Goal: Task Accomplishment & Management: Complete application form

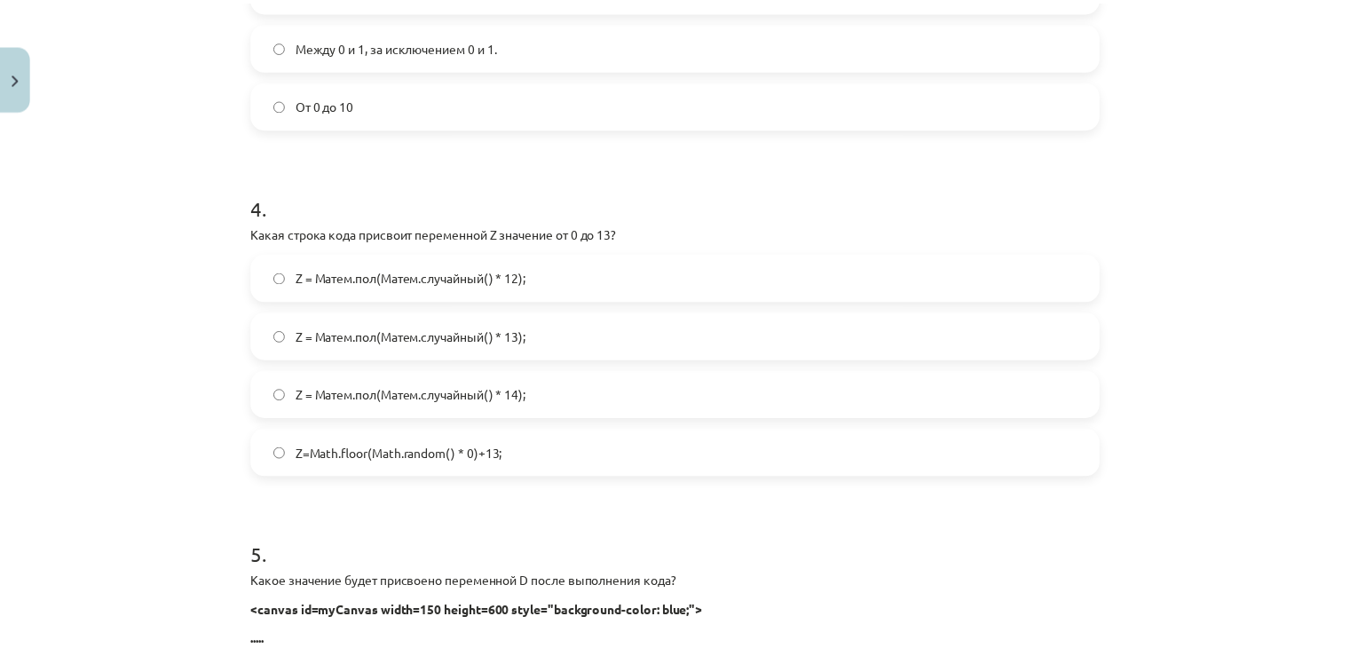
scroll to position [1875, 0]
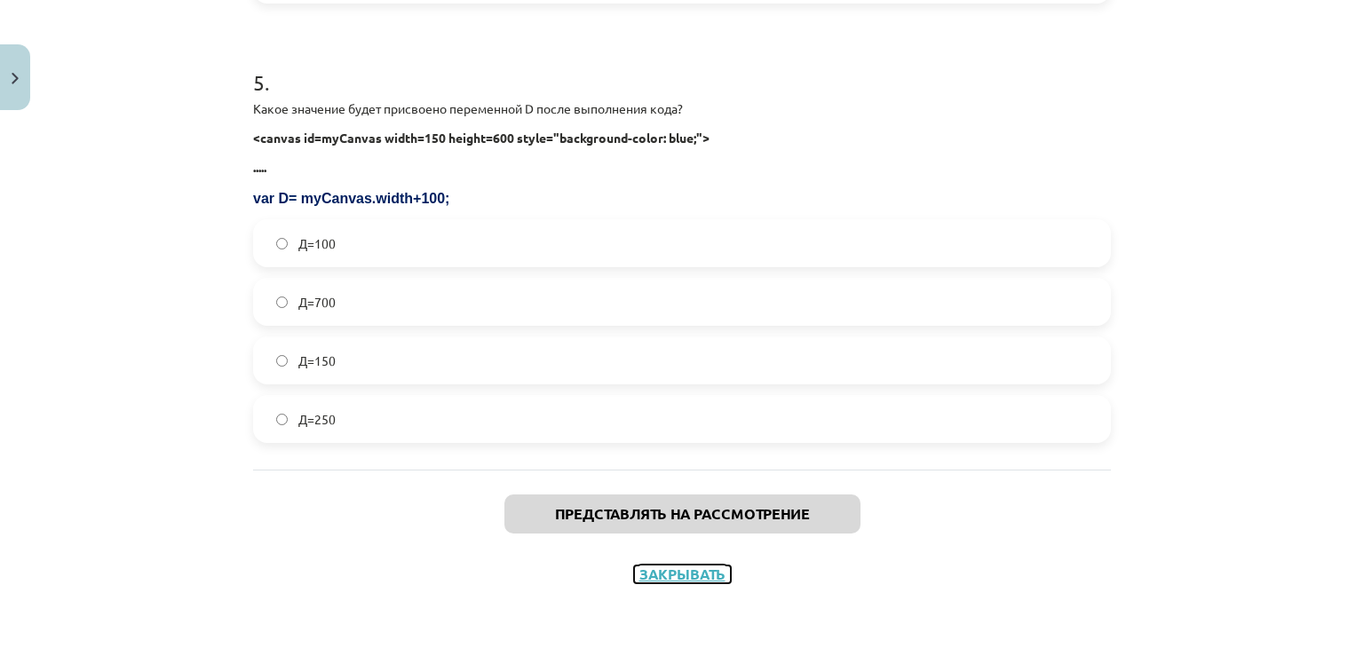
click at [653, 576] on font "Закрывать" at bounding box center [682, 574] width 86 height 19
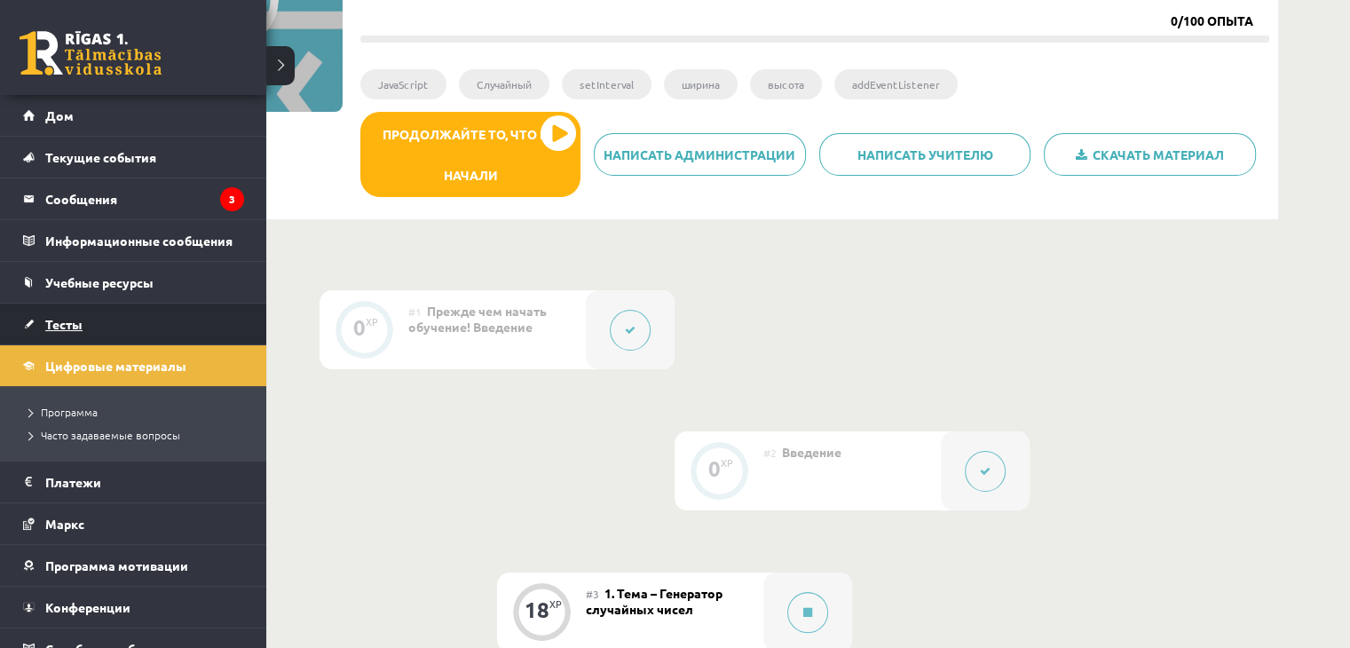
click at [53, 328] on font "Тесты" at bounding box center [63, 324] width 37 height 16
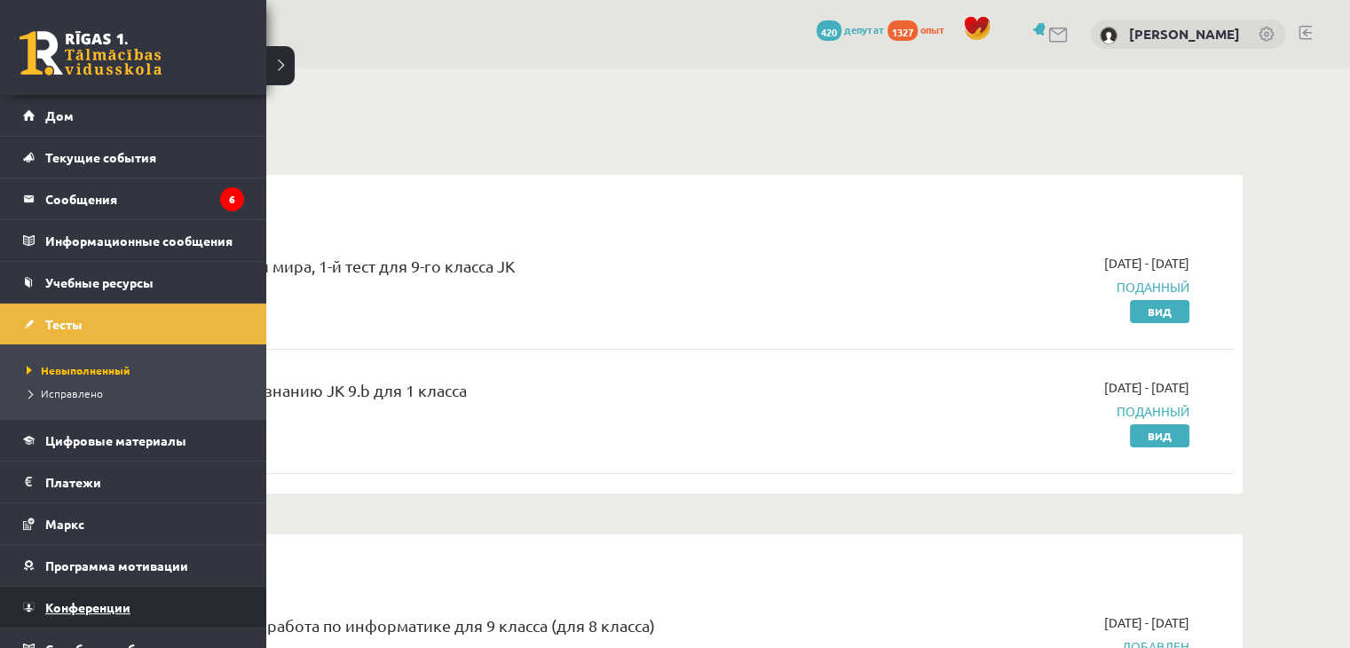
click at [101, 589] on link "Конференции" at bounding box center [133, 607] width 221 height 41
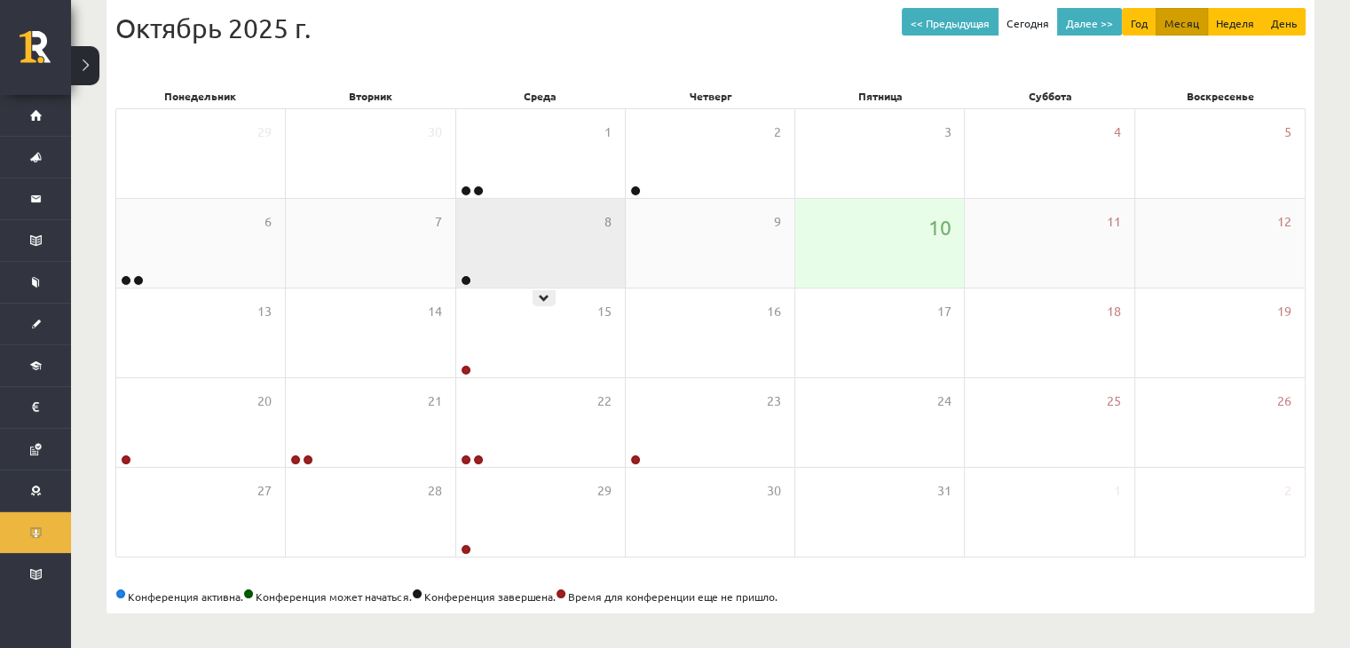
scroll to position [198, 0]
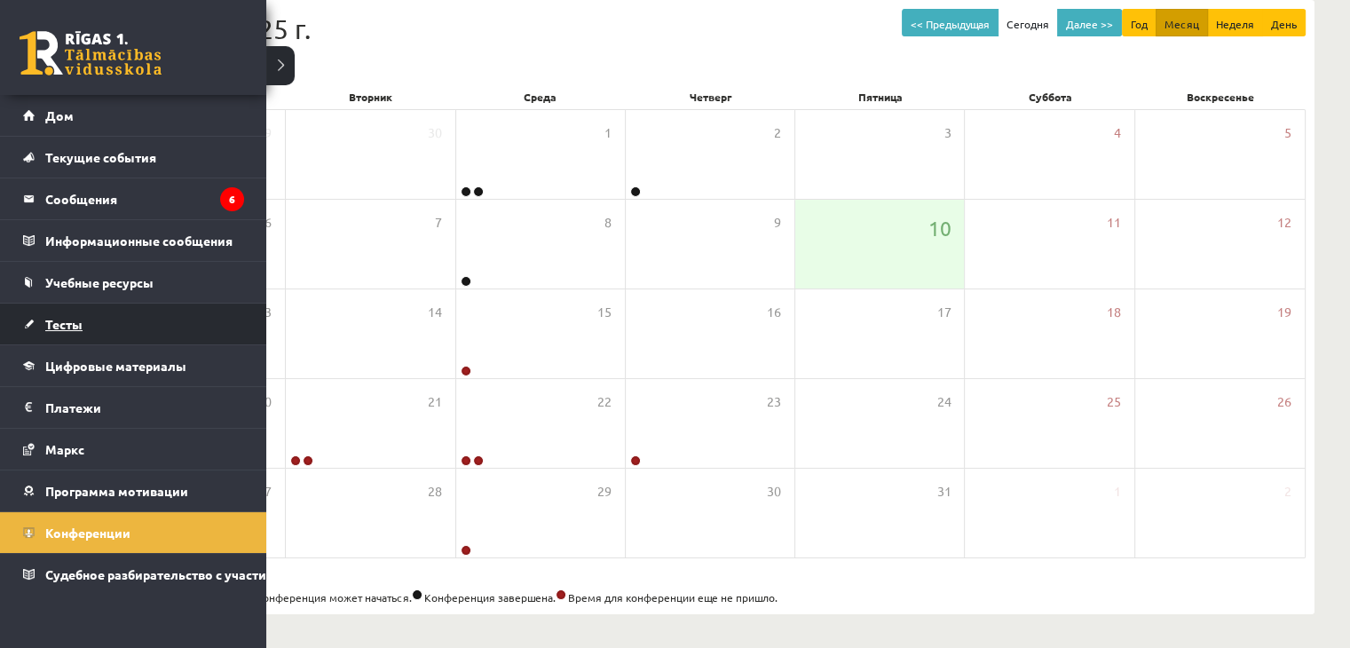
click at [91, 324] on link "Тесты" at bounding box center [133, 324] width 221 height 41
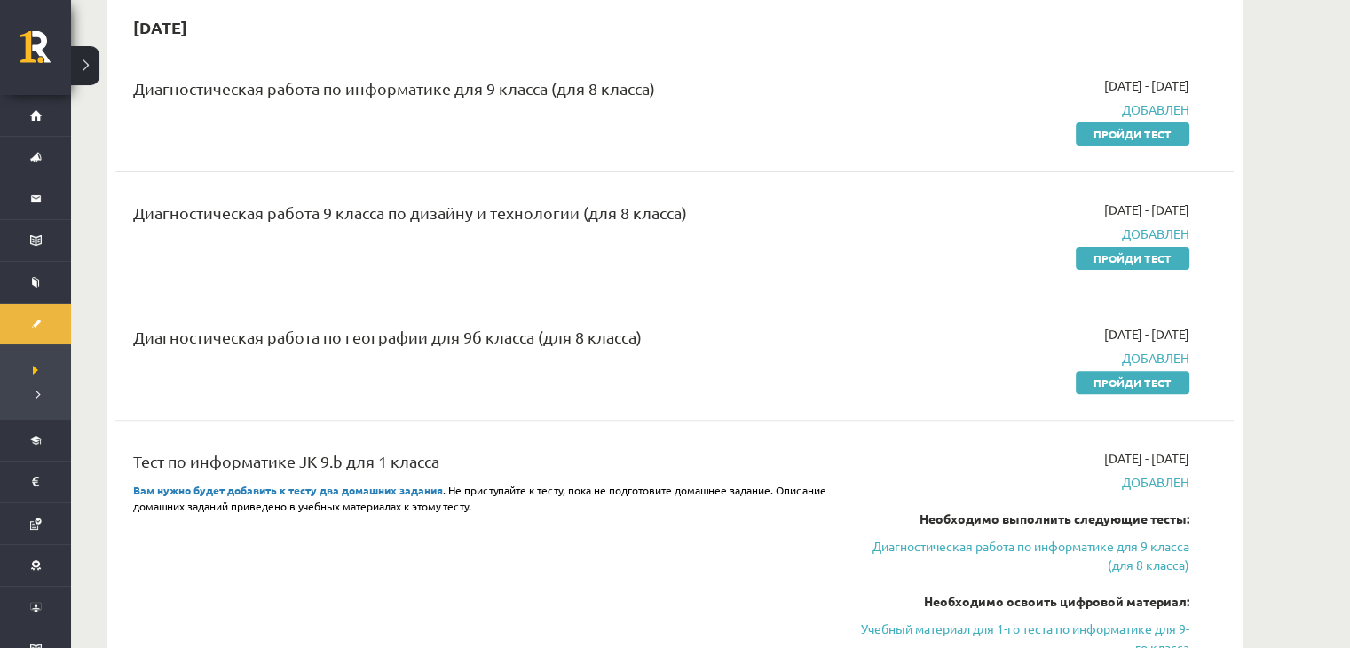
scroll to position [539, 0]
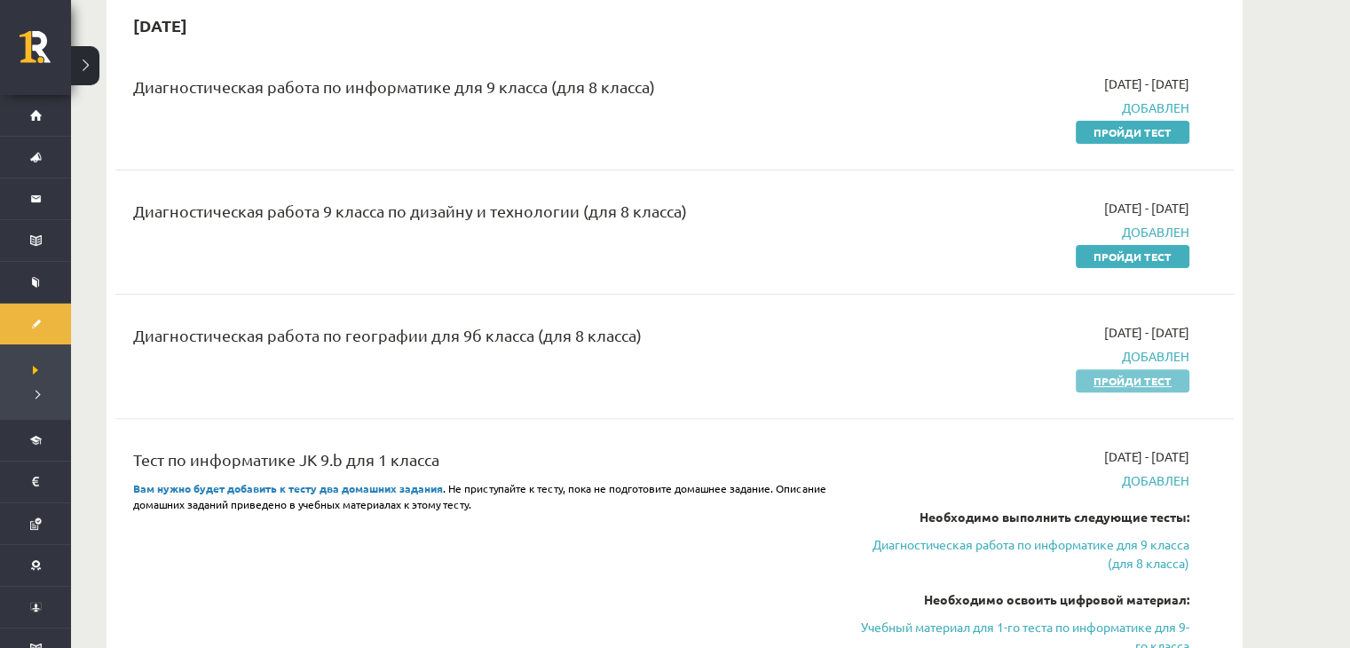
click at [1139, 378] on font "Пройди тест" at bounding box center [1133, 381] width 78 height 14
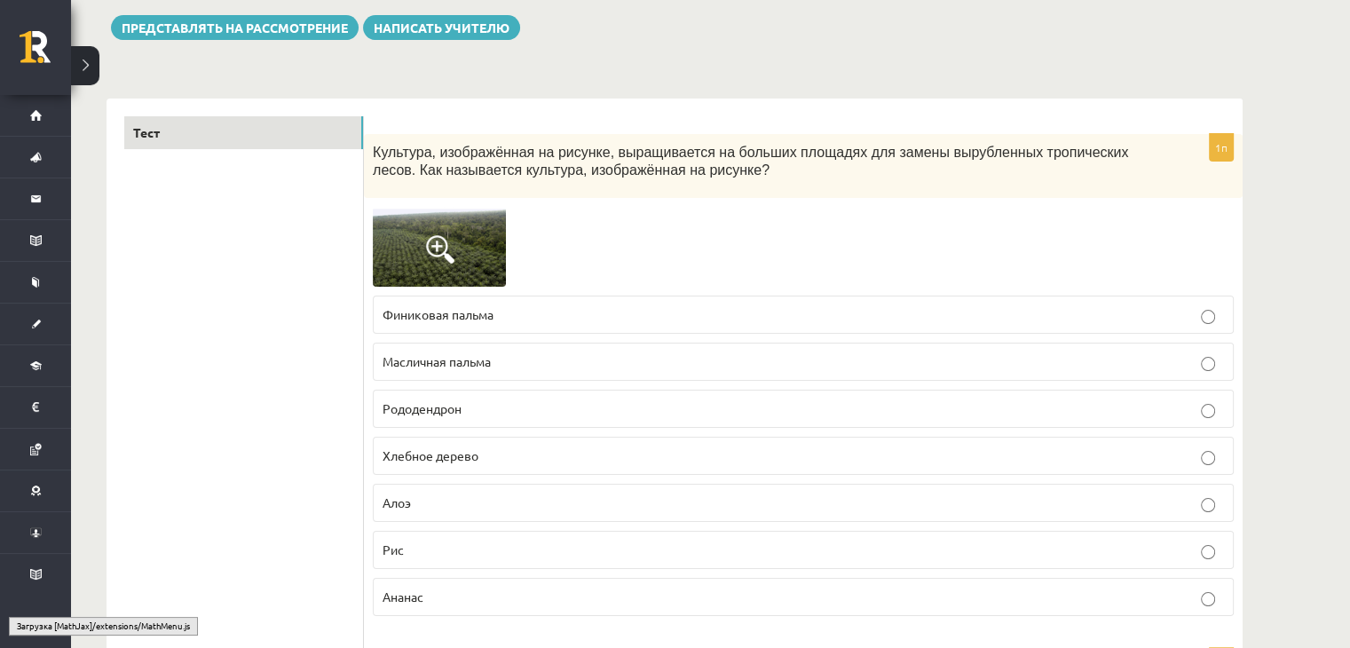
scroll to position [202, 0]
click at [496, 249] on img at bounding box center [439, 247] width 133 height 80
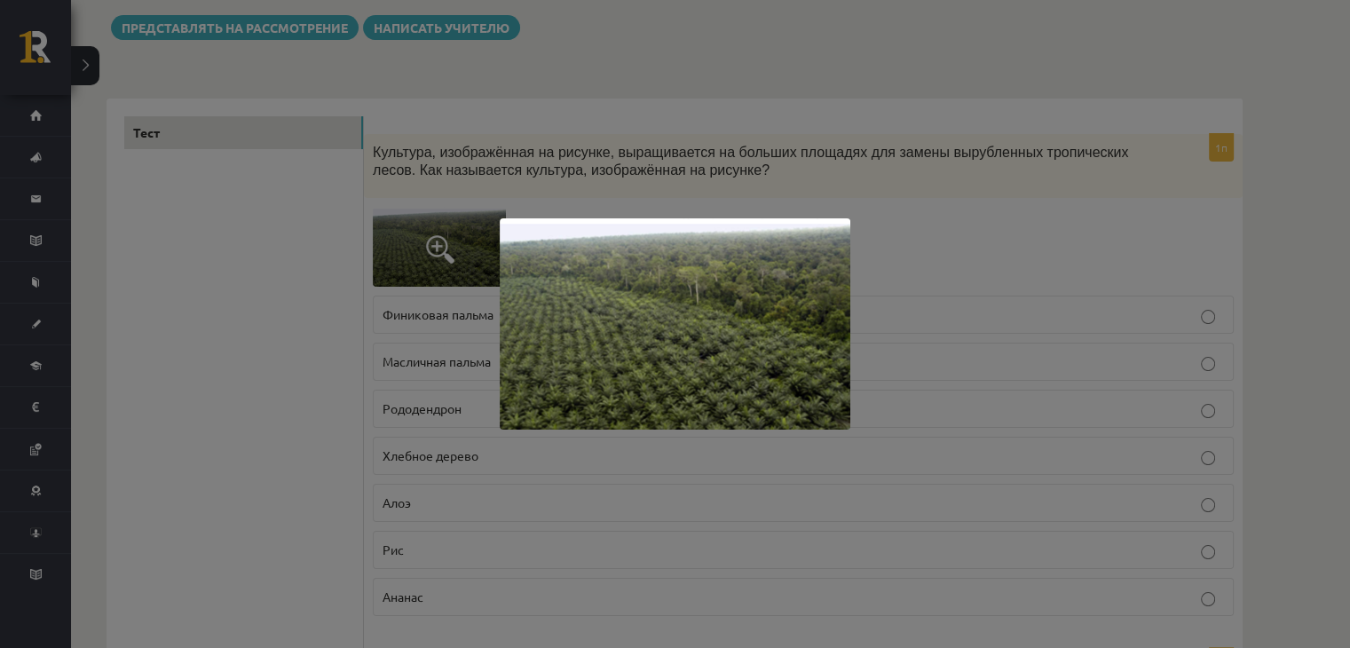
click at [612, 186] on div at bounding box center [675, 324] width 1350 height 648
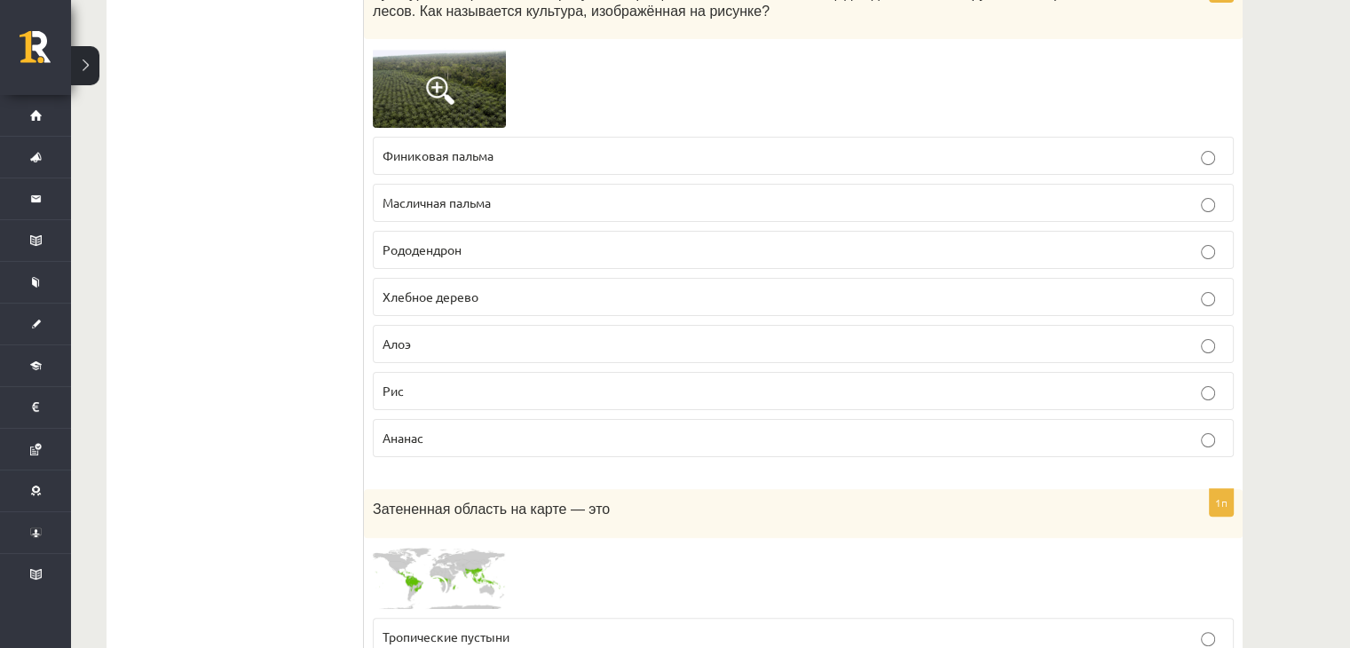
scroll to position [362, 0]
click at [504, 104] on img at bounding box center [439, 87] width 133 height 80
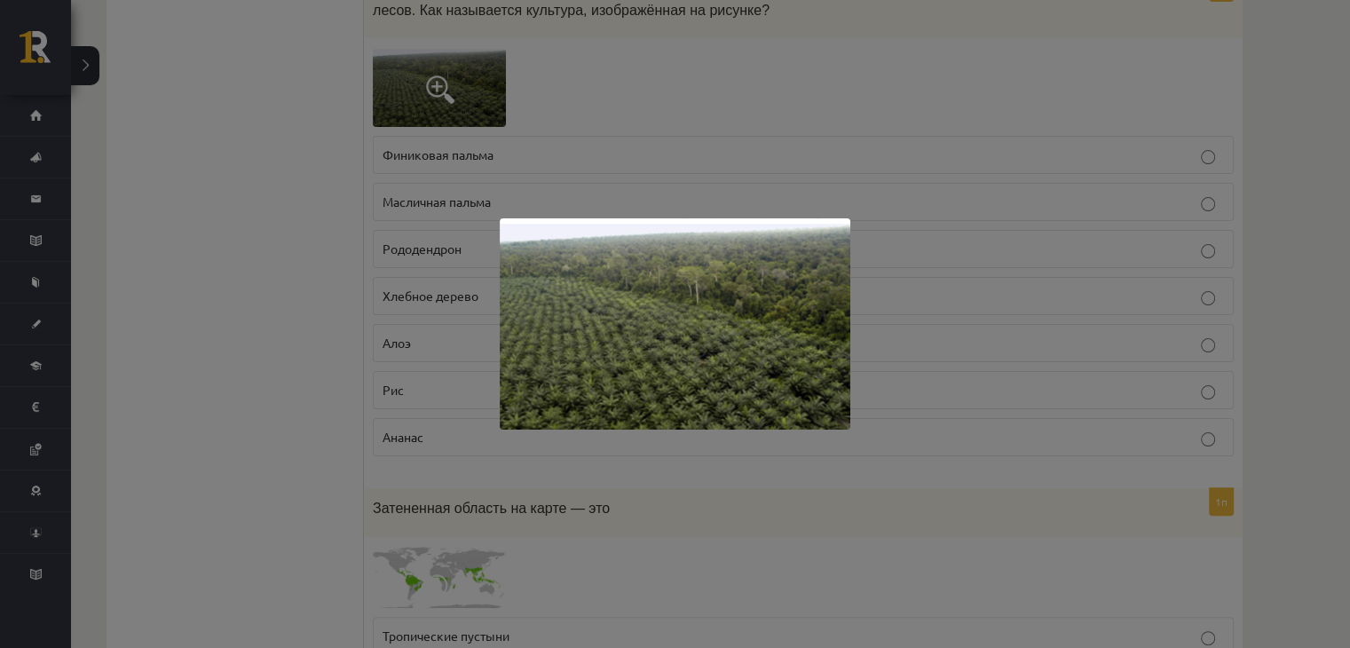
click at [716, 355] on img at bounding box center [675, 323] width 351 height 211
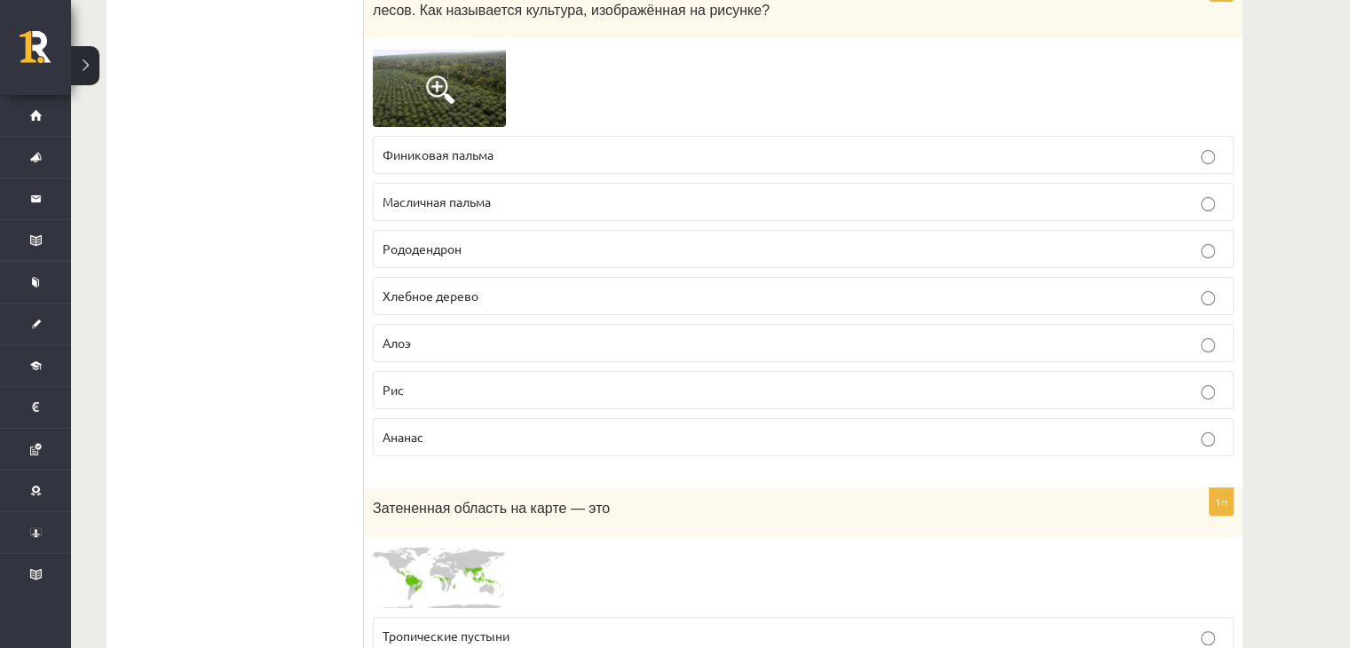
click at [387, 61] on img at bounding box center [439, 87] width 133 height 80
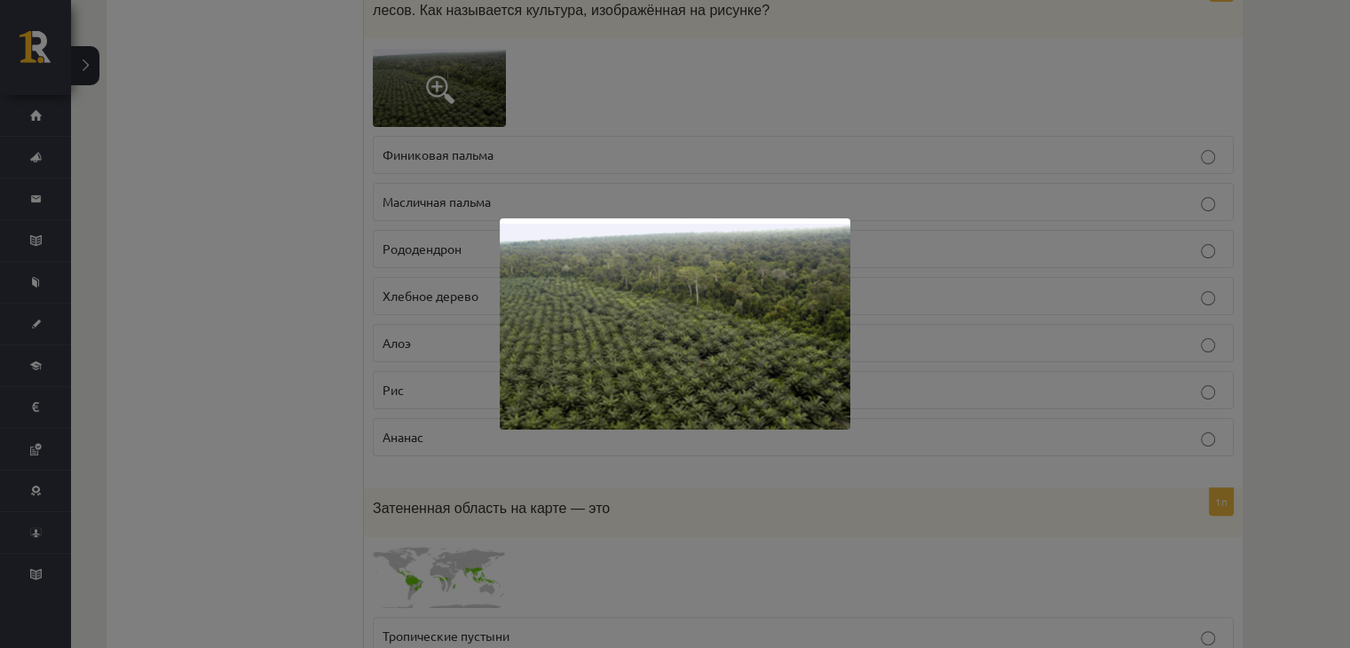
click at [625, 168] on div at bounding box center [675, 324] width 1350 height 648
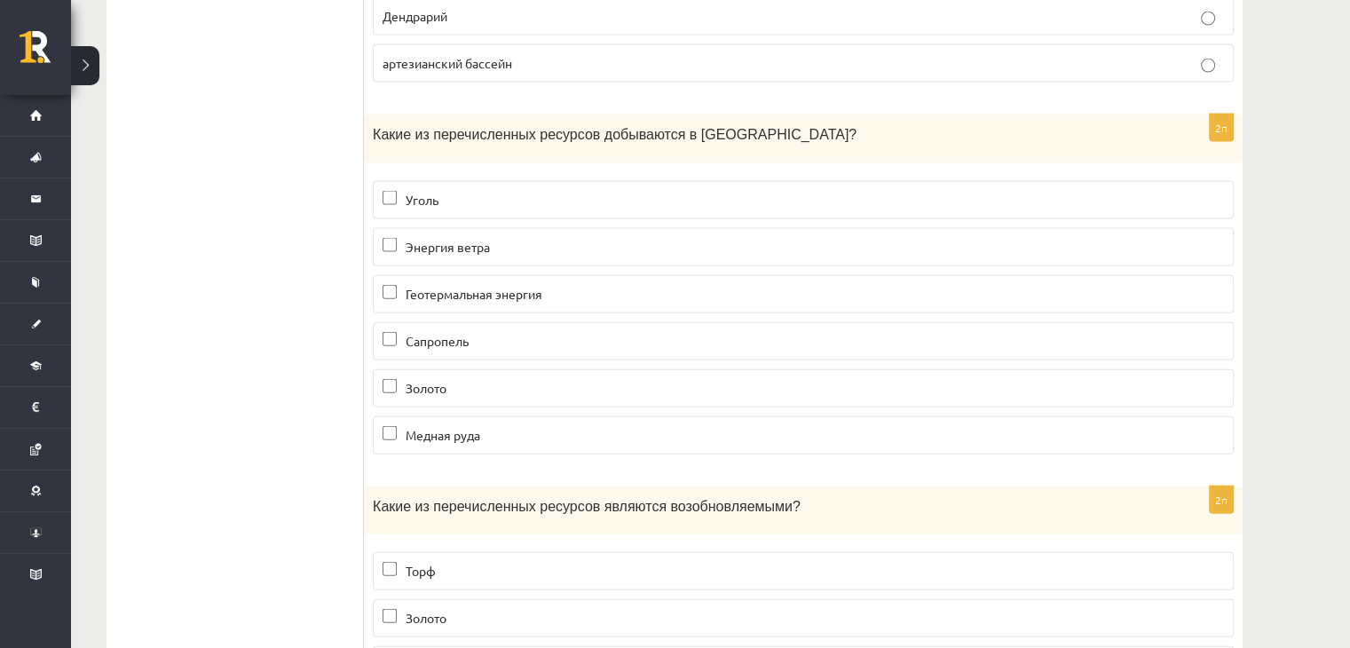
scroll to position [10833, 0]
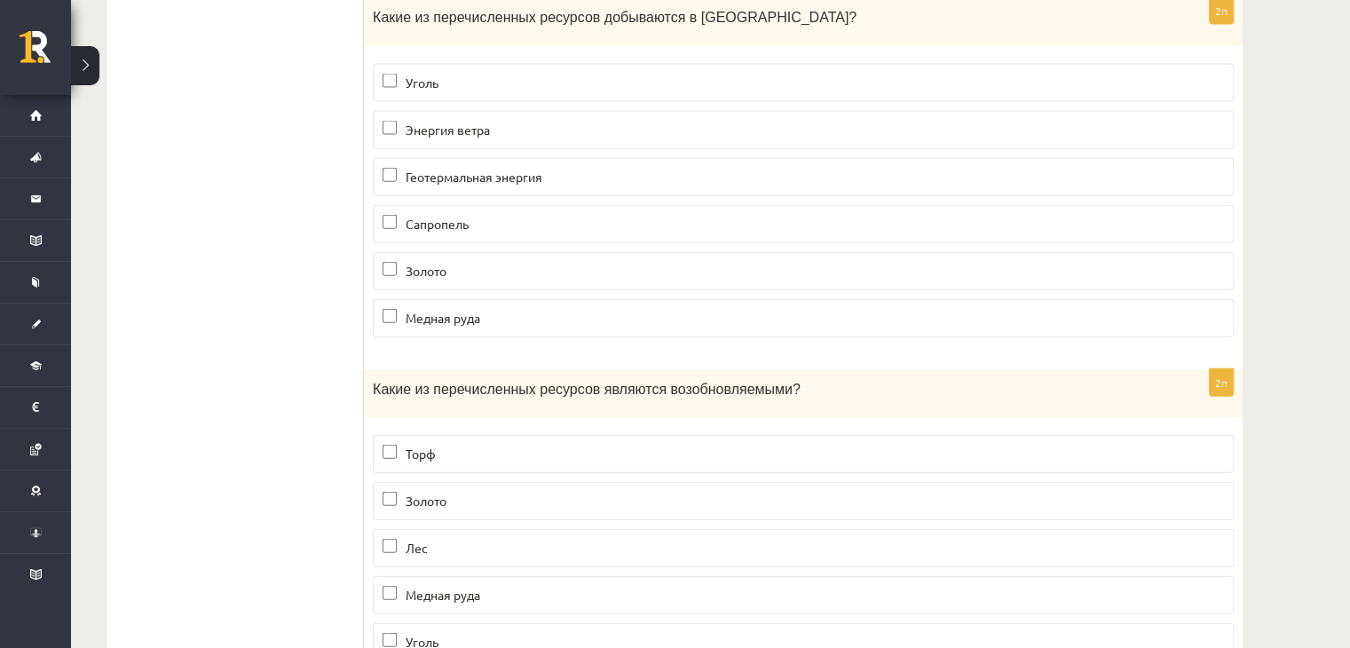
click at [451, 529] on label "Лес" at bounding box center [803, 548] width 861 height 38
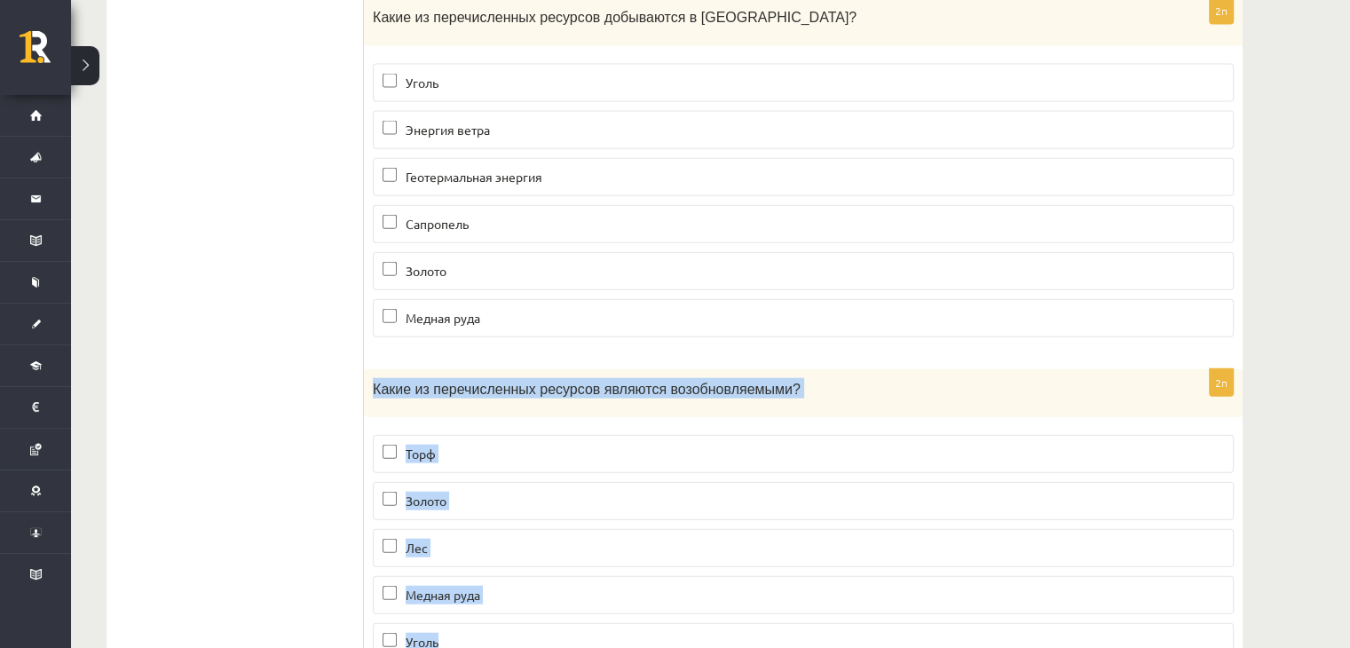
drag, startPoint x: 376, startPoint y: 306, endPoint x: 574, endPoint y: 581, distance: 339.5
click at [574, 581] on div "2п Какие из перечисленных ресурсов являются возобновляемыми? Торф Золото Лес Ме…" at bounding box center [803, 522] width 879 height 307
copy div "Какие из перечисленных ресурсов являются возобновляемыми? Торф Золото Лес Медна…"
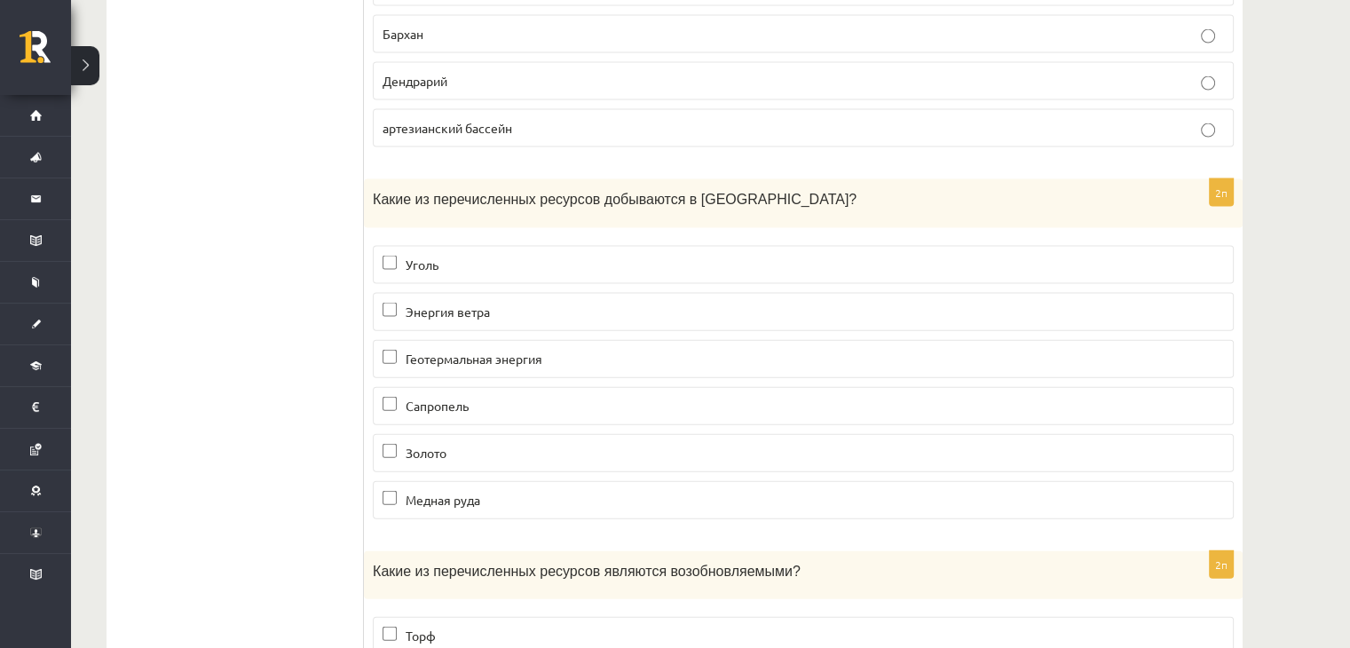
scroll to position [10650, 0]
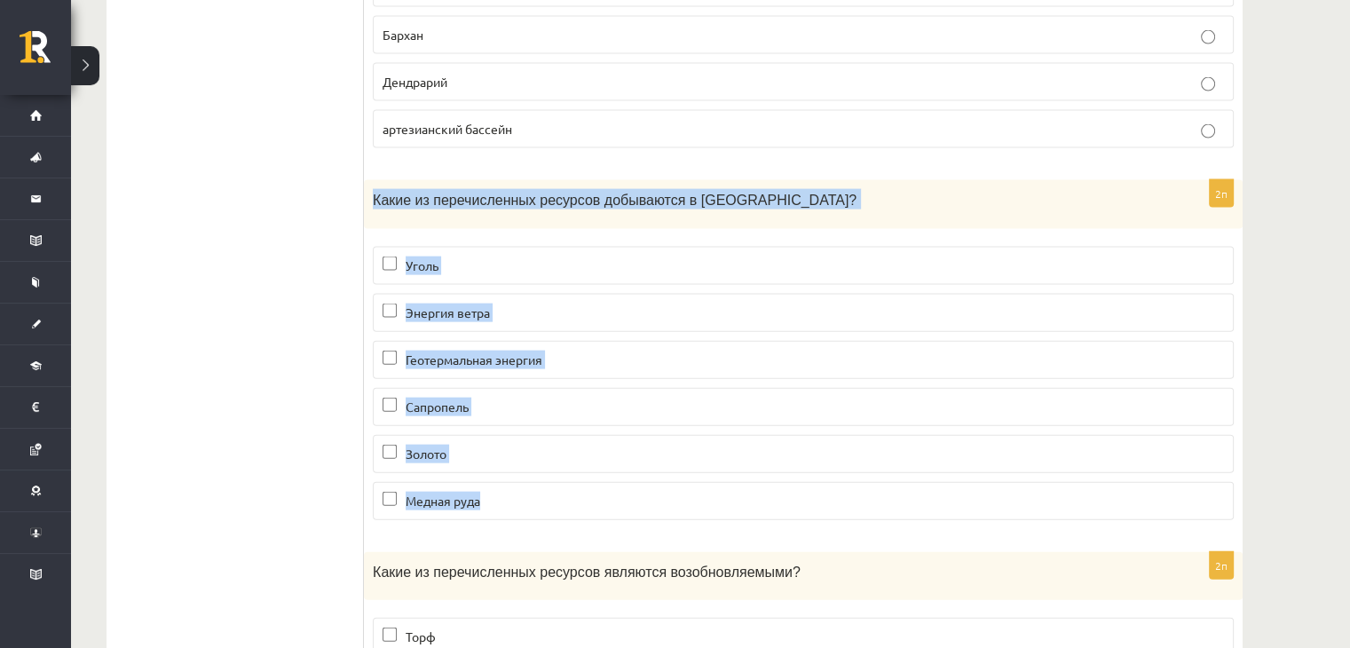
drag, startPoint x: 374, startPoint y: 115, endPoint x: 502, endPoint y: 403, distance: 315.1
click at [502, 403] on div "2п Какие из перечисленных ресурсов добываются в [GEOGRAPHIC_DATA]? [GEOGRAPHIC_…" at bounding box center [803, 357] width 879 height 354
copy div "Какие из перечисленных ресурсов добываются в [GEOGRAPHIC_DATA]? Уголь Энергия в…"
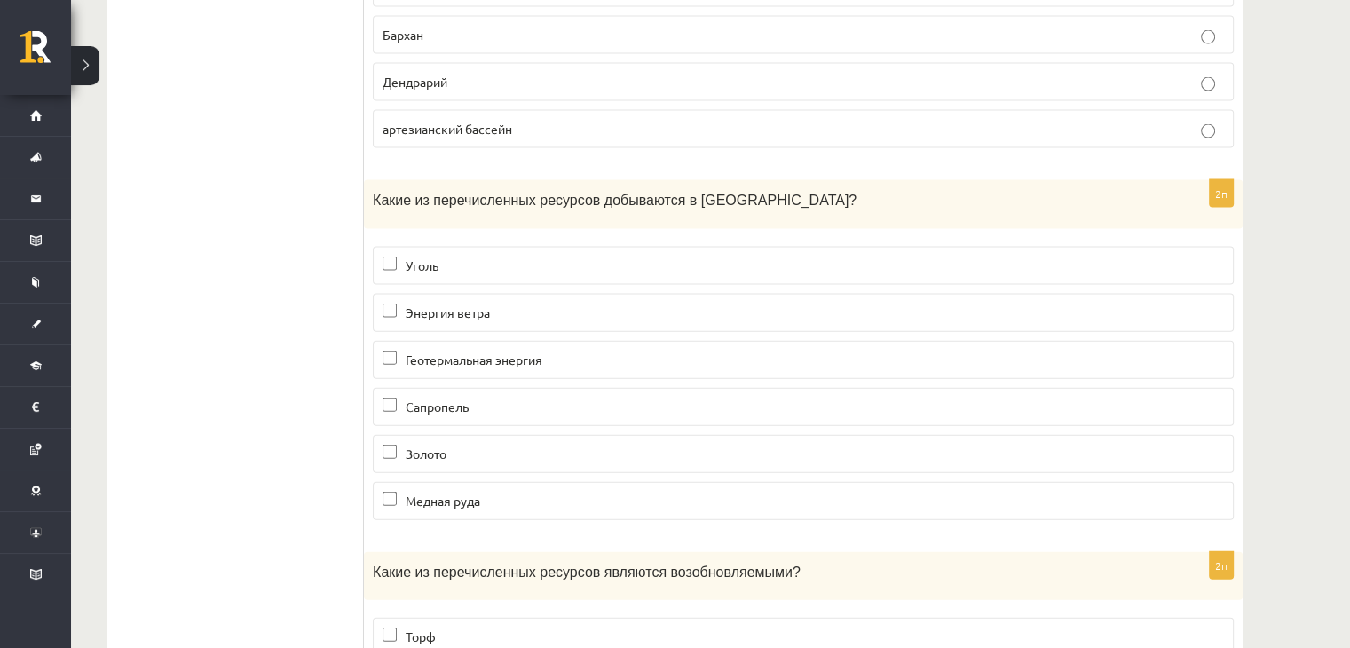
click at [423, 399] on font "Сапропель" at bounding box center [437, 407] width 63 height 16
click at [432, 294] on label "Энергия ветра" at bounding box center [803, 313] width 861 height 38
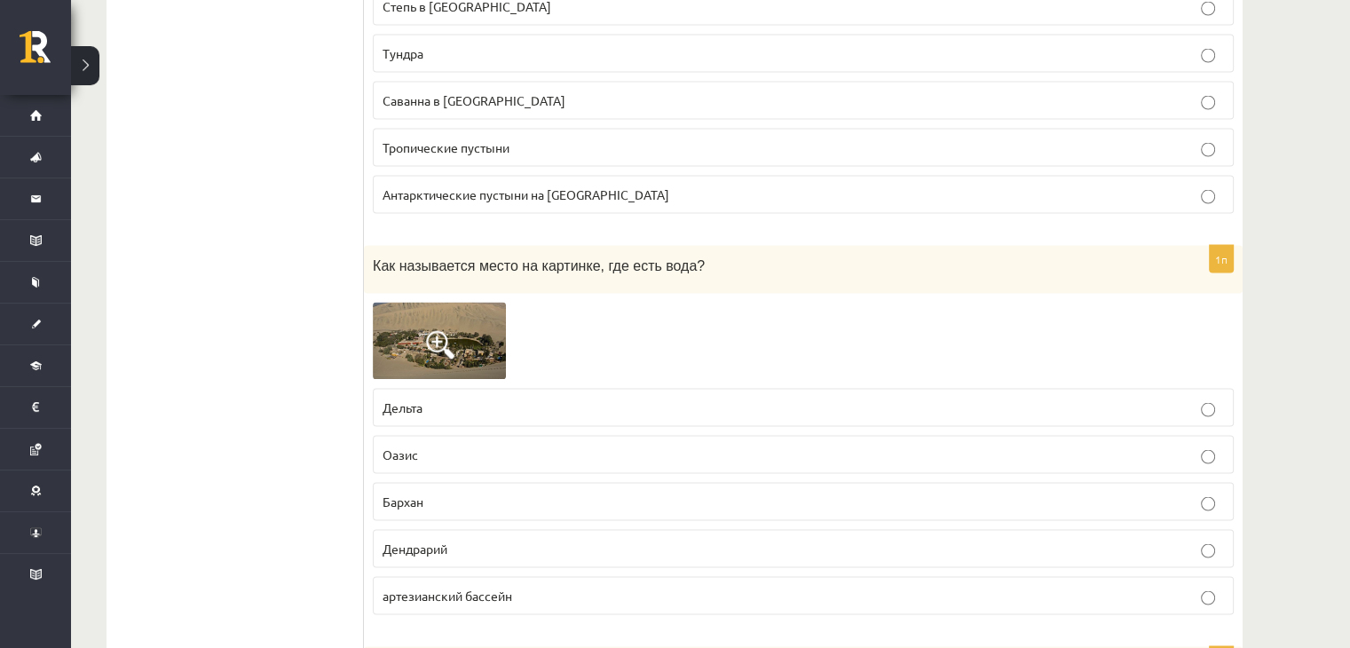
scroll to position [10254, 0]
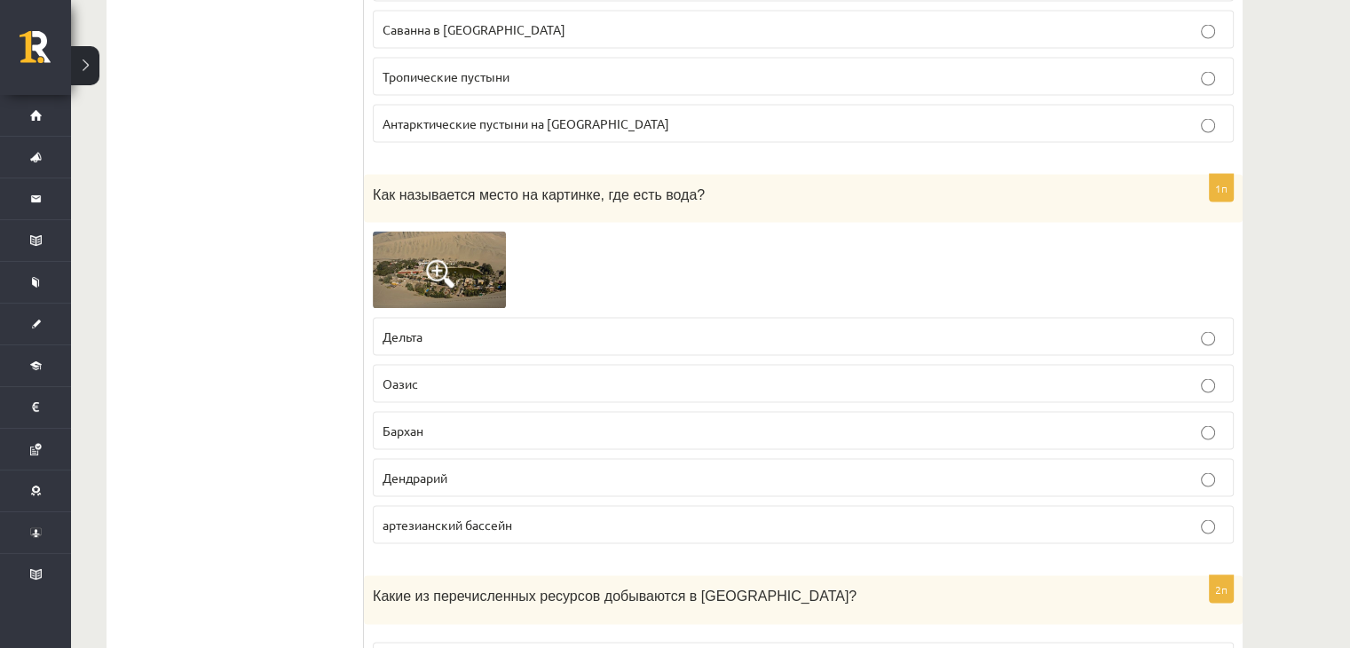
click at [433, 232] on img at bounding box center [439, 270] width 133 height 77
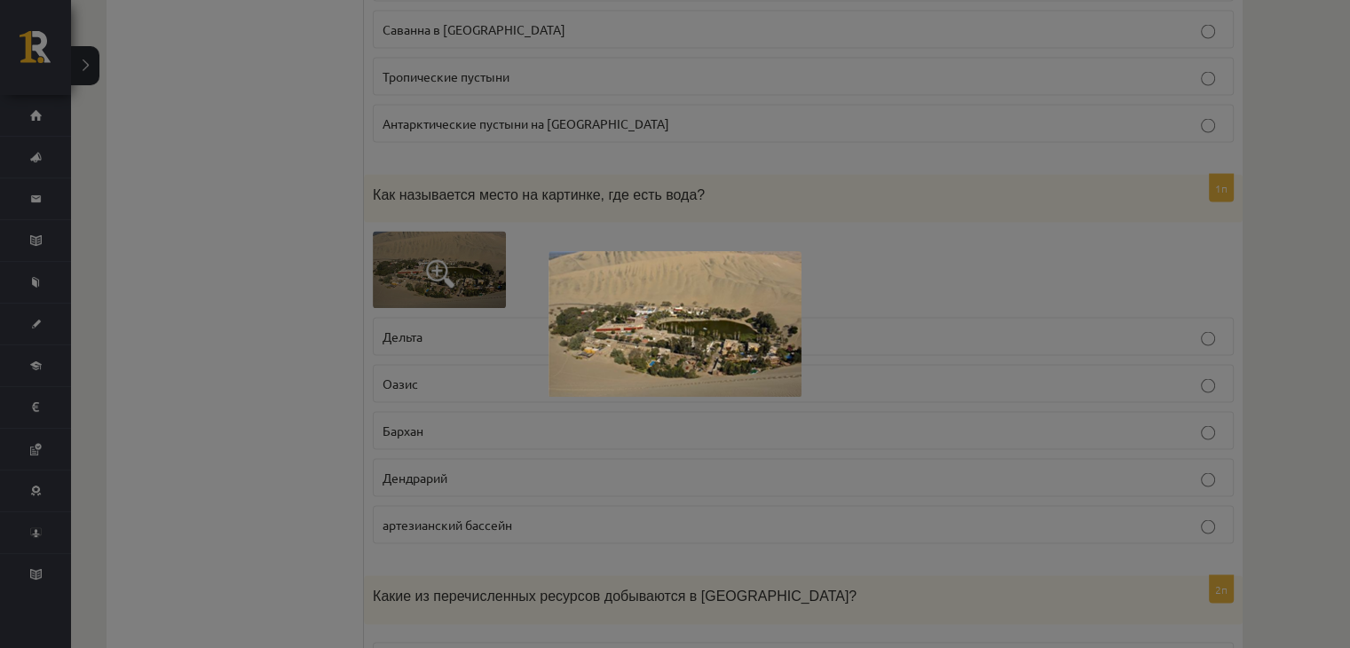
click at [666, 192] on div at bounding box center [675, 324] width 1350 height 648
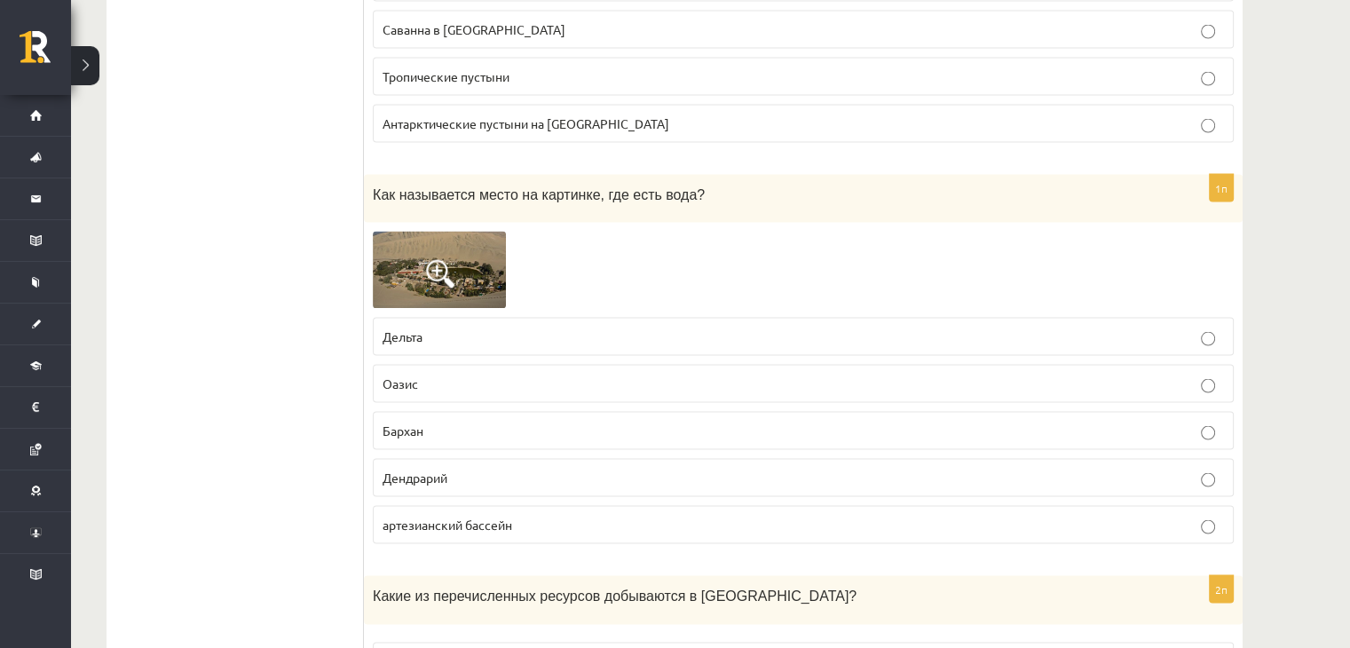
click at [447, 232] on img at bounding box center [439, 270] width 133 height 77
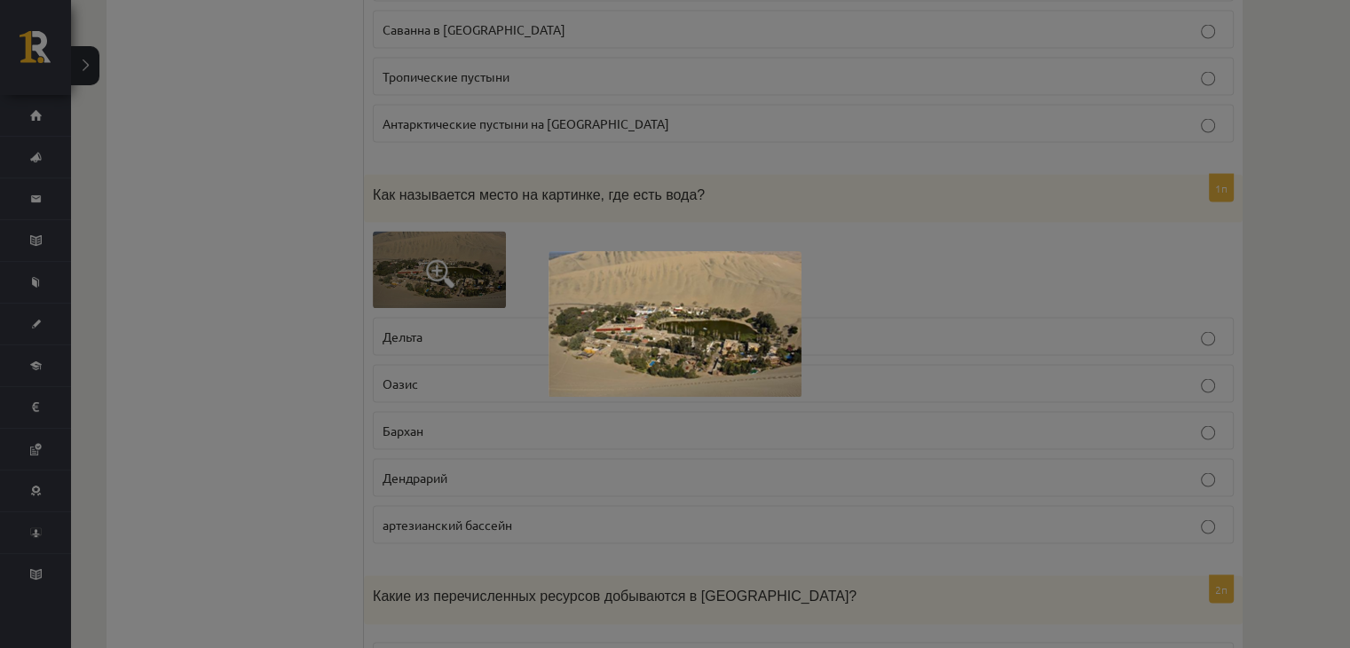
click at [581, 169] on div at bounding box center [675, 324] width 1350 height 648
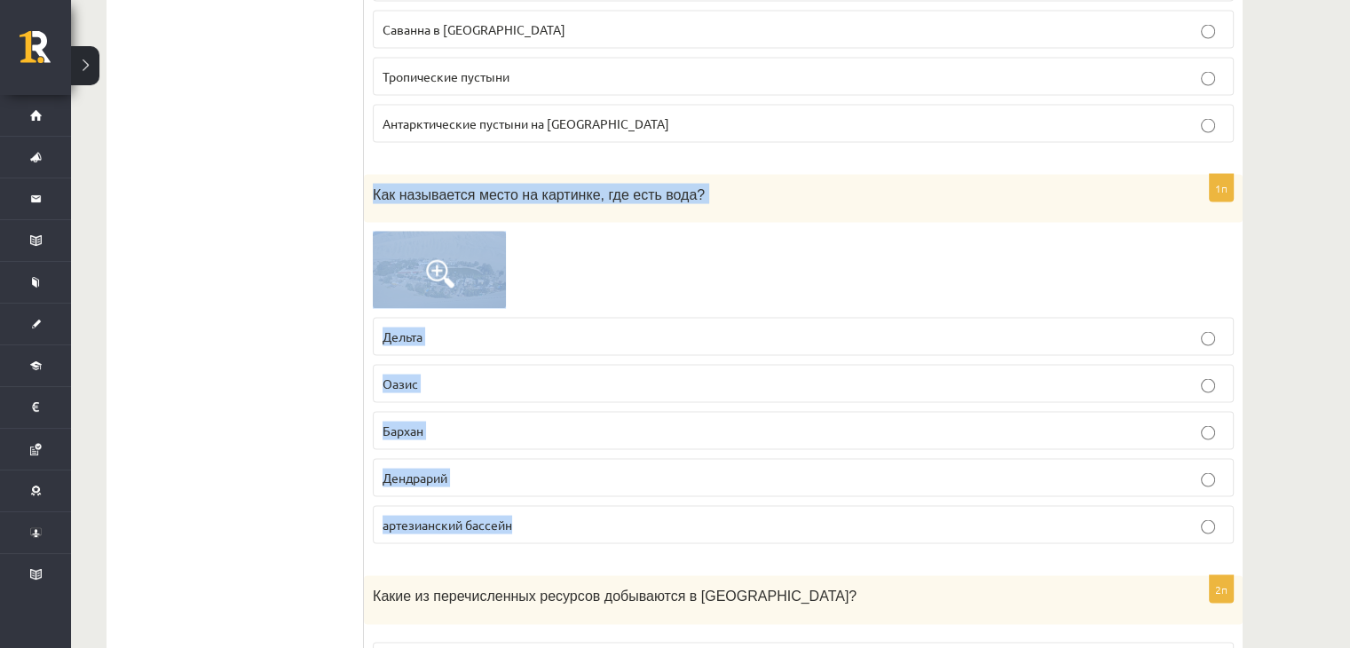
drag, startPoint x: 373, startPoint y: 115, endPoint x: 601, endPoint y: 455, distance: 408.7
click at [601, 455] on div "1п Как называется место на картинке, где есть вода? Дельта Оазис [GEOGRAPHIC_DA…" at bounding box center [803, 367] width 879 height 384
copy div "Как называется место на картинке, где есть вода? Дельта Оазис Бархан Дендрарий …"
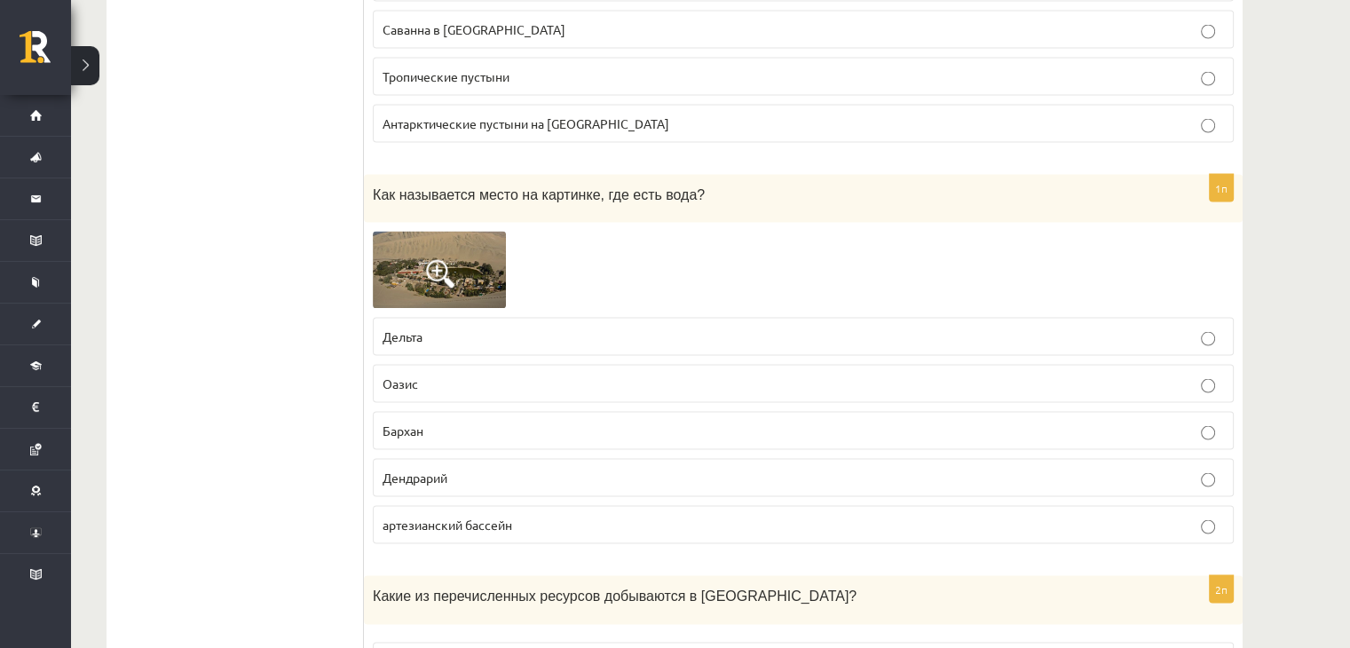
click at [418, 375] on p "Оазис" at bounding box center [804, 384] width 842 height 19
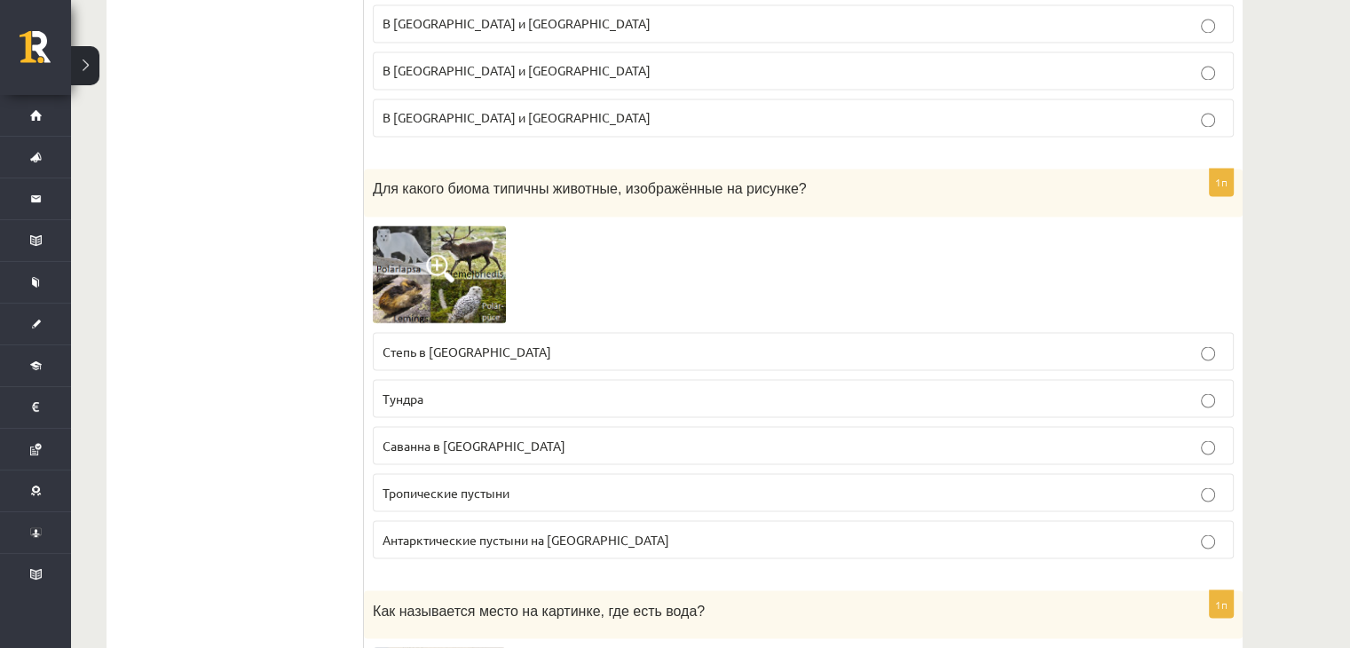
scroll to position [9837, 0]
click at [435, 256] on span at bounding box center [440, 270] width 28 height 28
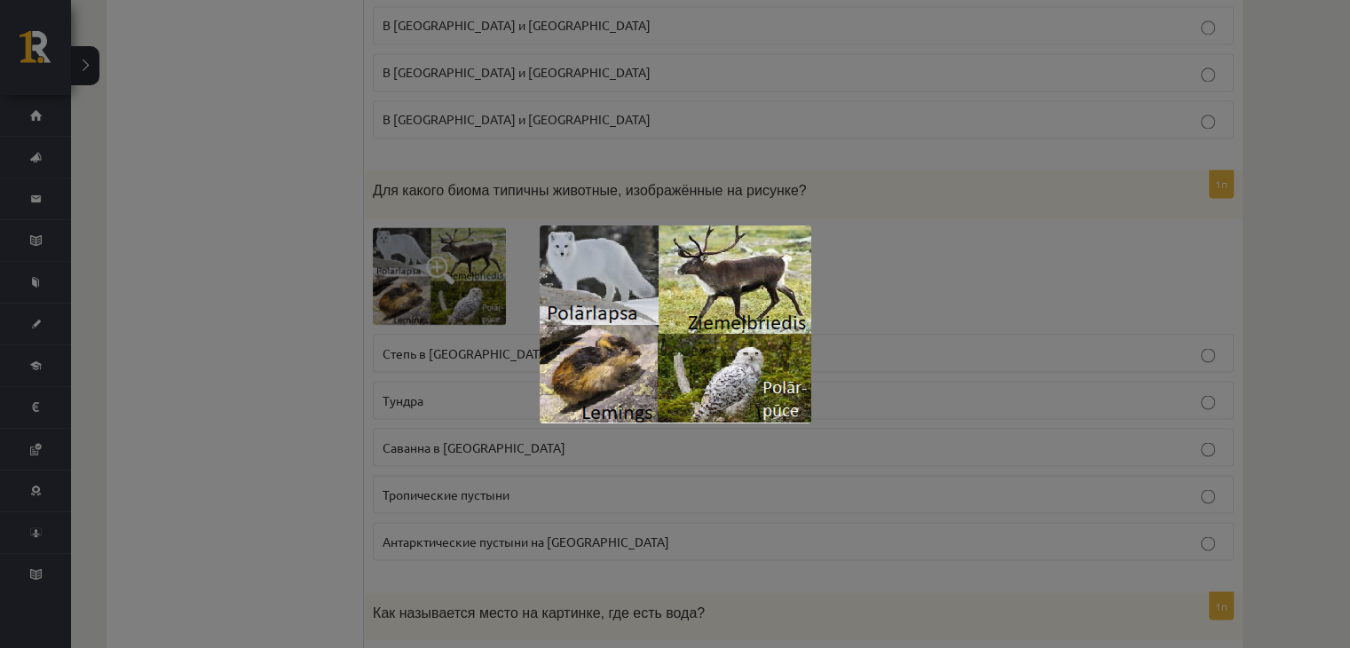
click at [592, 176] on div at bounding box center [675, 324] width 1350 height 648
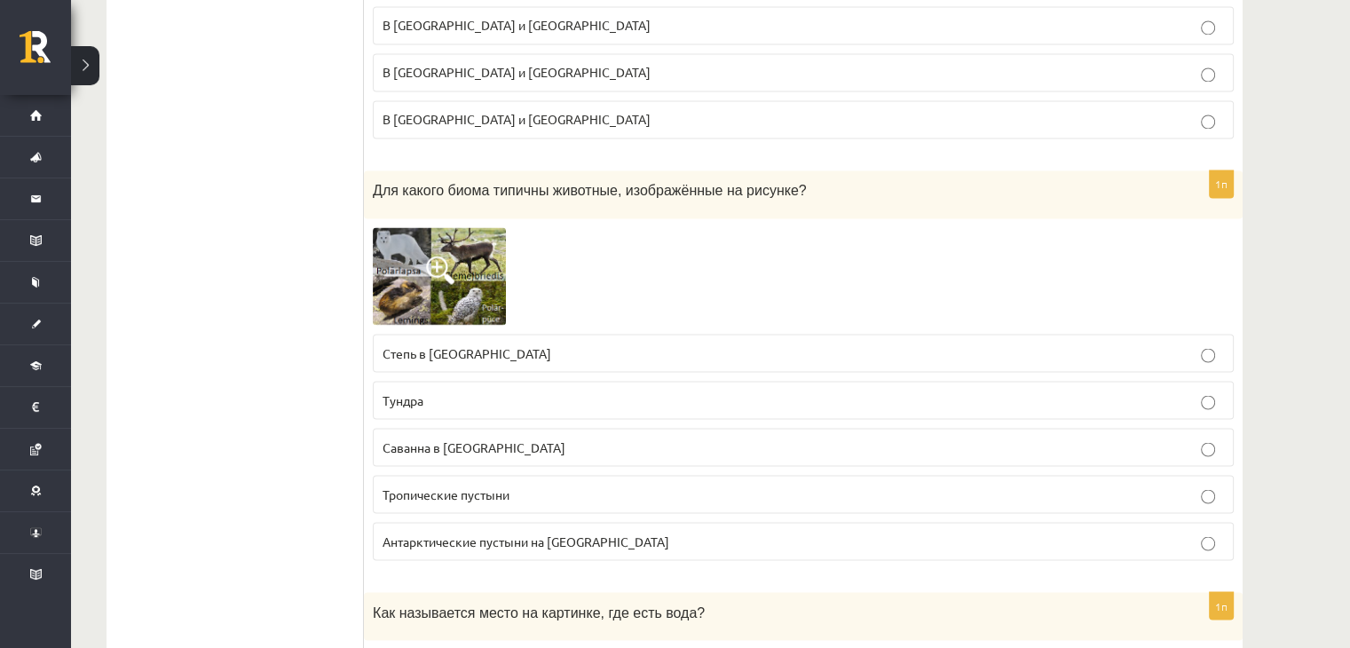
click at [431, 381] on label "Тундра" at bounding box center [803, 400] width 861 height 38
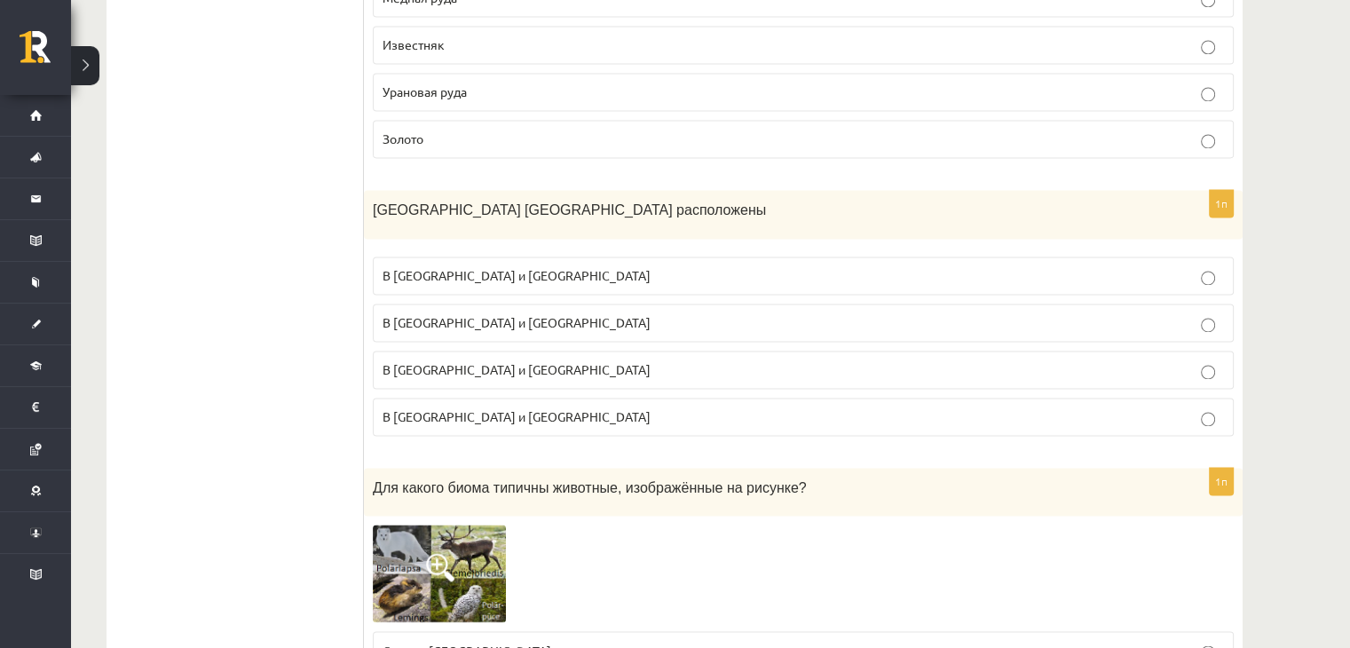
scroll to position [9535, 0]
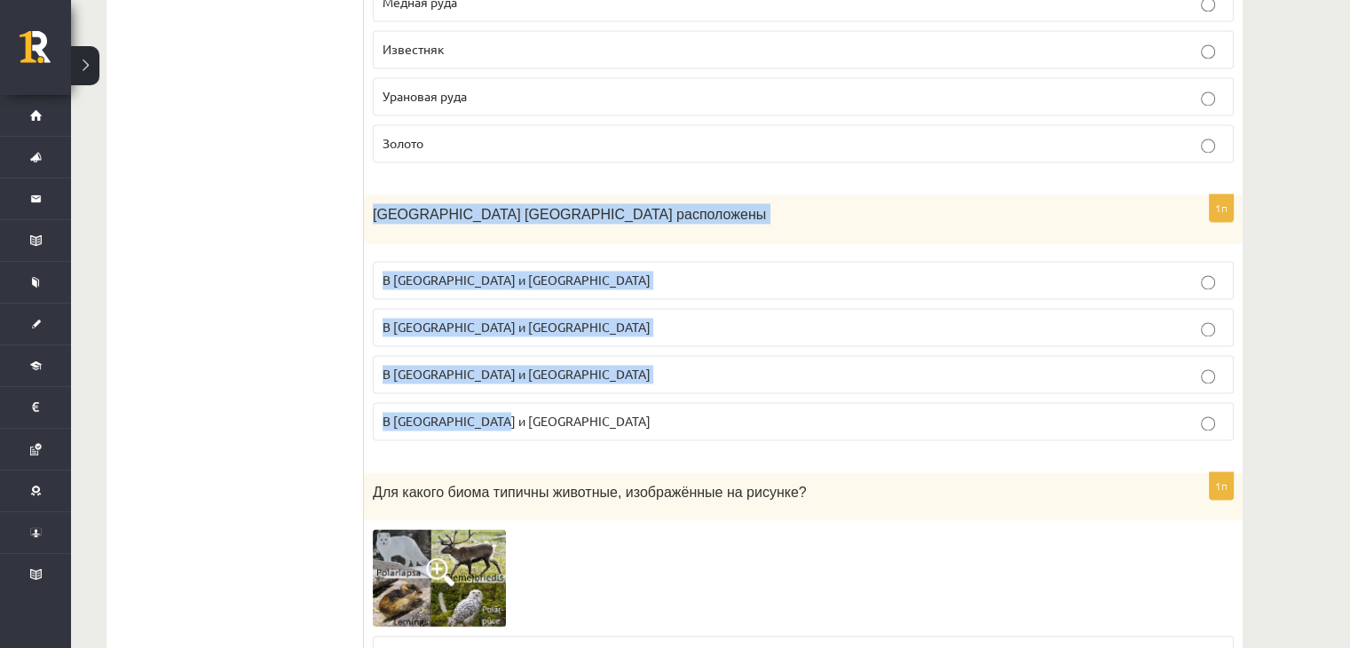
drag, startPoint x: 375, startPoint y: 138, endPoint x: 515, endPoint y: 331, distance: 239.0
click at [515, 331] on div "1п Наибольшие площади тайги расположены В [GEOGRAPHIC_DATA] и [GEOGRAPHIC_DATA]…" at bounding box center [803, 324] width 879 height 260
copy div "[GEOGRAPHIC_DATA] [GEOGRAPHIC_DATA] расположены В [GEOGRAPHIC_DATA] и [GEOGRAPH…"
click at [518, 271] on p "В [GEOGRAPHIC_DATA] и [GEOGRAPHIC_DATA]" at bounding box center [804, 280] width 842 height 19
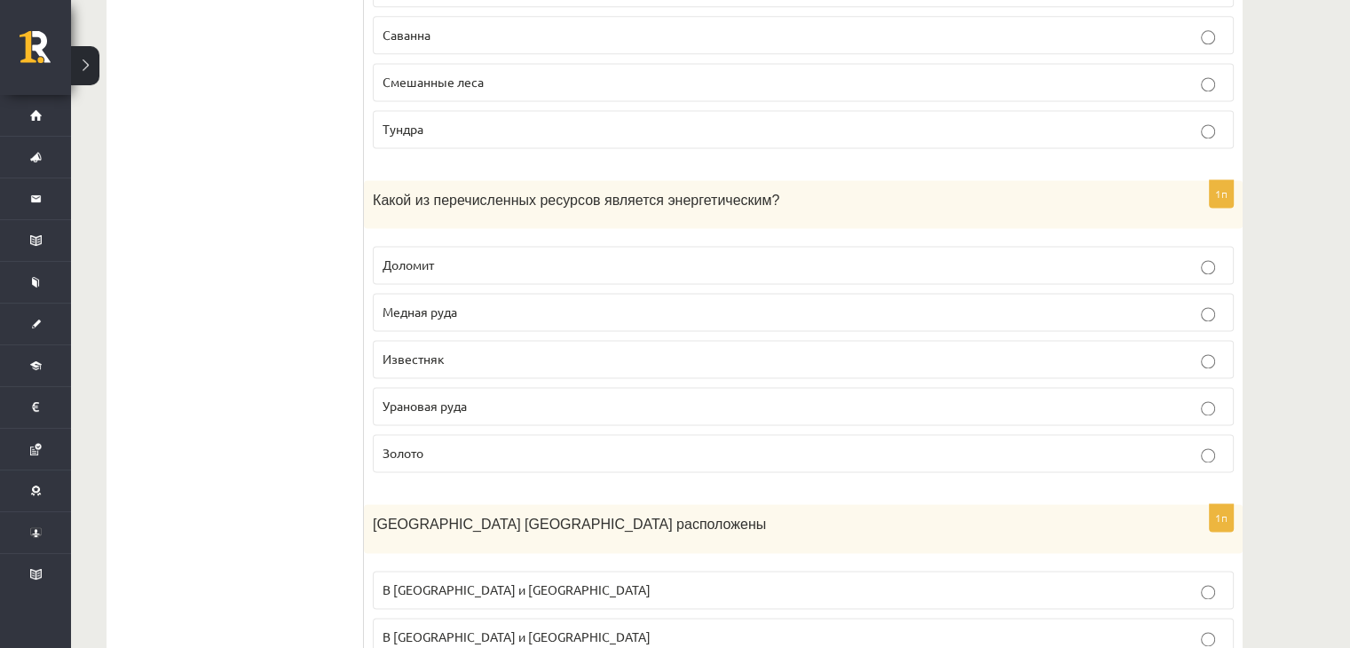
scroll to position [9224, 0]
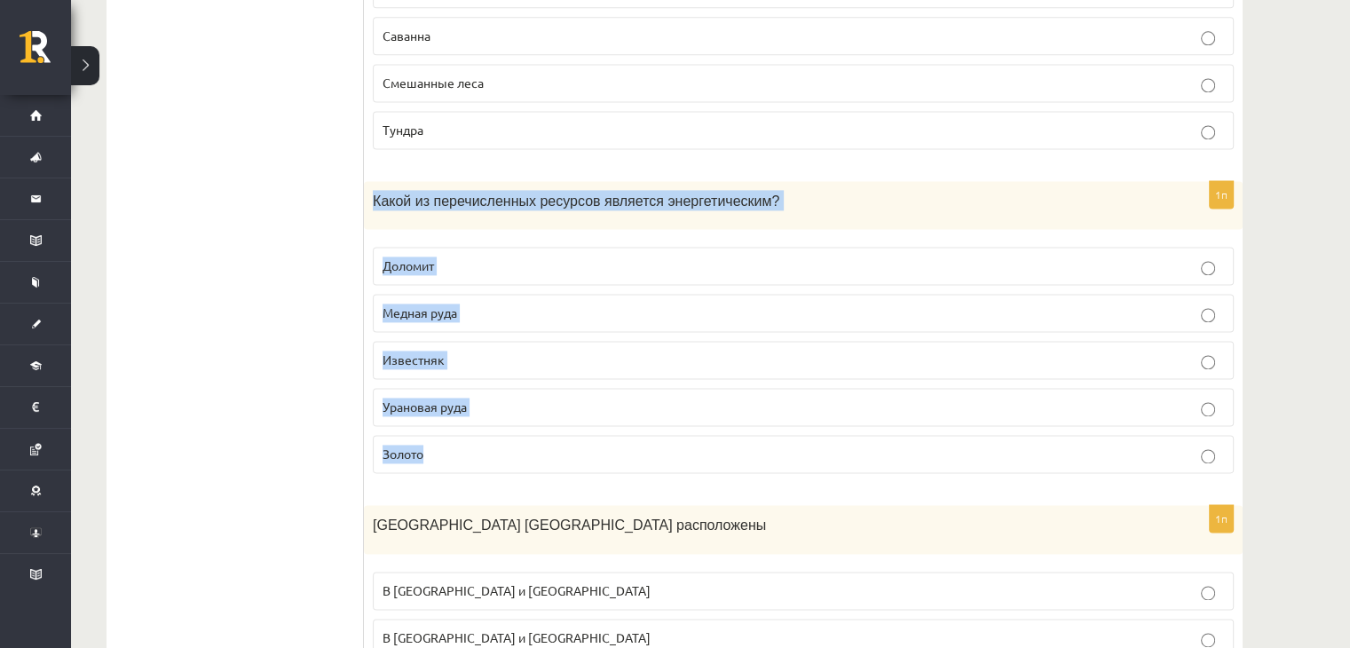
drag, startPoint x: 373, startPoint y: 127, endPoint x: 466, endPoint y: 368, distance: 258.8
click at [466, 368] on div "1п Какой из перечисленных ресурсов является энергетическим? Доломит Медная руда…" at bounding box center [803, 334] width 879 height 307
copy div "Какой из перечисленных ресурсов является энергетическим? Доломит Медная руда Из…"
click at [487, 398] on p "Урановая руда" at bounding box center [804, 407] width 842 height 19
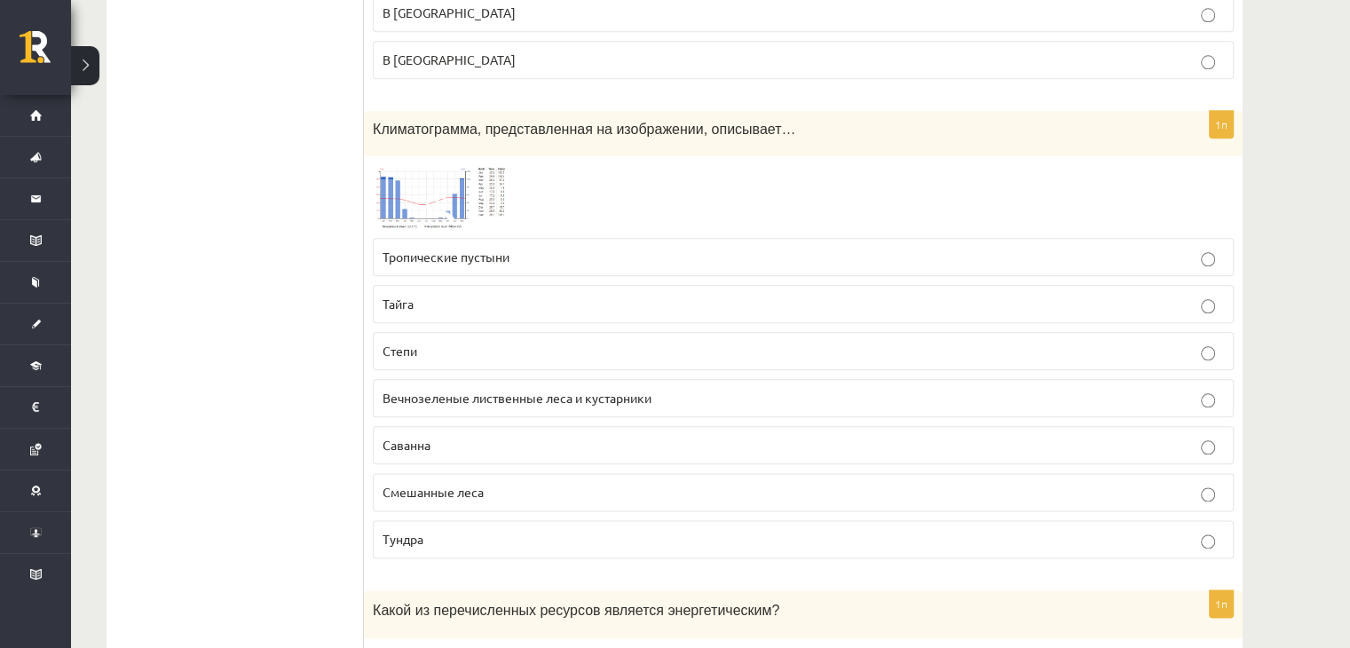
scroll to position [8818, 0]
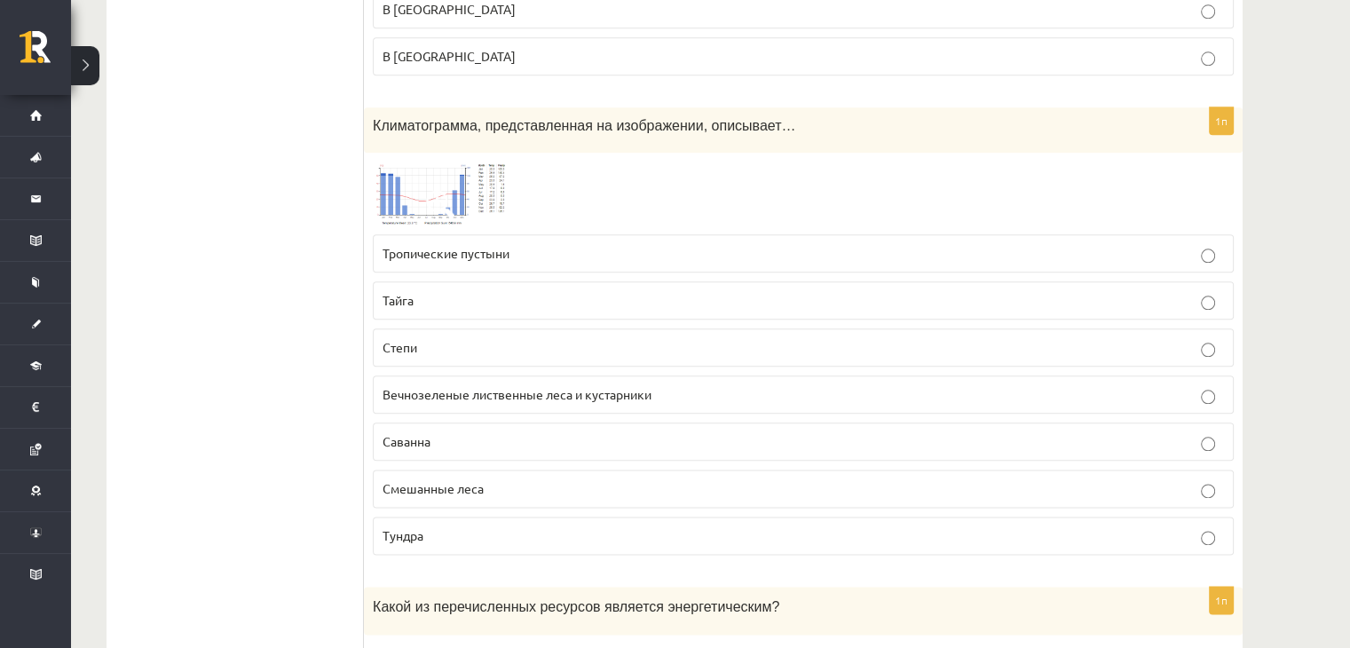
click at [423, 162] on img at bounding box center [439, 194] width 133 height 64
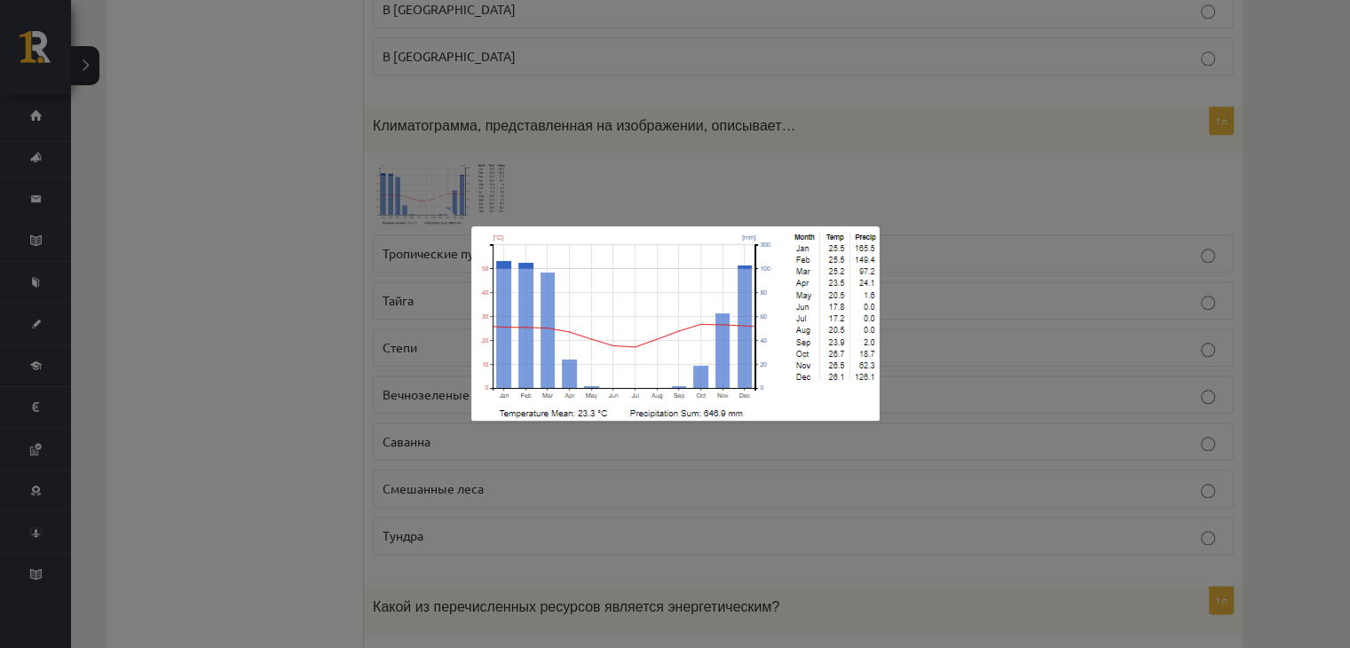
click at [607, 152] on div at bounding box center [675, 324] width 1350 height 648
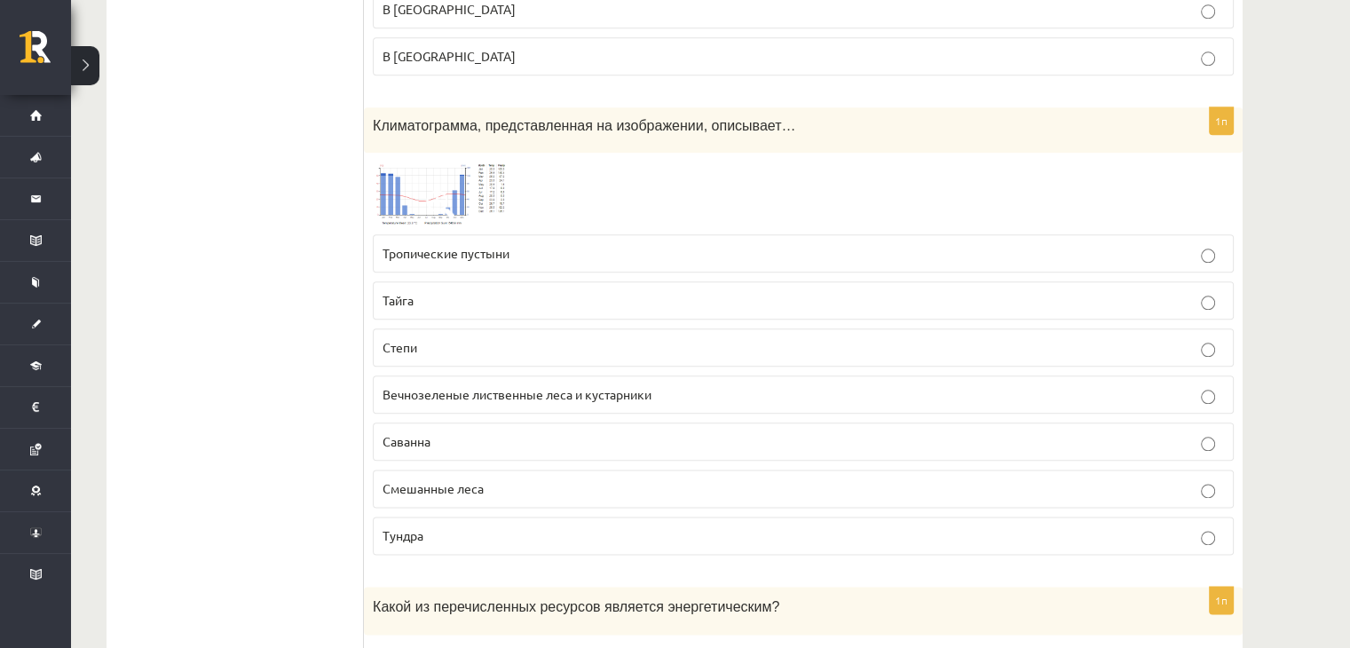
click at [439, 162] on img at bounding box center [439, 194] width 133 height 64
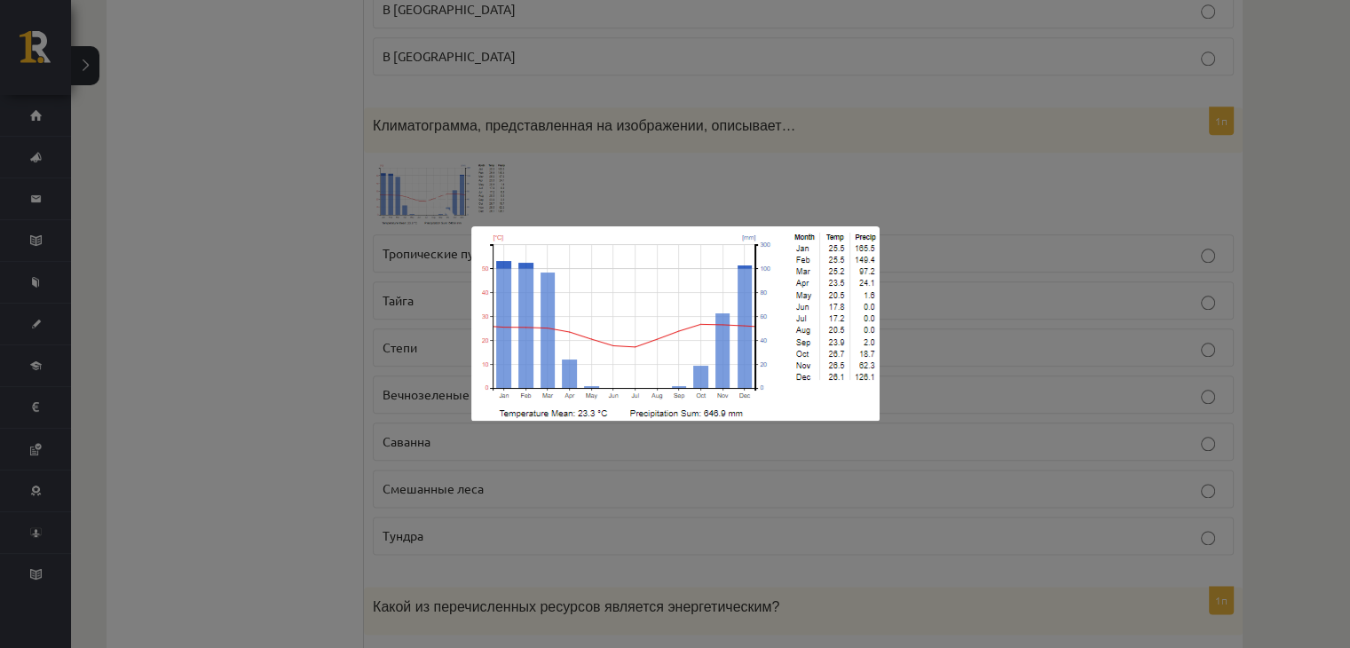
click at [689, 98] on div at bounding box center [675, 324] width 1350 height 648
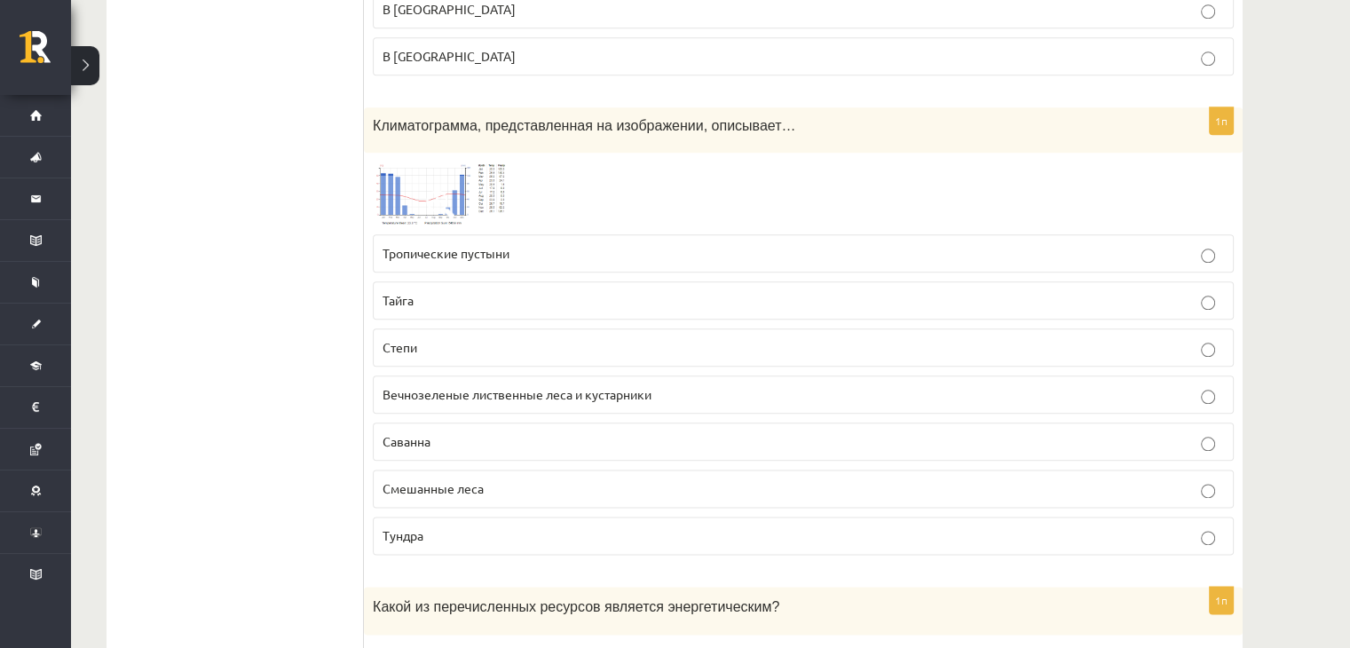
click at [531, 291] on p "Тайга" at bounding box center [804, 300] width 842 height 19
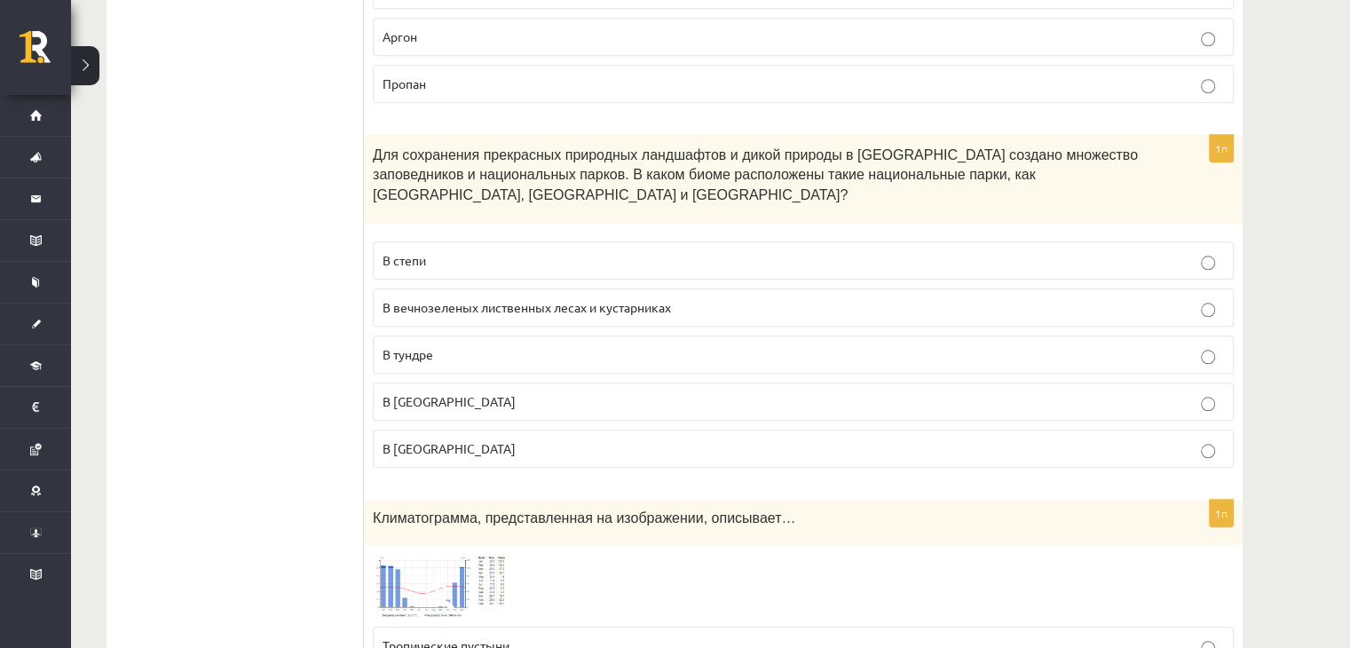
scroll to position [8422, 0]
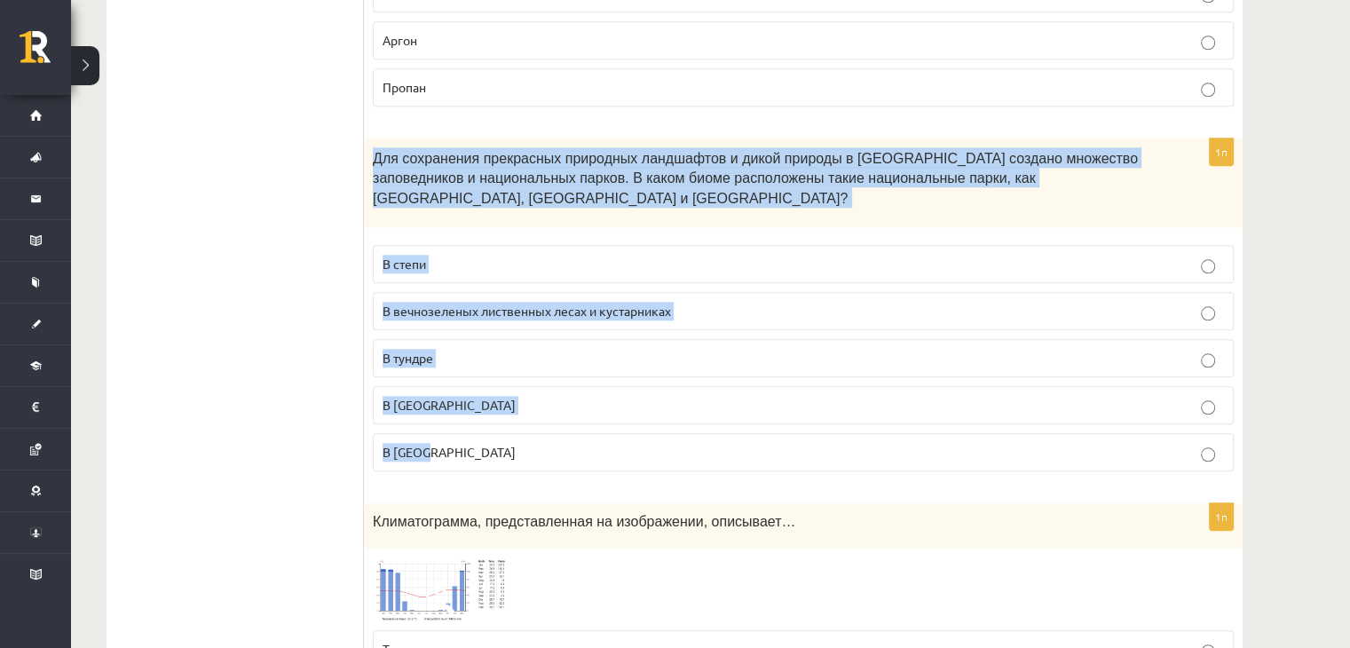
drag, startPoint x: 376, startPoint y: 114, endPoint x: 538, endPoint y: 379, distance: 310.8
click at [538, 379] on div "1п Для сохранения прекрасных природных ландшафтов и дикой природы в [GEOGRAPHIC…" at bounding box center [803, 311] width 879 height 347
copy div "Для сохранения прекрасных природных ландшафтов и дикой природы в [GEOGRAPHIC_DA…"
click at [475, 396] on p "В [GEOGRAPHIC_DATA]" at bounding box center [804, 405] width 842 height 19
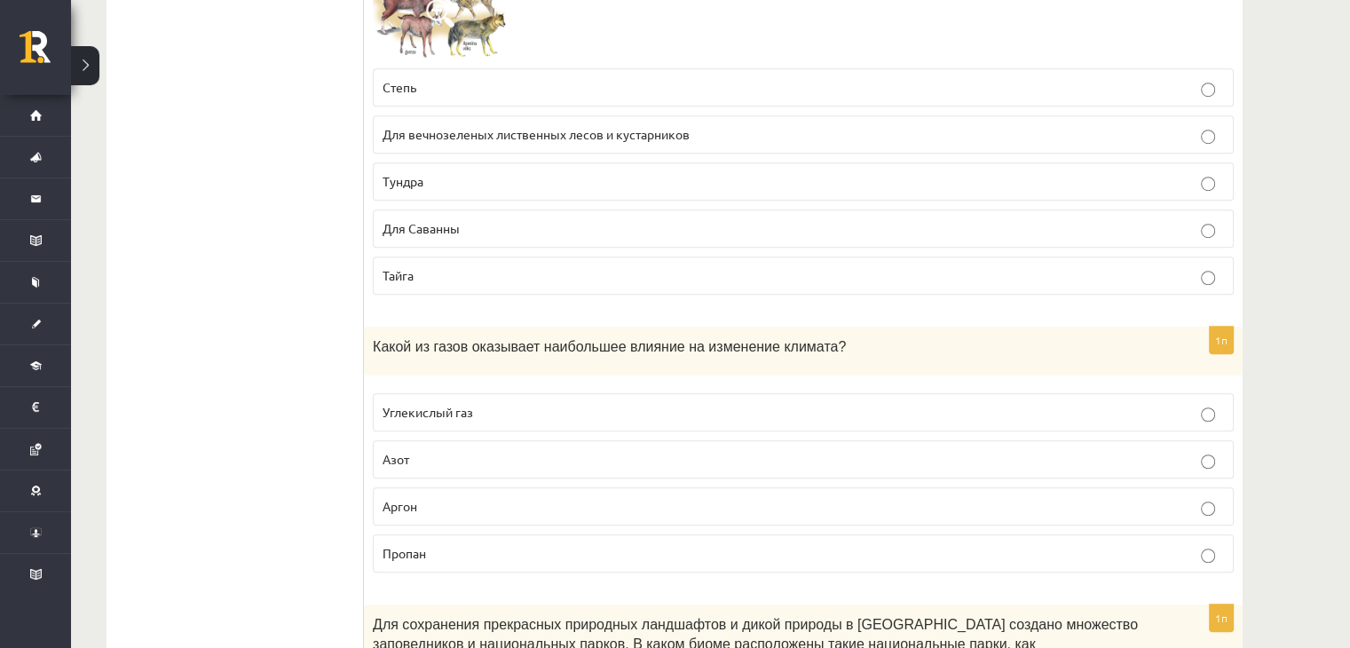
scroll to position [7954, 0]
click at [459, 453] on p "Азот" at bounding box center [804, 462] width 842 height 19
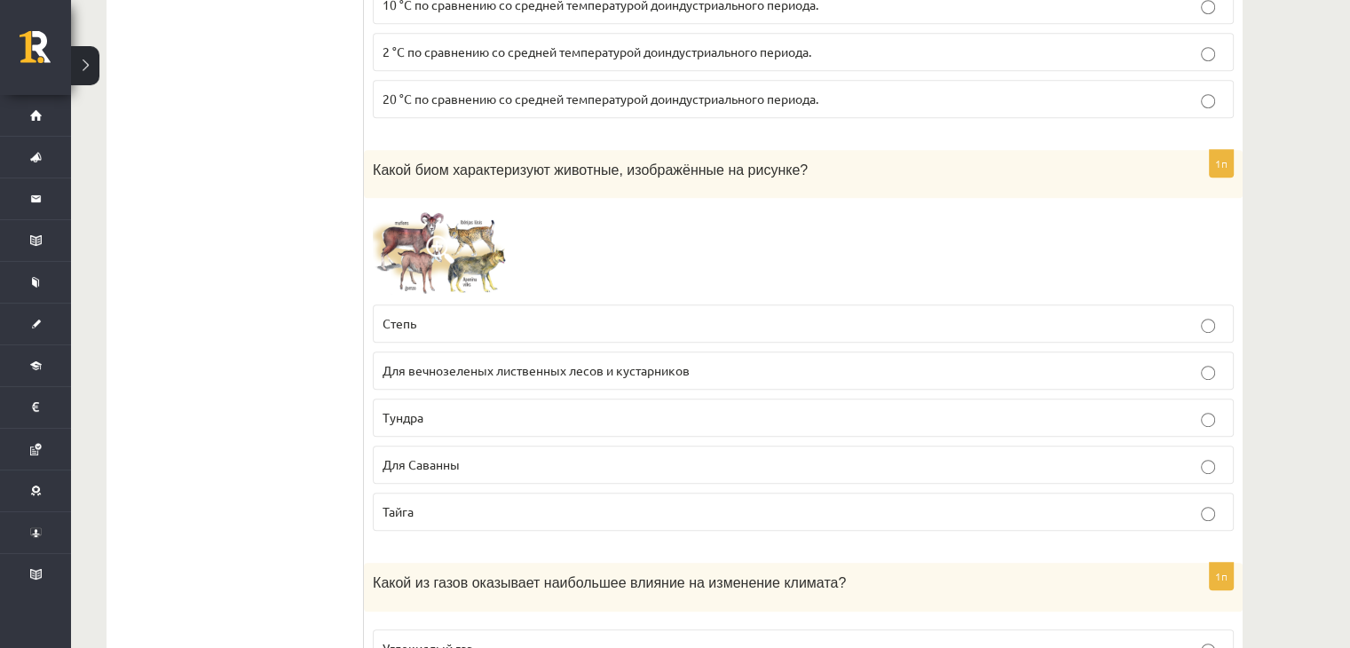
scroll to position [7719, 0]
click at [423, 223] on img at bounding box center [439, 252] width 133 height 89
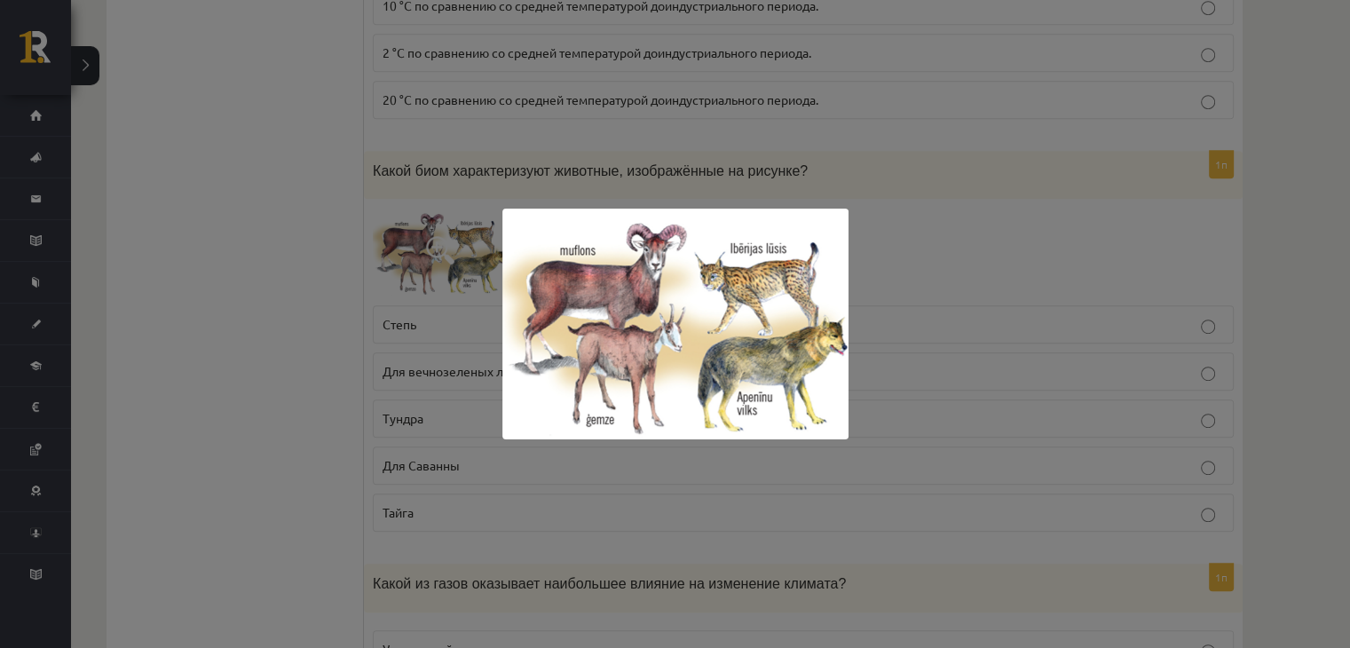
click at [339, 251] on div at bounding box center [675, 324] width 1350 height 648
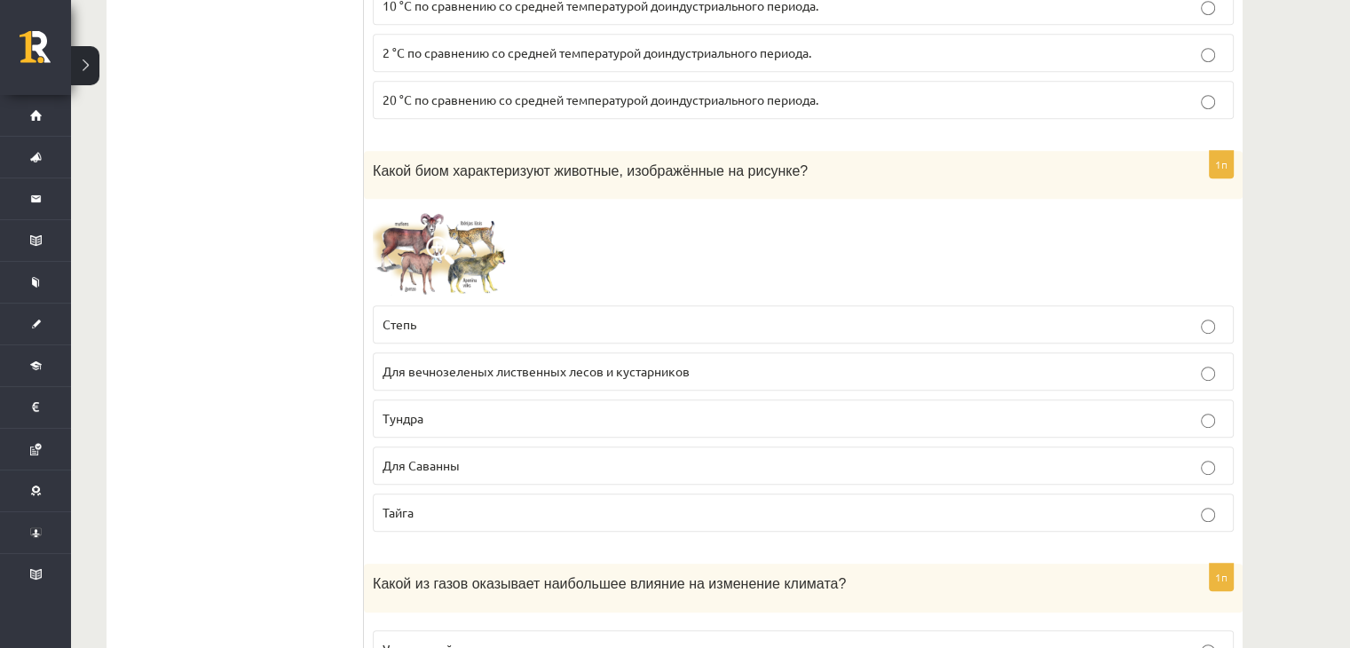
click at [665, 208] on div at bounding box center [803, 252] width 861 height 89
click at [482, 363] on font "Для вечнозеленых лиственных лесов и кустарников" at bounding box center [536, 371] width 307 height 16
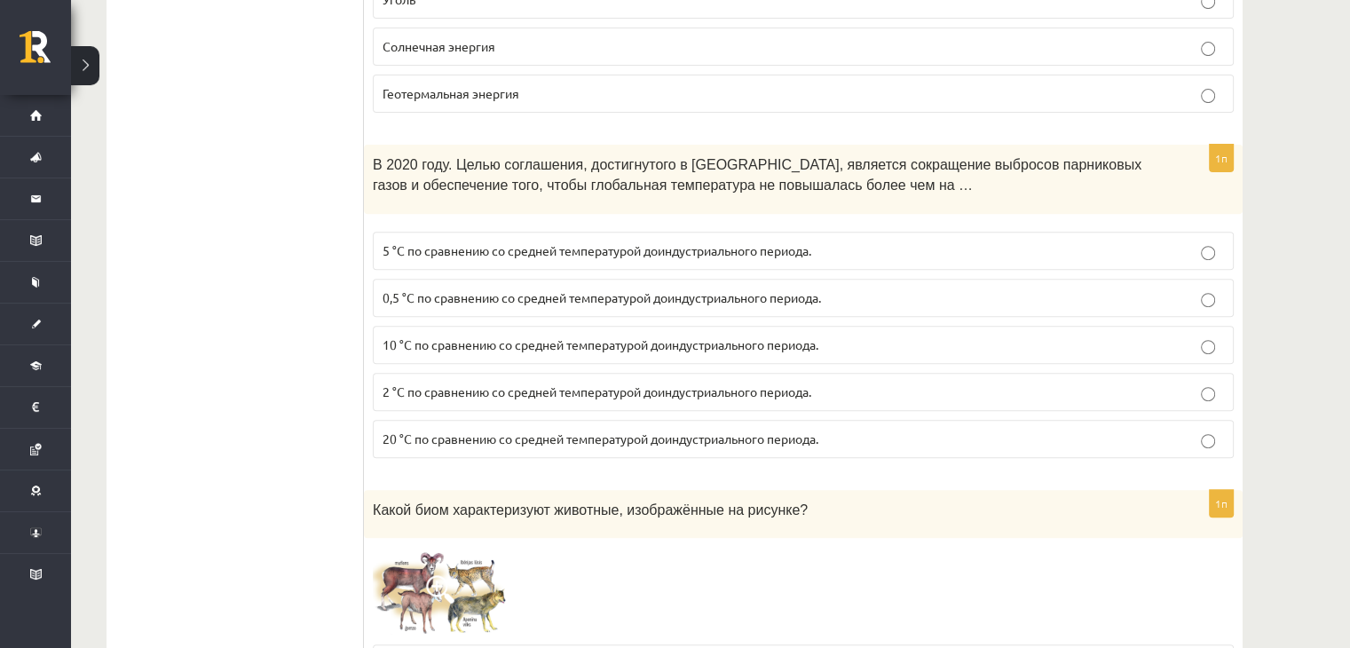
scroll to position [7379, 0]
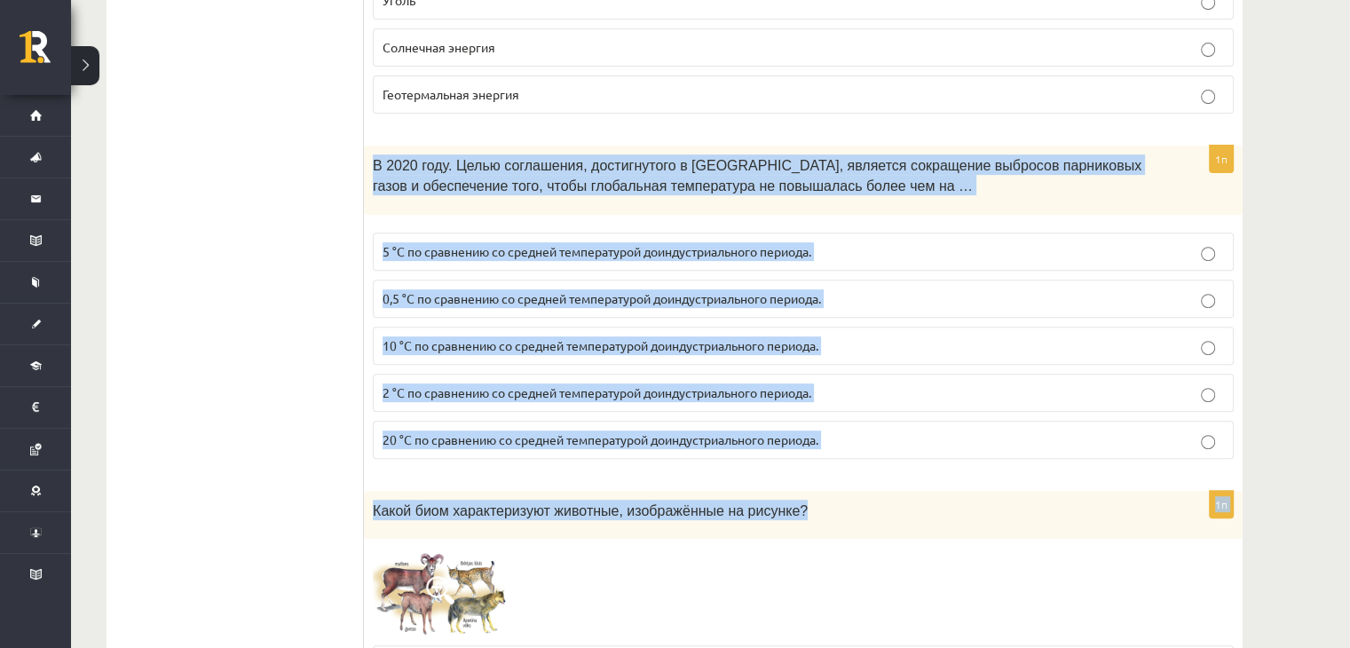
drag, startPoint x: 373, startPoint y: 122, endPoint x: 823, endPoint y: 450, distance: 557.2
click at [841, 423] on div "1п В 2020 году. Целью соглашения, достигнутого в [GEOGRAPHIC_DATA], является со…" at bounding box center [803, 309] width 879 height 327
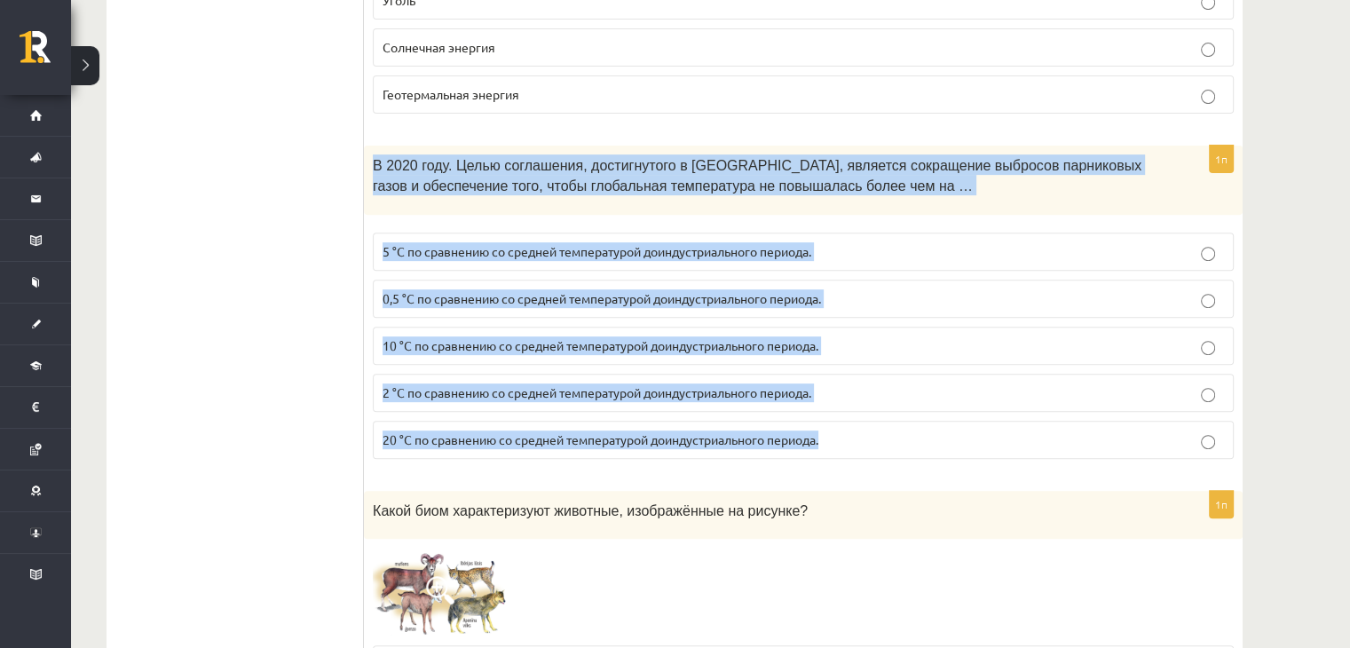
drag, startPoint x: 373, startPoint y: 124, endPoint x: 890, endPoint y: 378, distance: 575.7
click at [890, 378] on div "1п В 2020 году. Целью соглашения, достигнутого в [GEOGRAPHIC_DATA], является со…" at bounding box center [803, 309] width 879 height 327
copy div "L 9143 ipsu. Dolor sitametcon, adipiscingel s Doeius, temporin utlaboreet dolor…"
click at [417, 384] on font "2 °C по сравнению со средней температурой доиндустриального периода." at bounding box center [597, 392] width 429 height 16
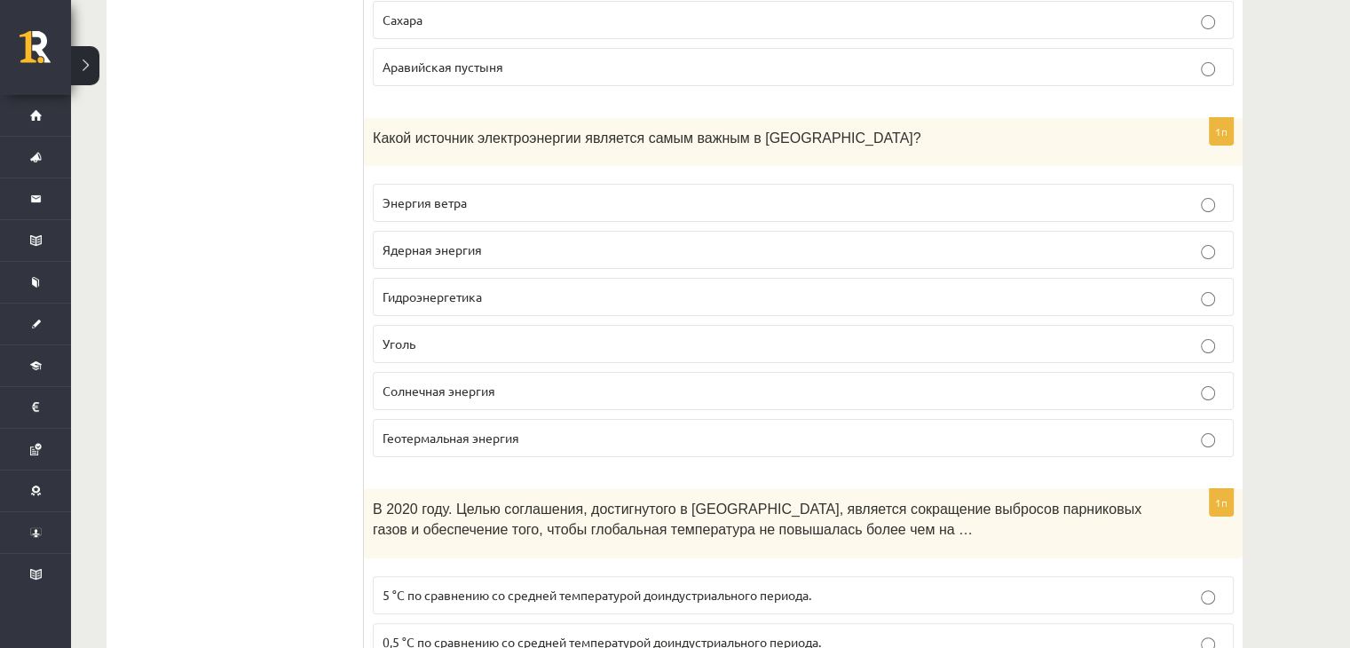
scroll to position [7035, 0]
click at [443, 195] on font "Энергия ветра" at bounding box center [425, 203] width 84 height 16
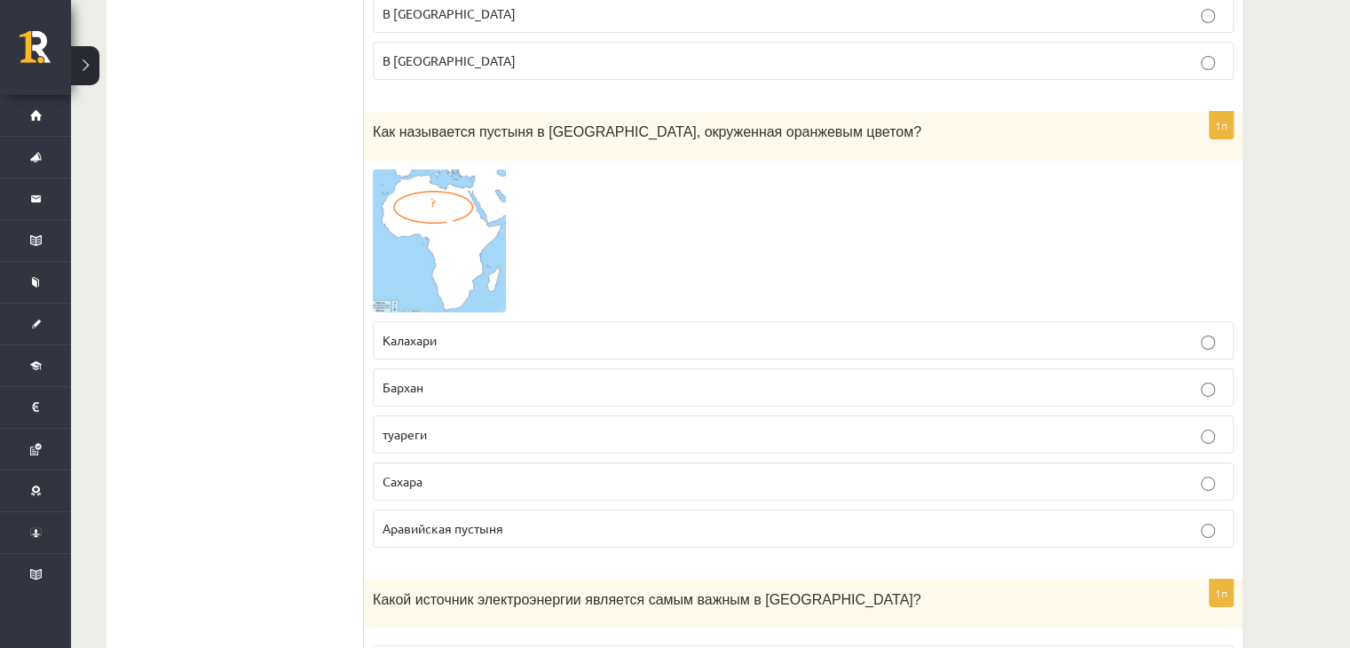
scroll to position [6573, 0]
click at [498, 473] on p "Сахара" at bounding box center [804, 482] width 842 height 19
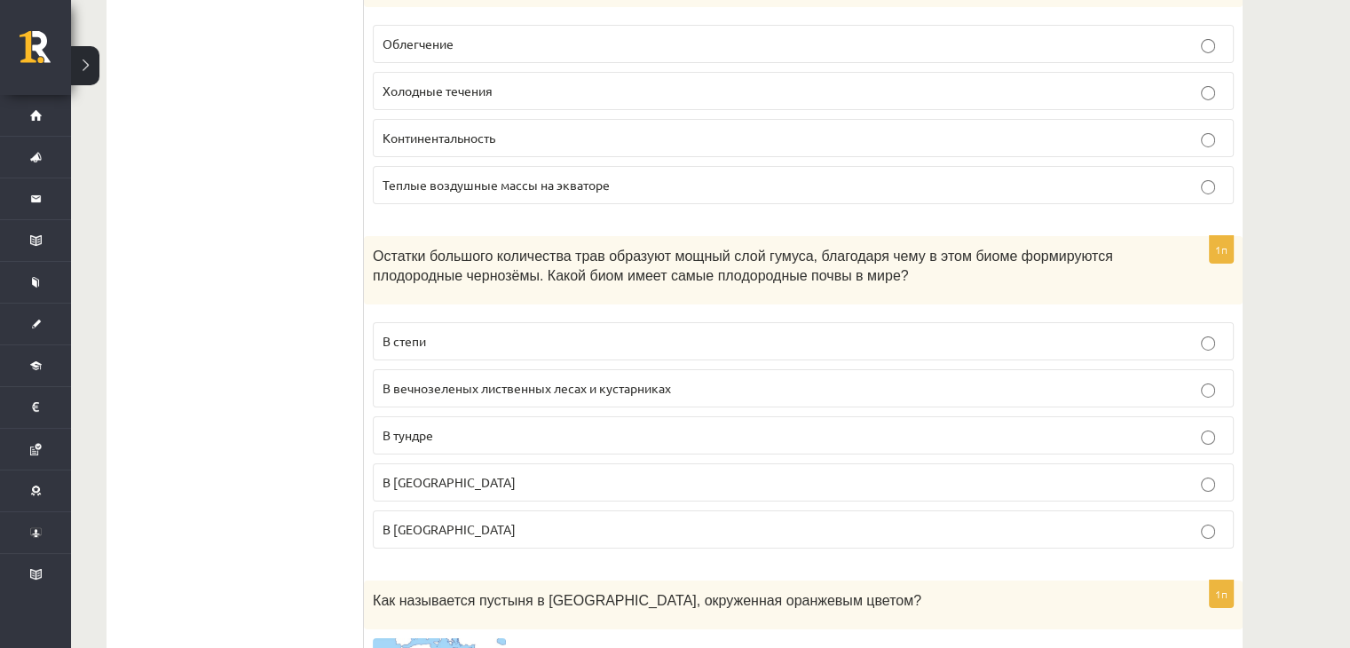
scroll to position [6104, 0]
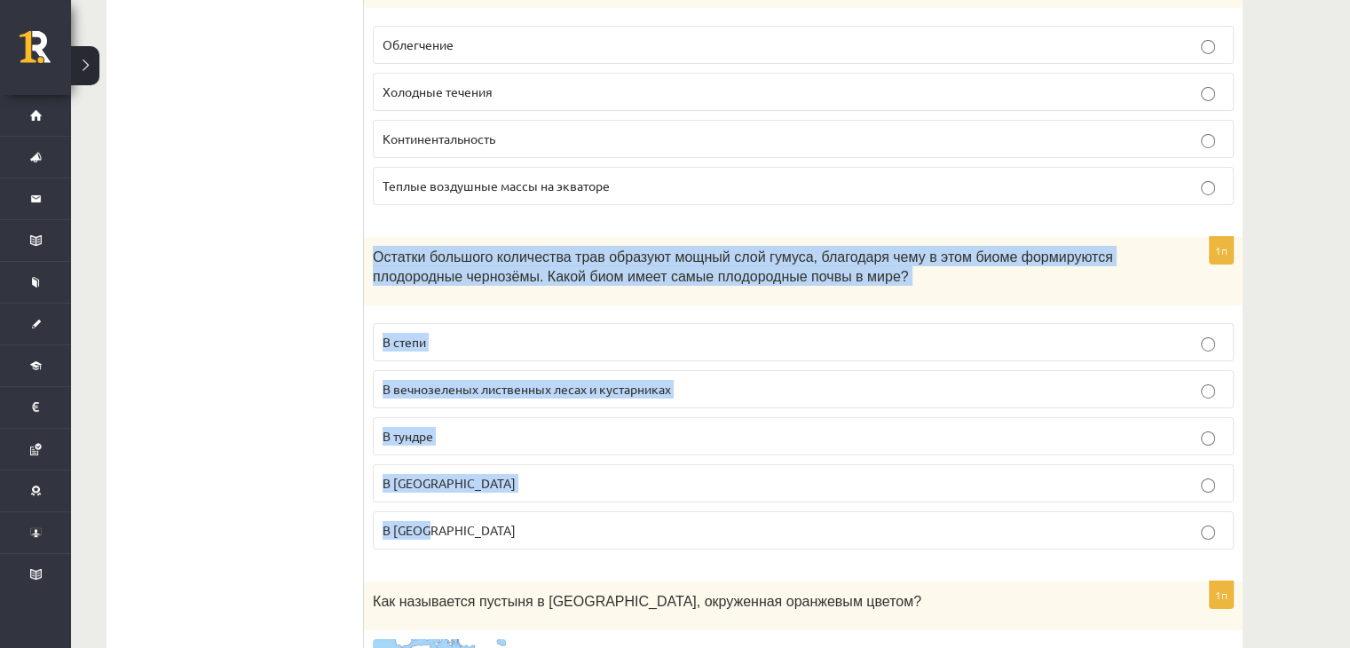
drag, startPoint x: 375, startPoint y: 223, endPoint x: 484, endPoint y: 519, distance: 316.0
click at [484, 519] on div "1п Остатки большого количества трав образуют мощный слой гумуса, благодаря чему…" at bounding box center [803, 400] width 879 height 327
copy div "Остатки большого количества трав образуют мощный слой гумуса, благодаря чему в …"
click at [534, 323] on label "В степи" at bounding box center [803, 342] width 861 height 38
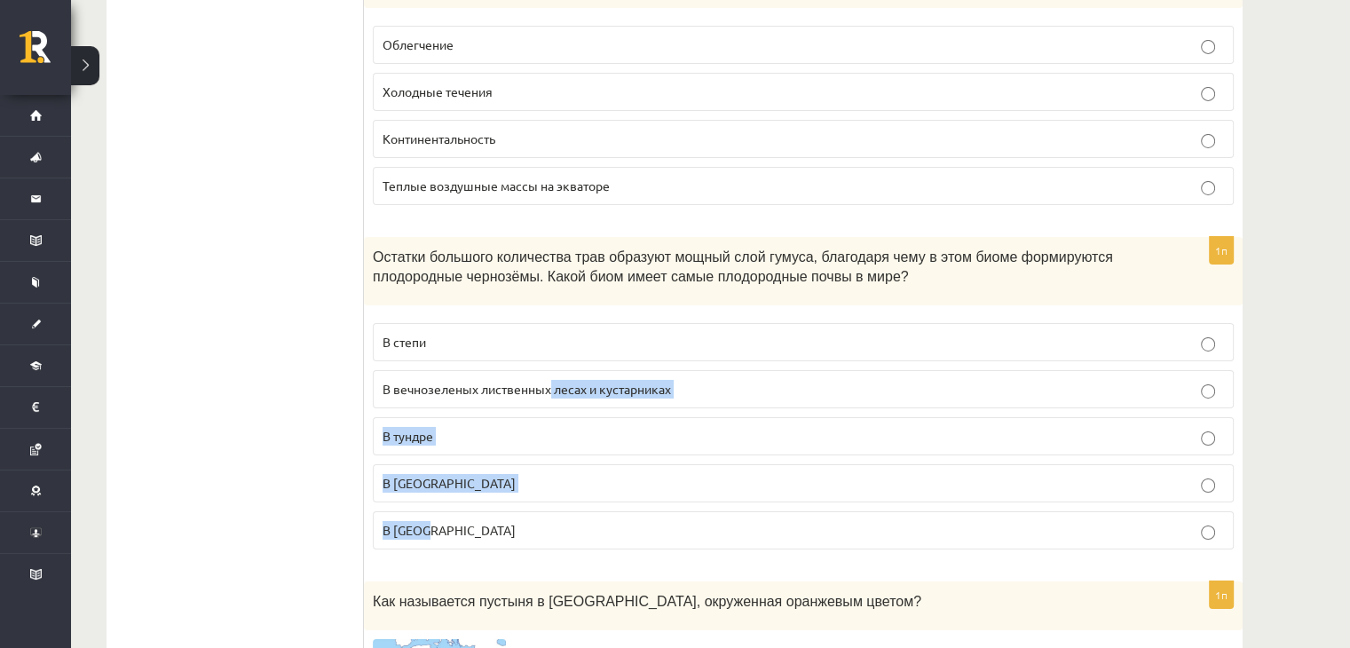
drag, startPoint x: 551, startPoint y: 340, endPoint x: 545, endPoint y: 494, distance: 154.6
click at [545, 494] on fieldset "В степи В вечнозеленых лиственных лесах и кустарниках В [GEOGRAPHIC_DATA] В [GE…" at bounding box center [803, 434] width 861 height 241
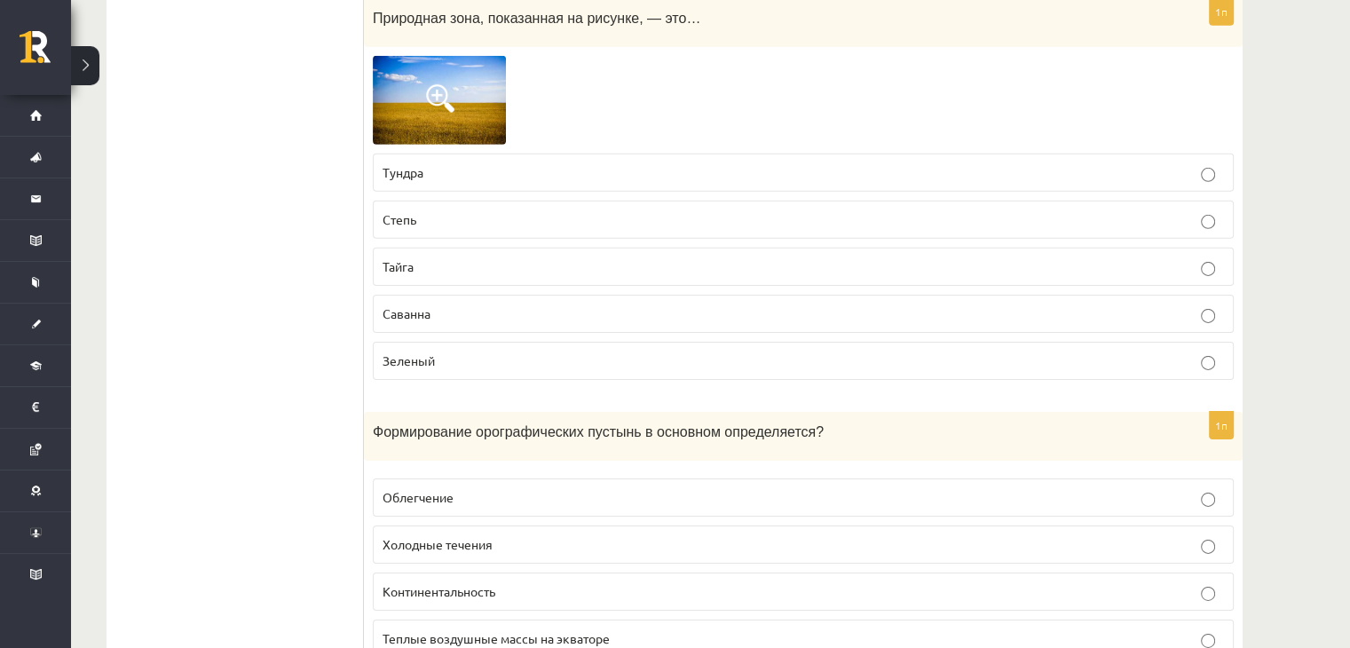
scroll to position [5659, 0]
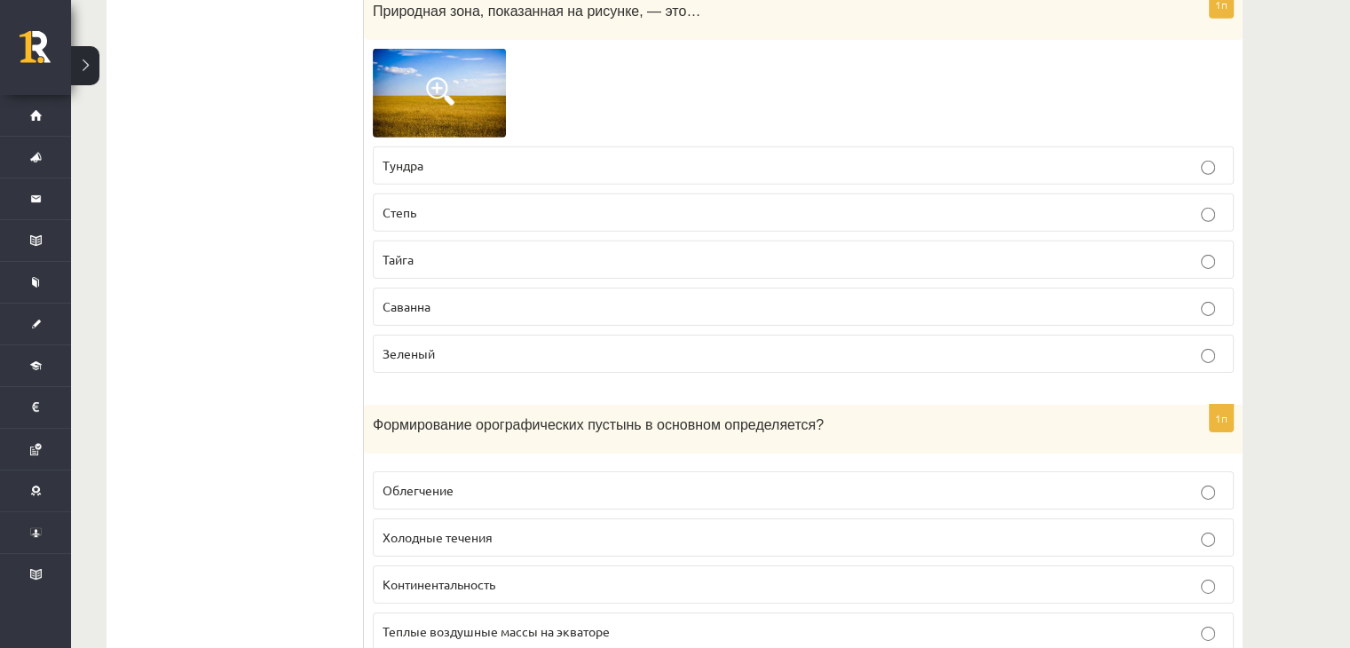
click at [426, 203] on p "Степь" at bounding box center [804, 212] width 842 height 19
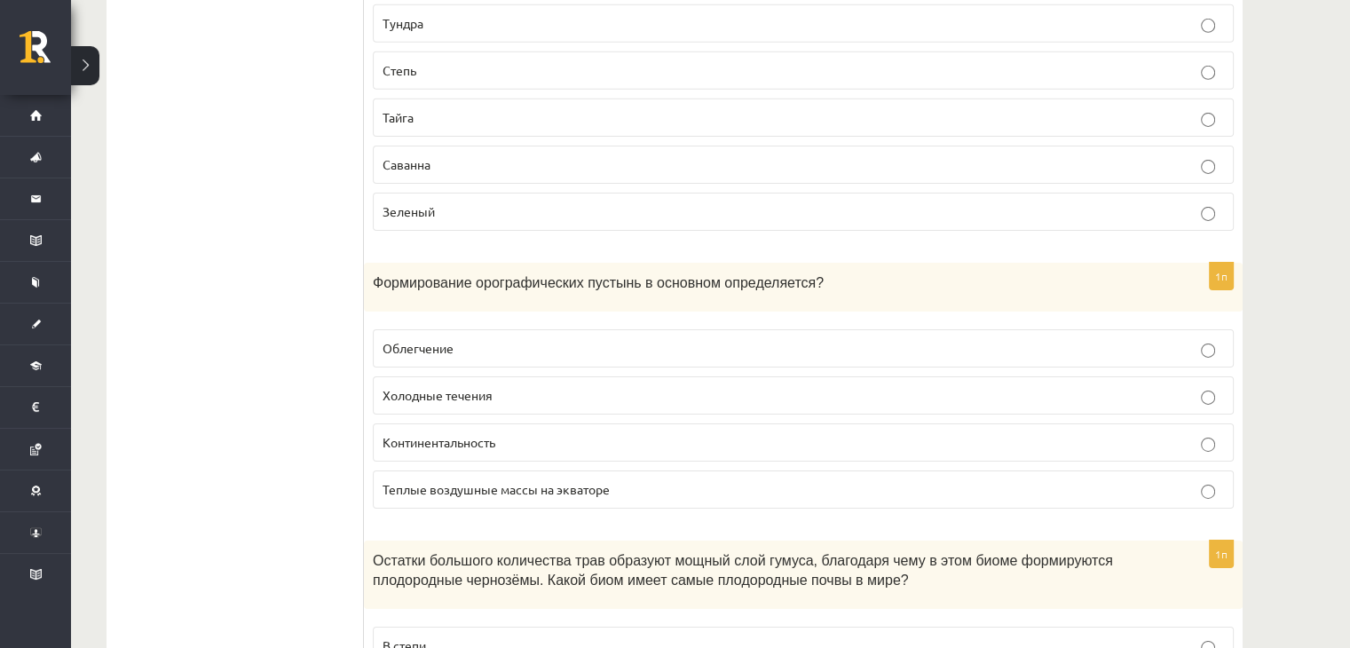
scroll to position [5801, 0]
click at [533, 427] on label "Континентальность" at bounding box center [803, 442] width 861 height 38
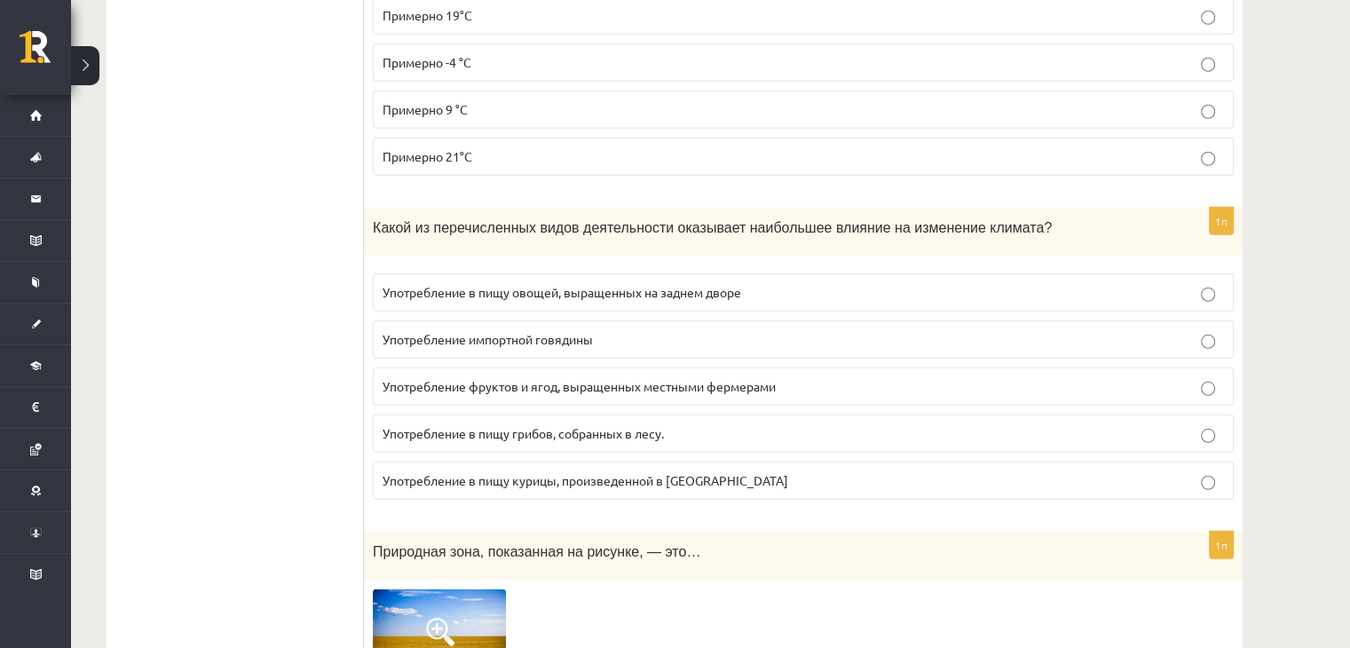
scroll to position [5121, 0]
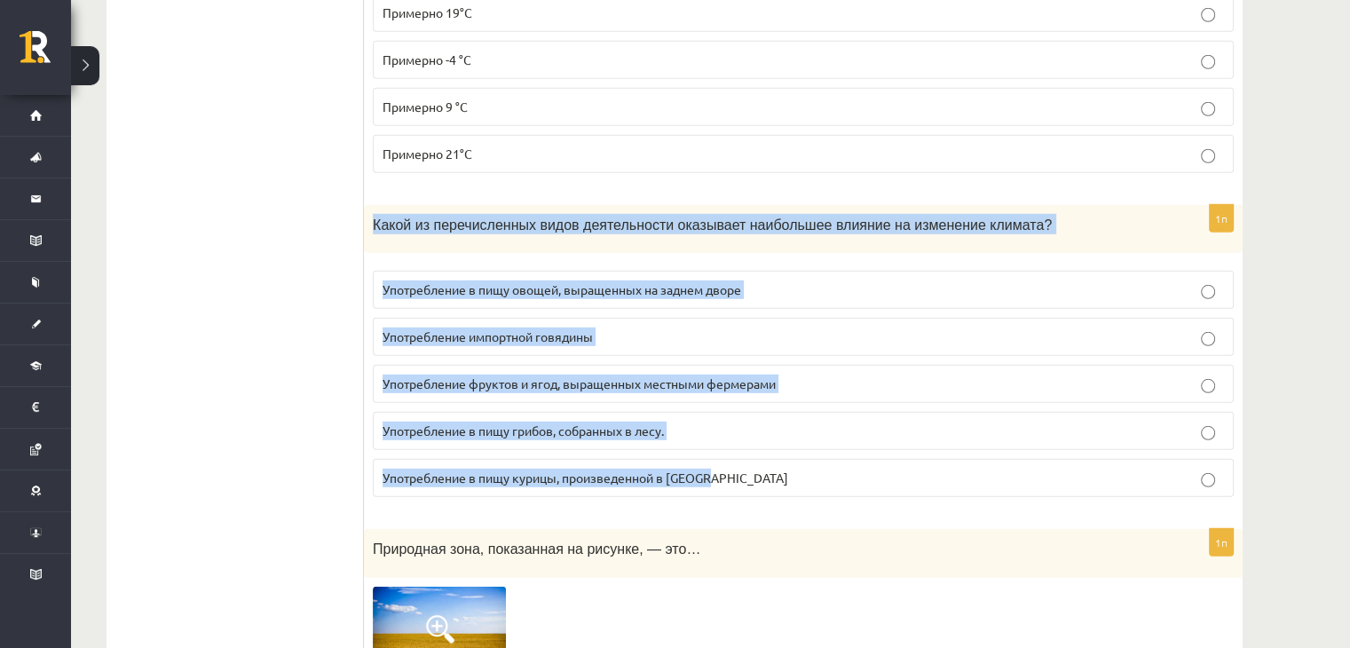
drag, startPoint x: 373, startPoint y: 191, endPoint x: 729, endPoint y: 445, distance: 437.3
click at [729, 445] on div "1п Какой из перечисленных видов деятельности оказывает наибольшее влияние на из…" at bounding box center [803, 358] width 879 height 307
copy div "Какой из перечисленных видов деятельности оказывает наибольшее влияние на измен…"
click at [599, 318] on label "Употребление импортной говядины" at bounding box center [803, 337] width 861 height 38
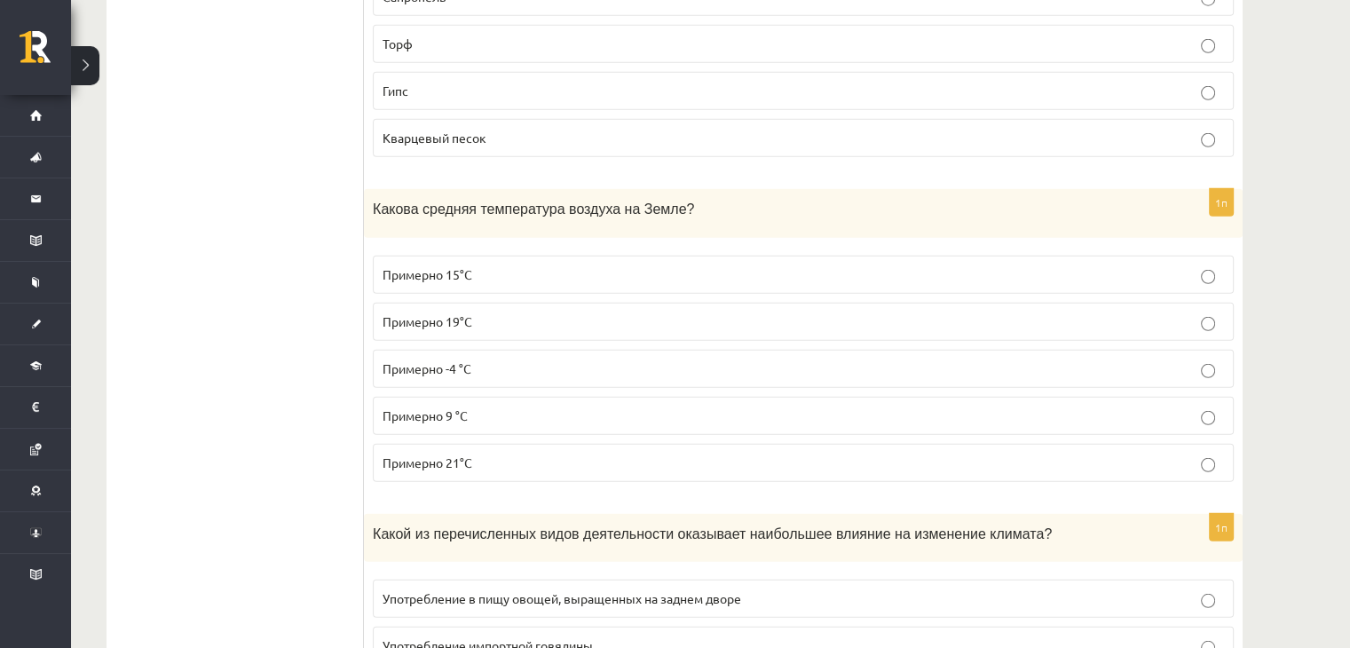
scroll to position [4811, 0]
click at [469, 267] on font "Примерно 15°С" at bounding box center [428, 275] width 90 height 16
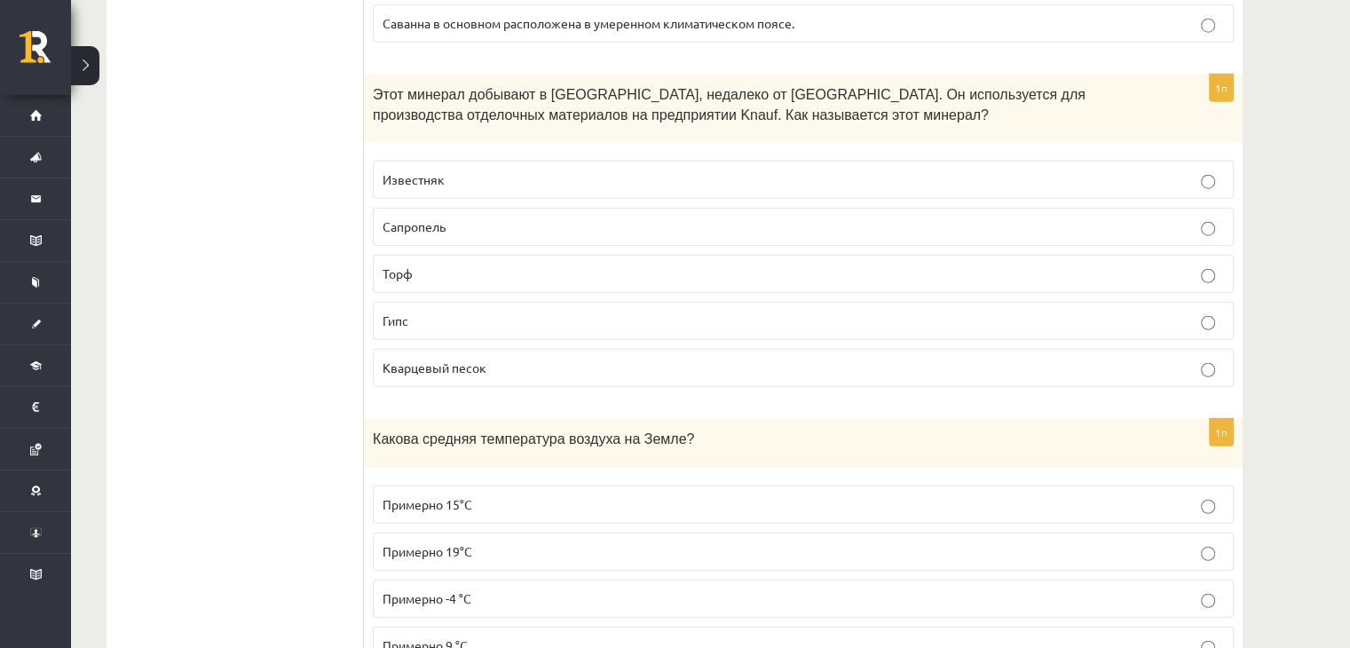
scroll to position [4578, 0]
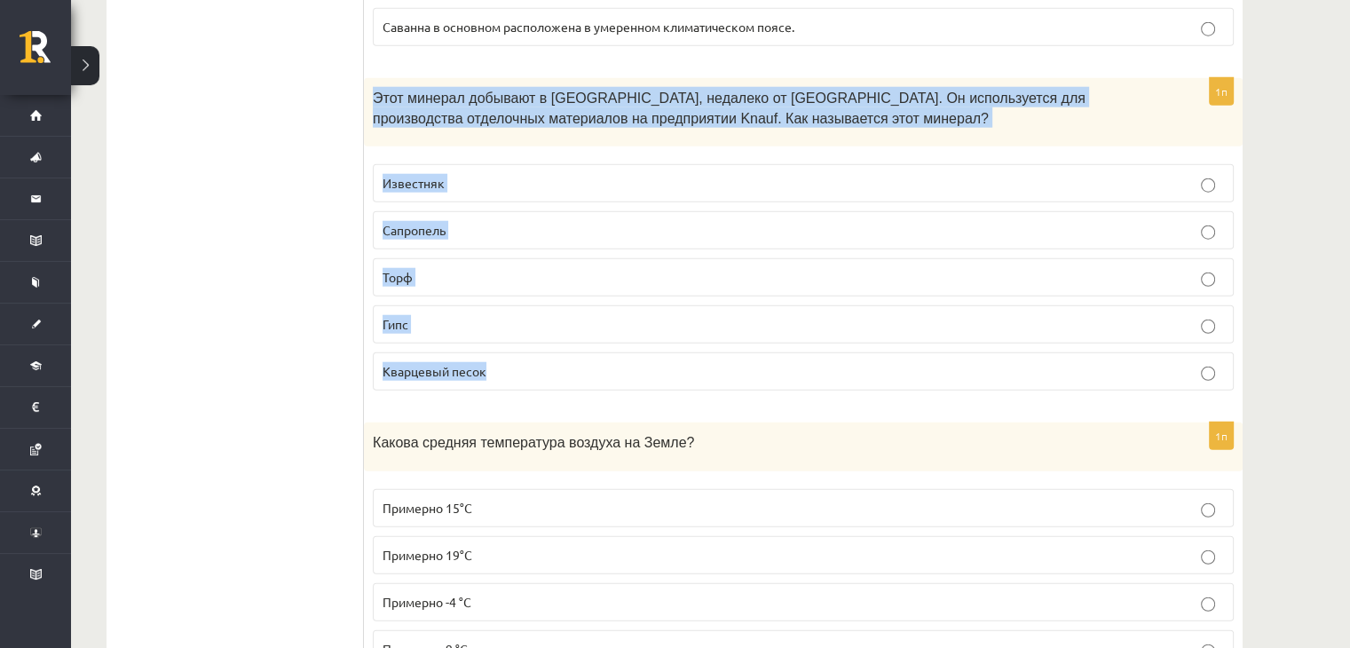
drag, startPoint x: 373, startPoint y: 69, endPoint x: 502, endPoint y: 322, distance: 283.9
click at [502, 322] on div "1п Этот минерал добывают в [GEOGRAPHIC_DATA], недалеко от [GEOGRAPHIC_DATA]. Он…" at bounding box center [803, 241] width 879 height 327
copy div "Этот минерал добывают в [GEOGRAPHIC_DATA], недалеко от [GEOGRAPHIC_DATA]. Он ис…"
click at [501, 315] on p "Гипс" at bounding box center [804, 324] width 842 height 19
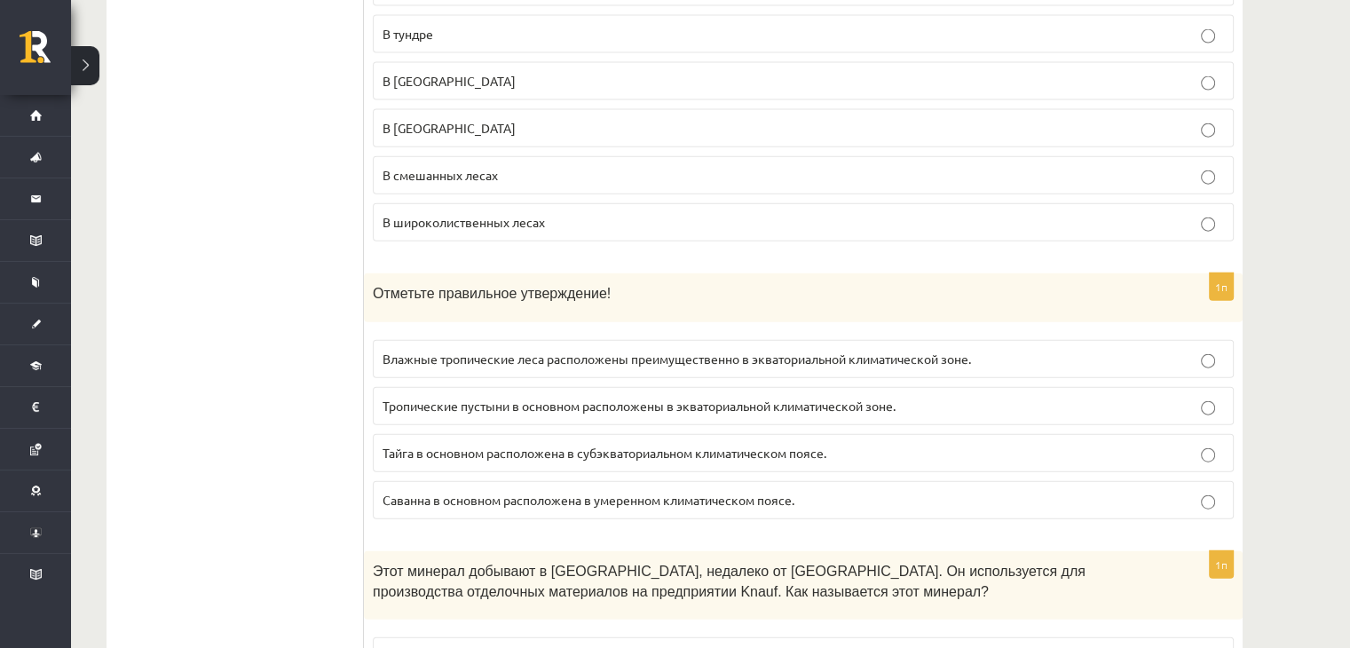
scroll to position [4106, 0]
click at [579, 348] on label "Влажные тропические леса расположены преимущественно в экваториальной климатиче…" at bounding box center [803, 358] width 861 height 38
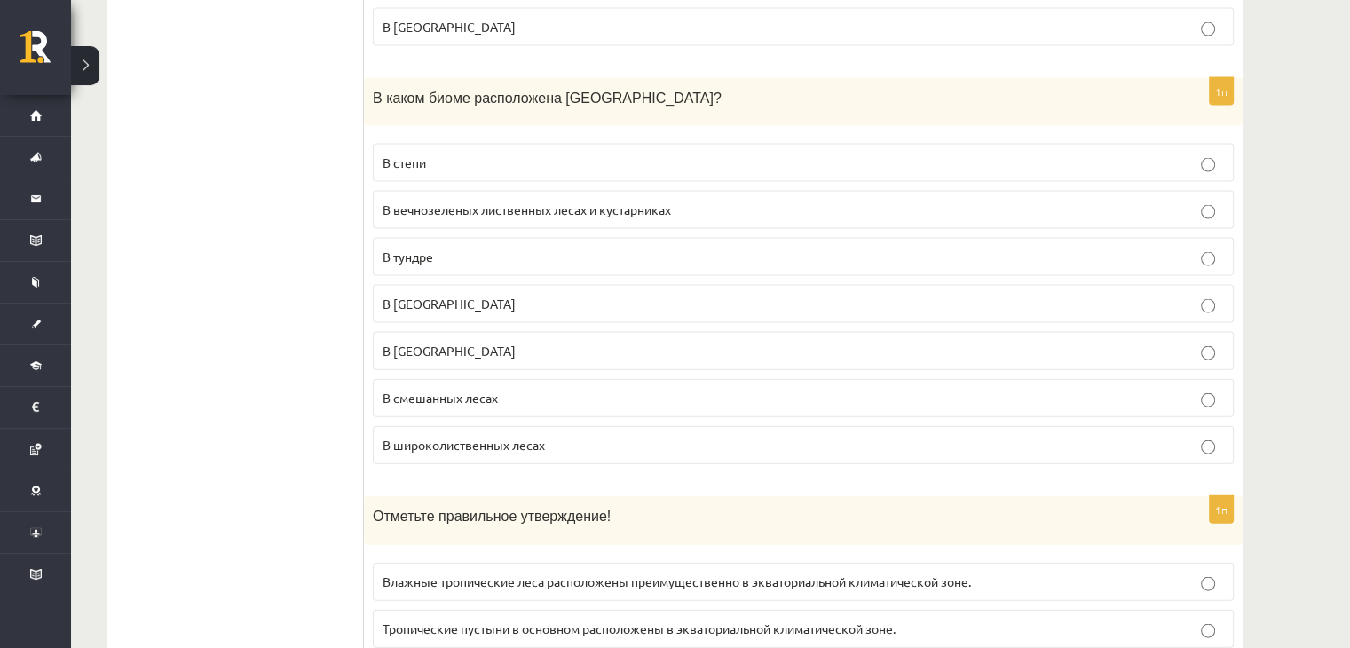
scroll to position [3833, 0]
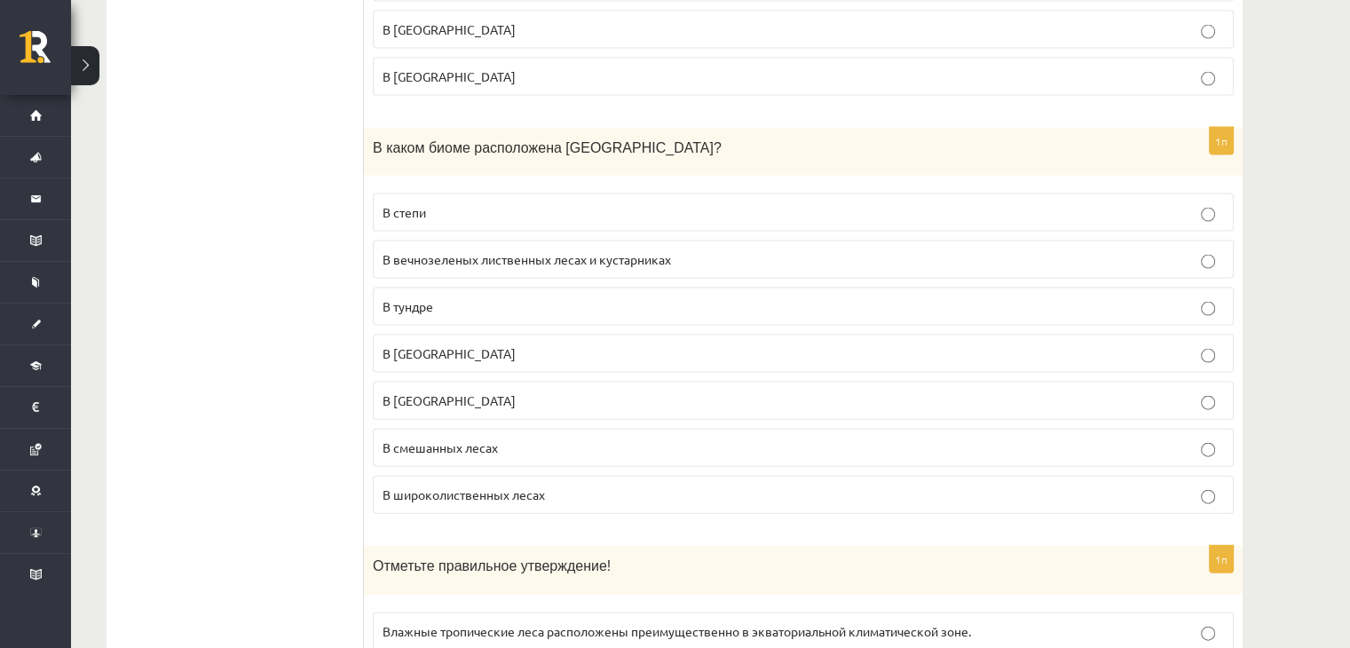
click at [465, 251] on font "В вечнозеленых лиственных лесах и кустарниках" at bounding box center [527, 259] width 289 height 16
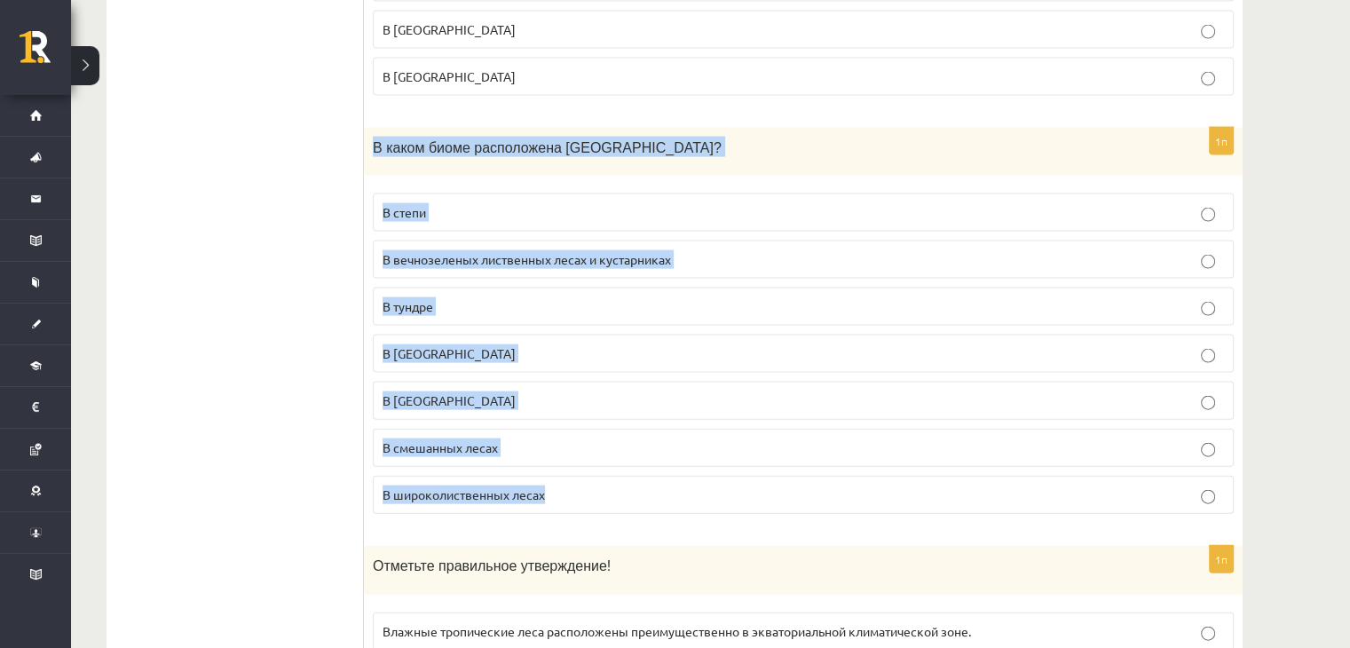
drag, startPoint x: 376, startPoint y: 129, endPoint x: 559, endPoint y: 451, distance: 371.0
click at [559, 451] on div "1п В каком биоме расположена [GEOGRAPHIC_DATA]? В степи В вечнозеленых лиственн…" at bounding box center [803, 328] width 879 height 401
click at [535, 429] on label "В смешанных лесах" at bounding box center [803, 448] width 861 height 38
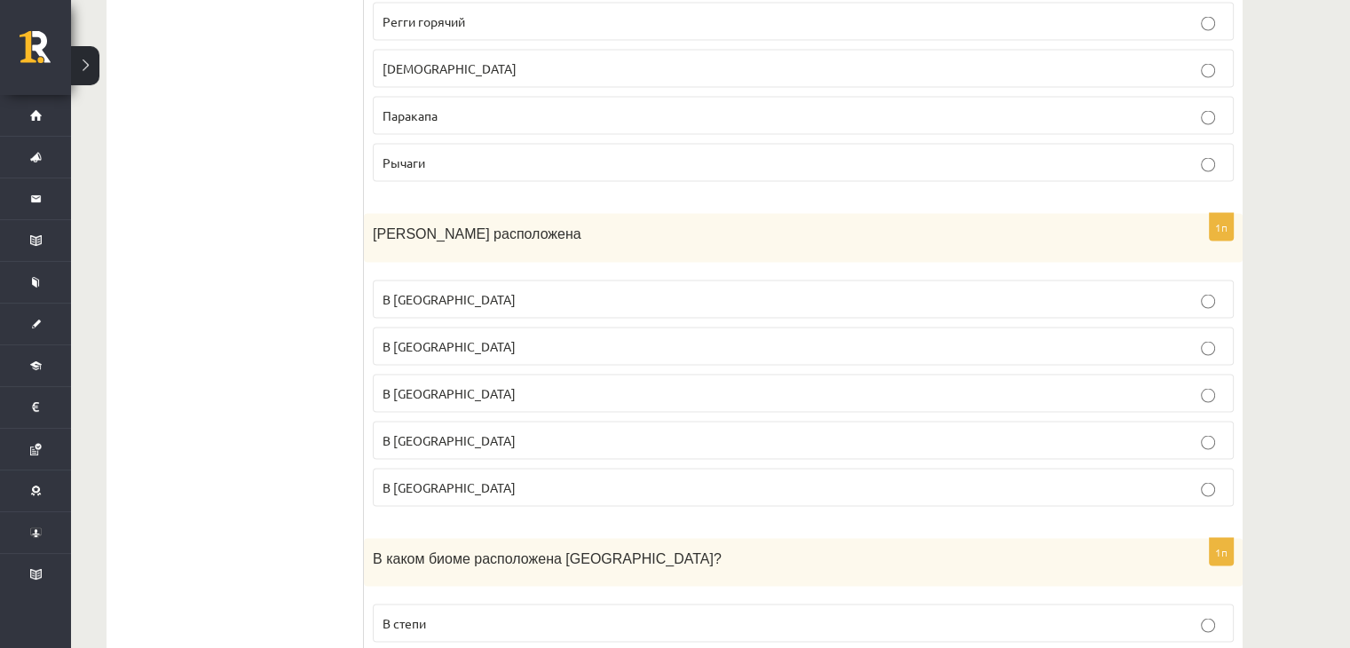
scroll to position [3421, 0]
click at [419, 386] on font "В [GEOGRAPHIC_DATA]" at bounding box center [449, 394] width 133 height 16
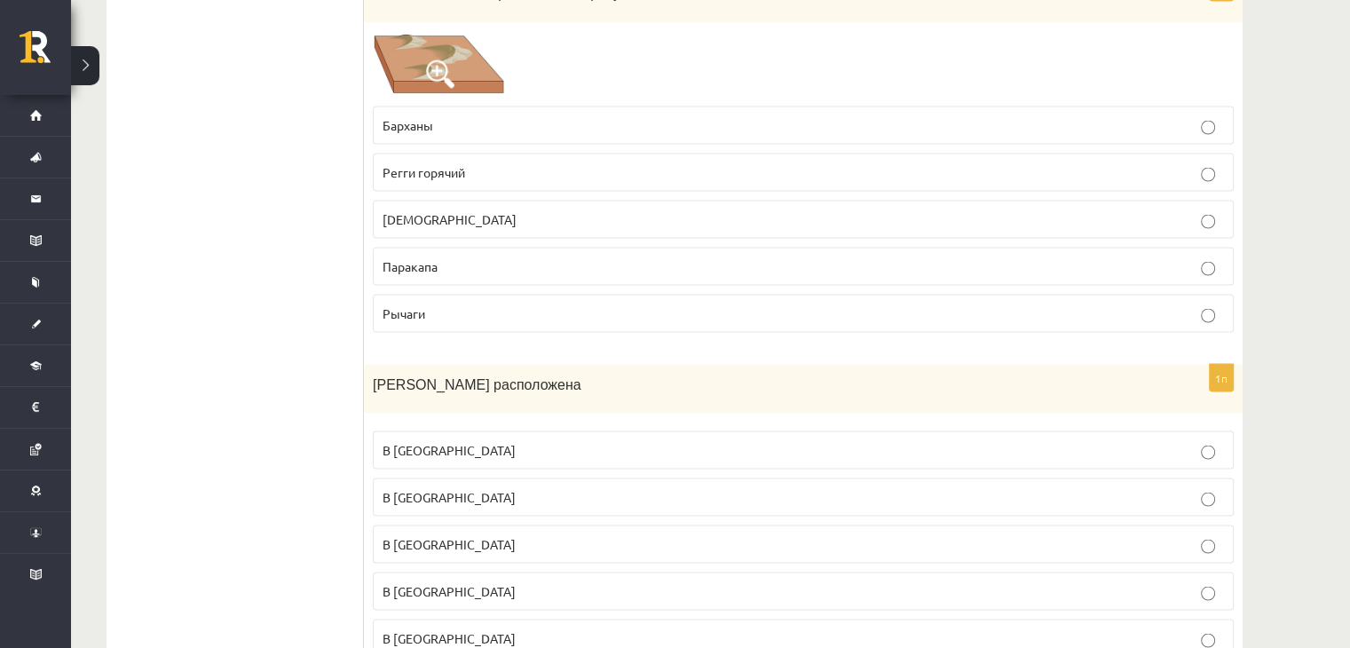
scroll to position [3112, 0]
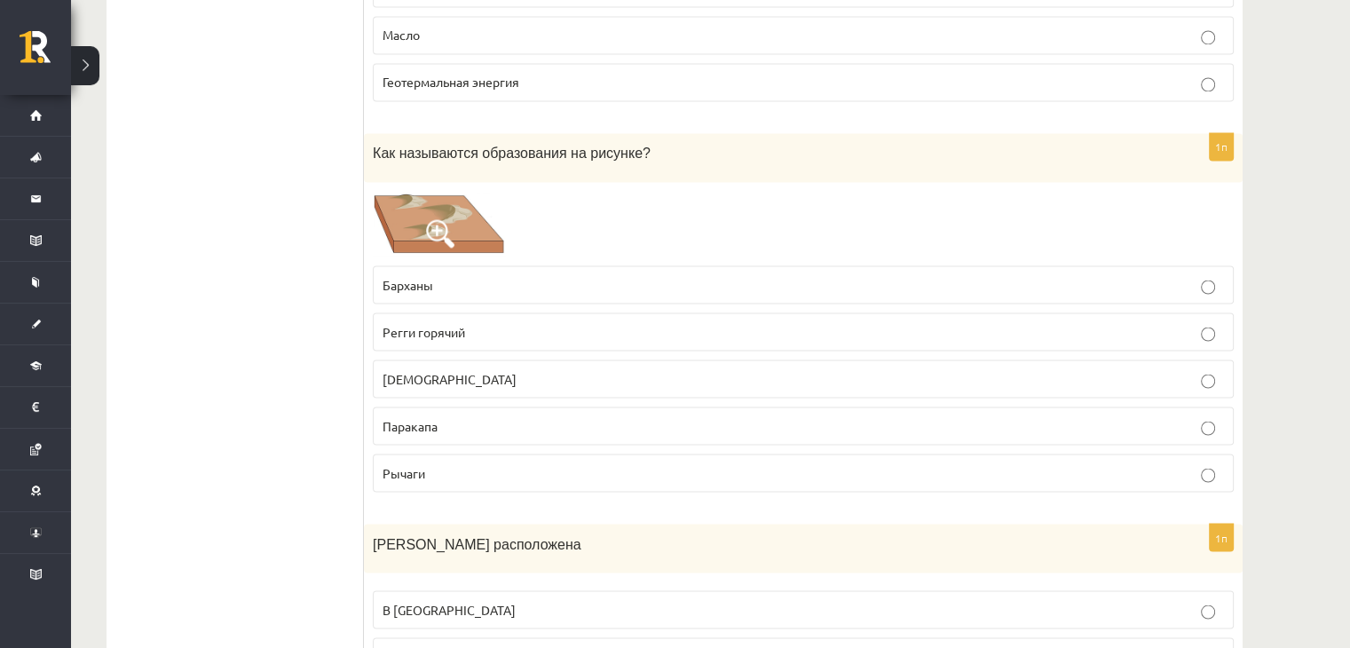
click at [431, 276] on font "Барханы" at bounding box center [408, 284] width 51 height 16
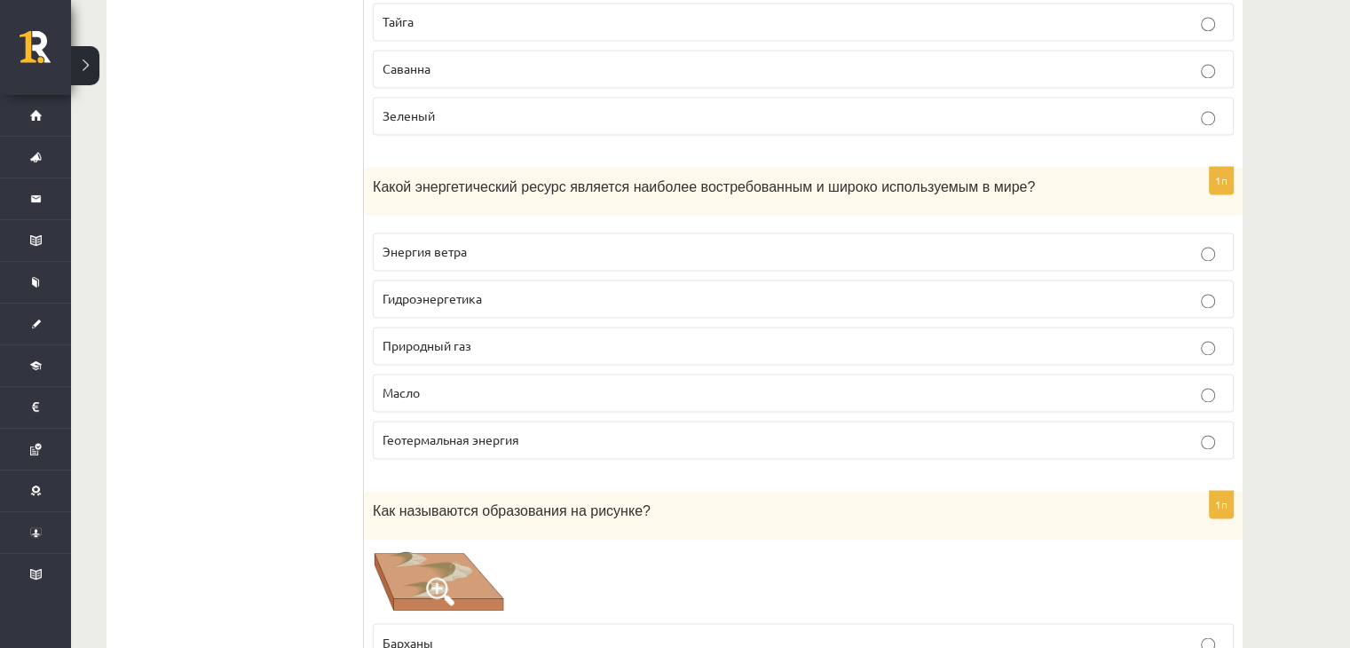
scroll to position [2741, 0]
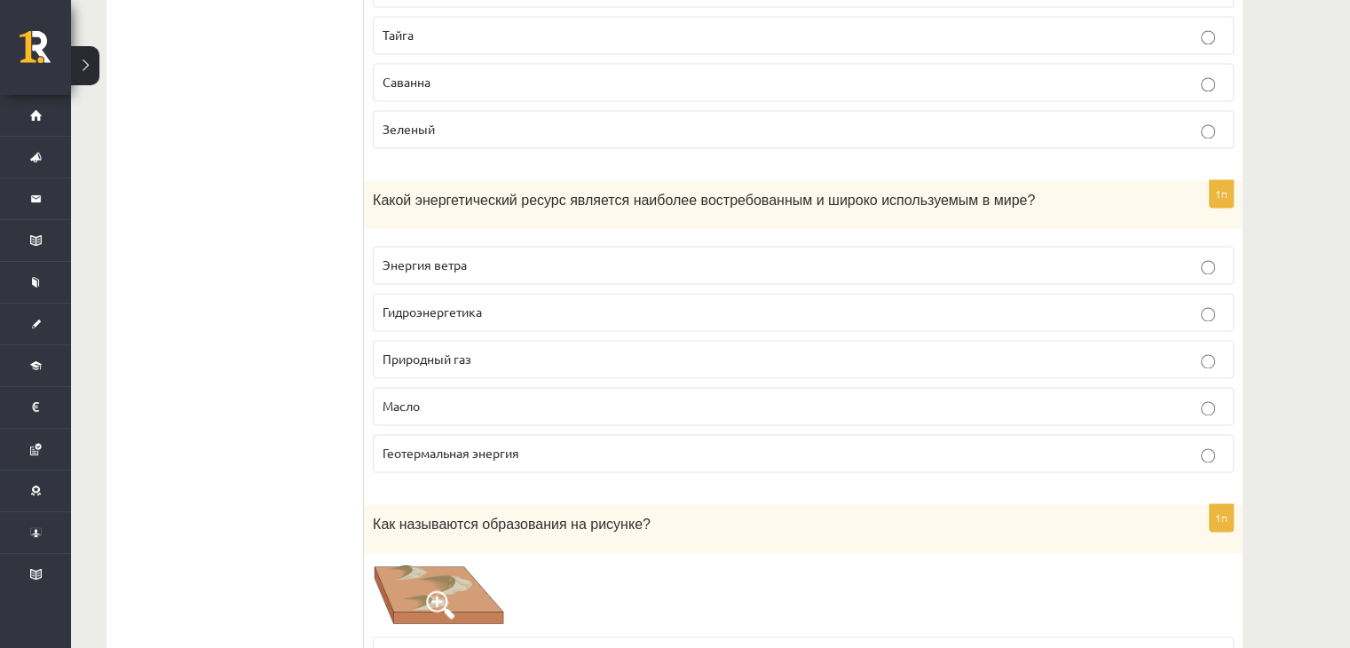
click at [430, 257] on font "Энергия ветра" at bounding box center [425, 265] width 84 height 16
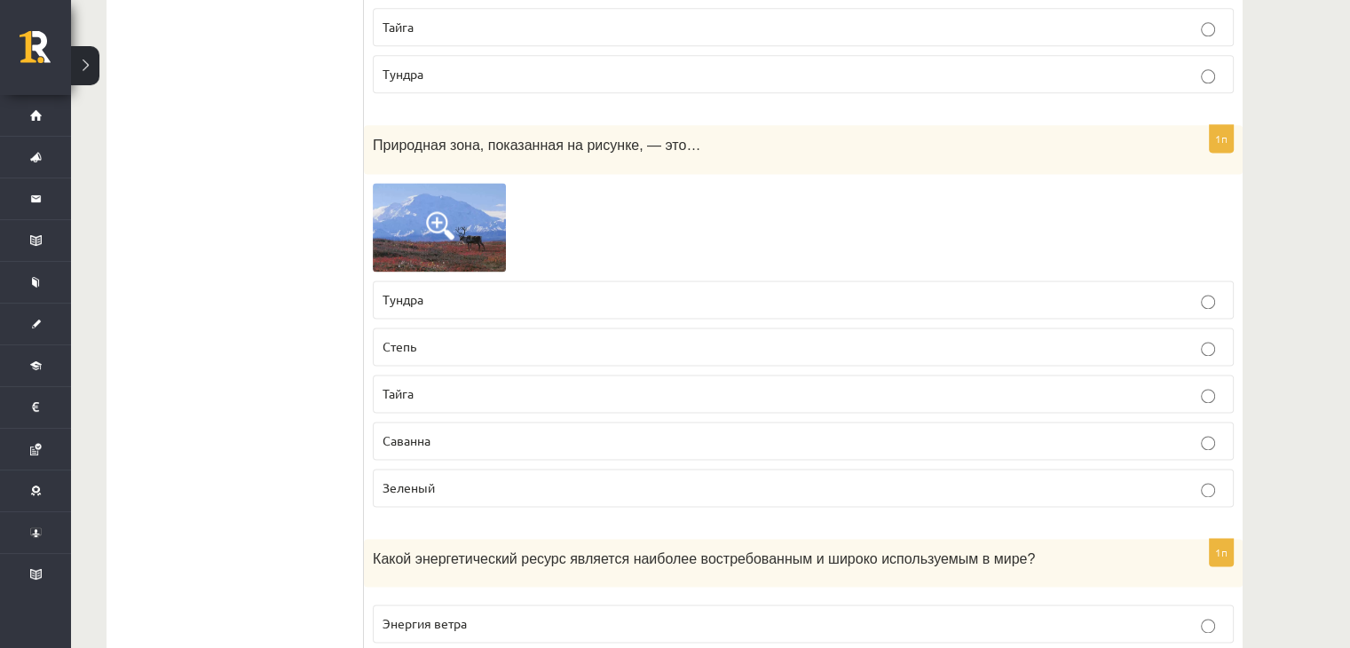
scroll to position [2364, 0]
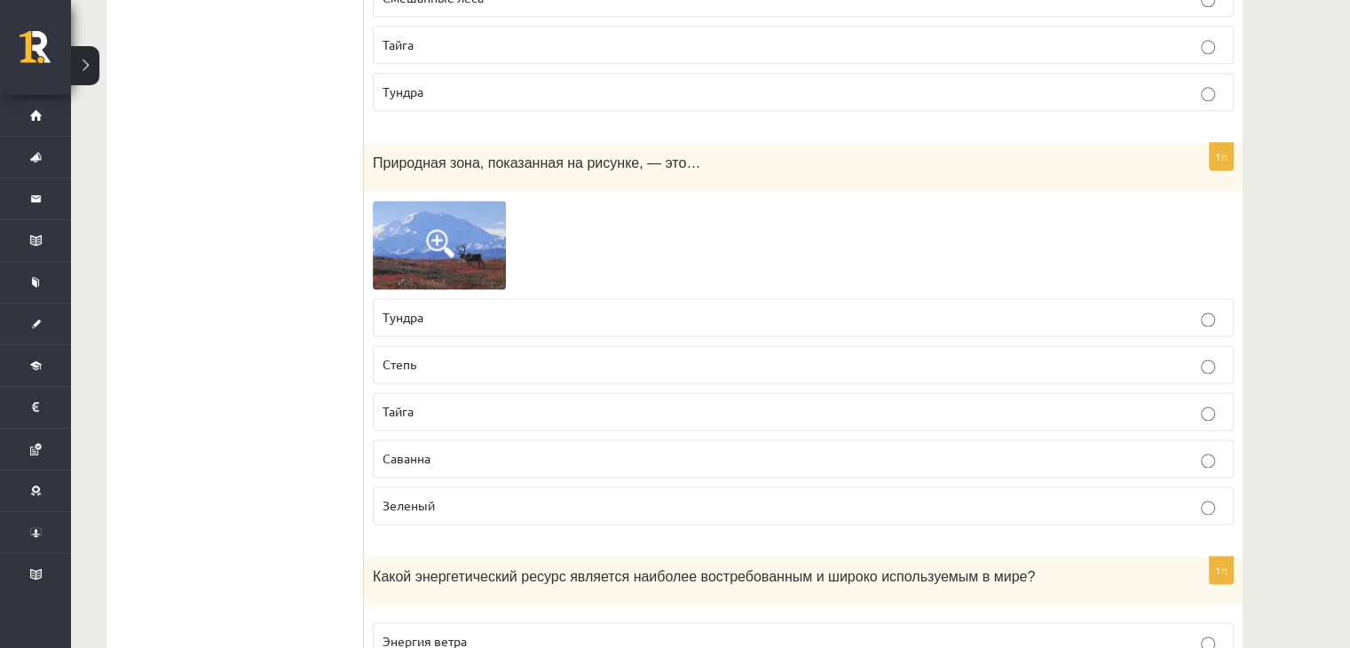
click at [426, 355] on p "Степь" at bounding box center [804, 364] width 842 height 19
click at [440, 273] on img at bounding box center [439, 245] width 133 height 89
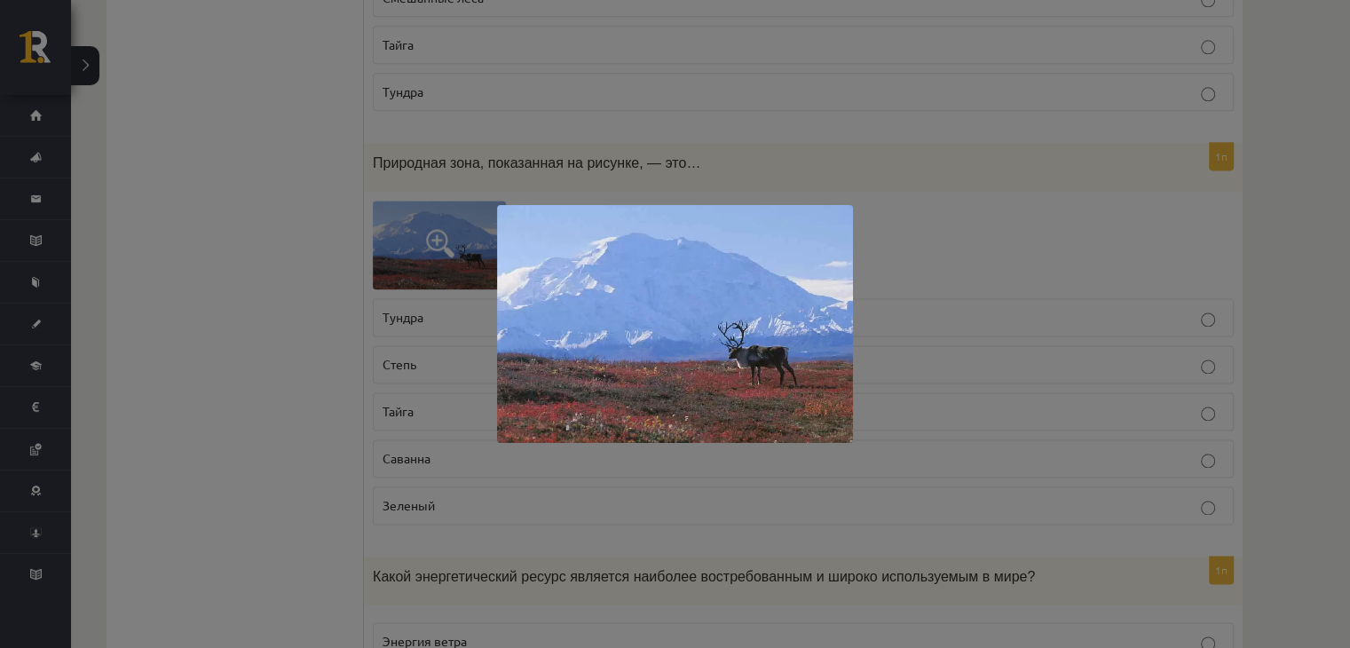
click at [295, 306] on div at bounding box center [675, 324] width 1350 height 648
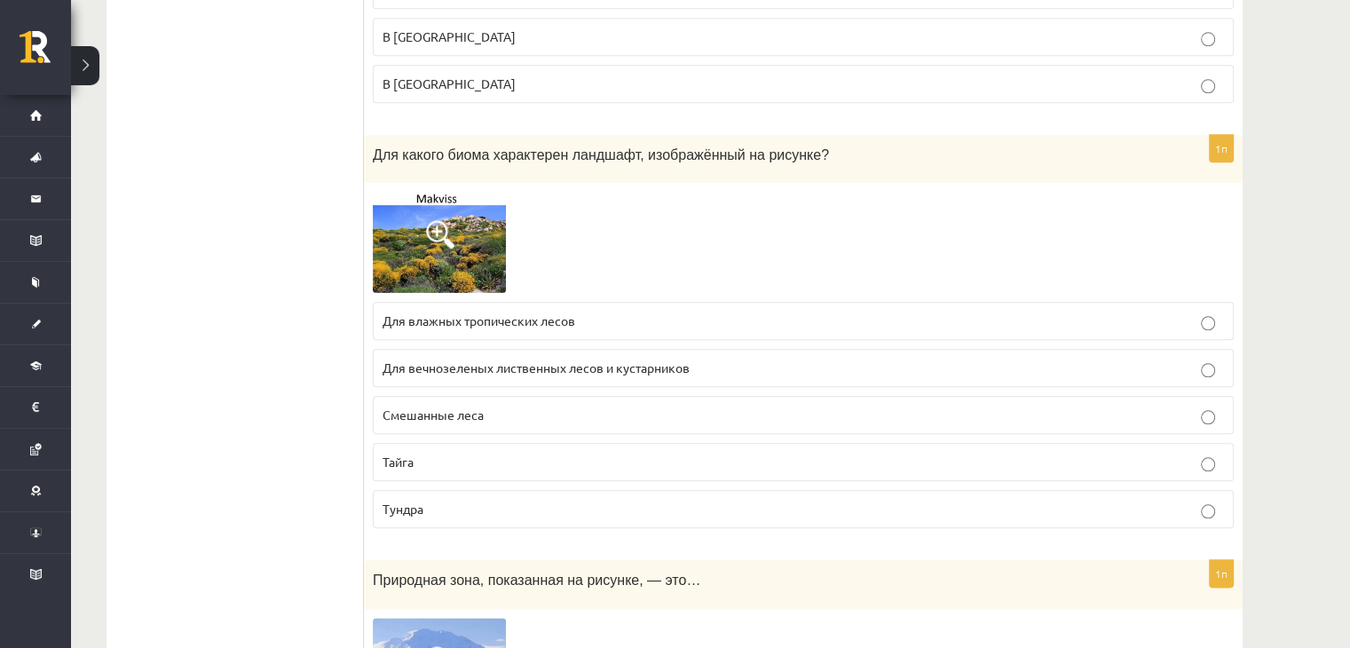
scroll to position [1940, 0]
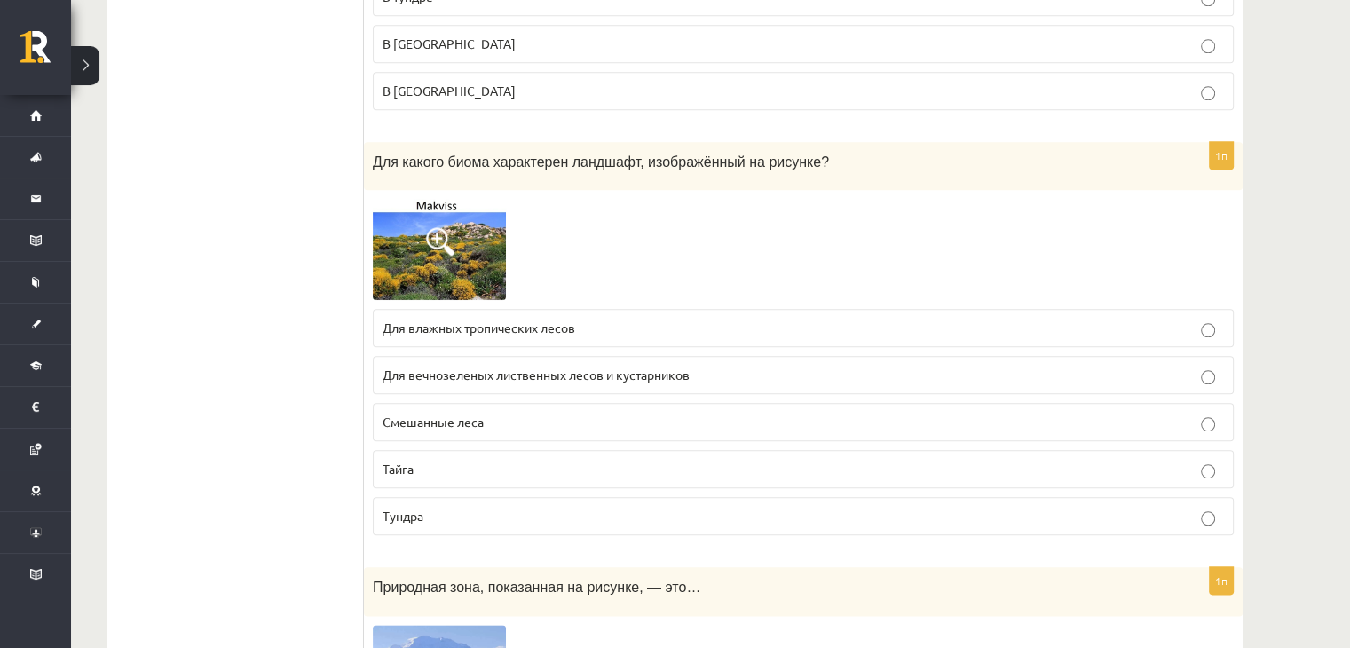
click at [434, 227] on span at bounding box center [440, 241] width 28 height 28
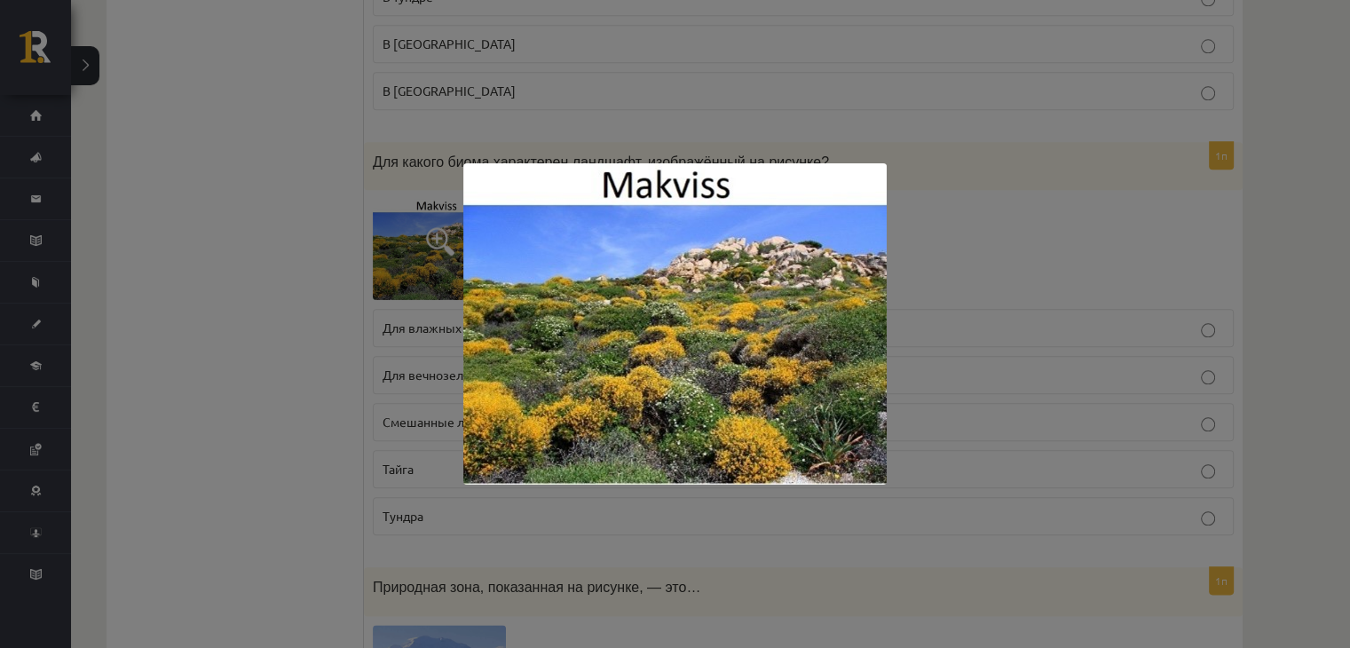
click at [291, 266] on div at bounding box center [675, 324] width 1350 height 648
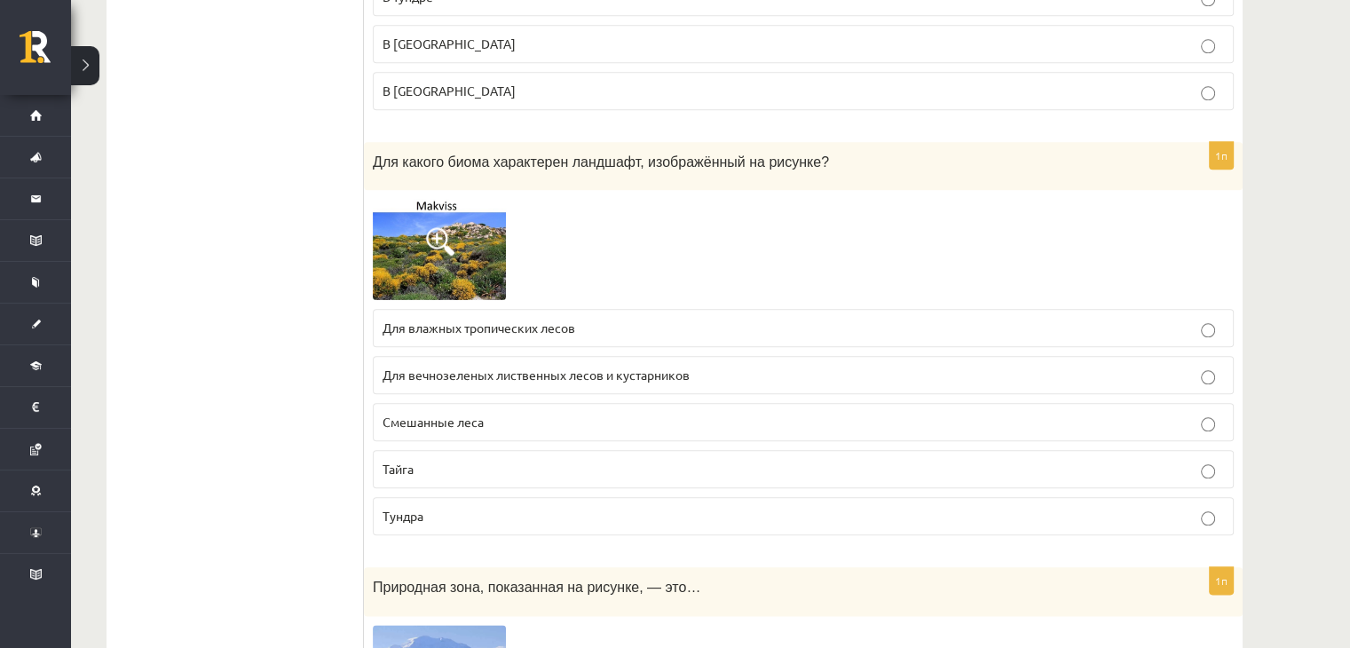
click at [444, 403] on label "Смешанные леса" at bounding box center [803, 422] width 861 height 38
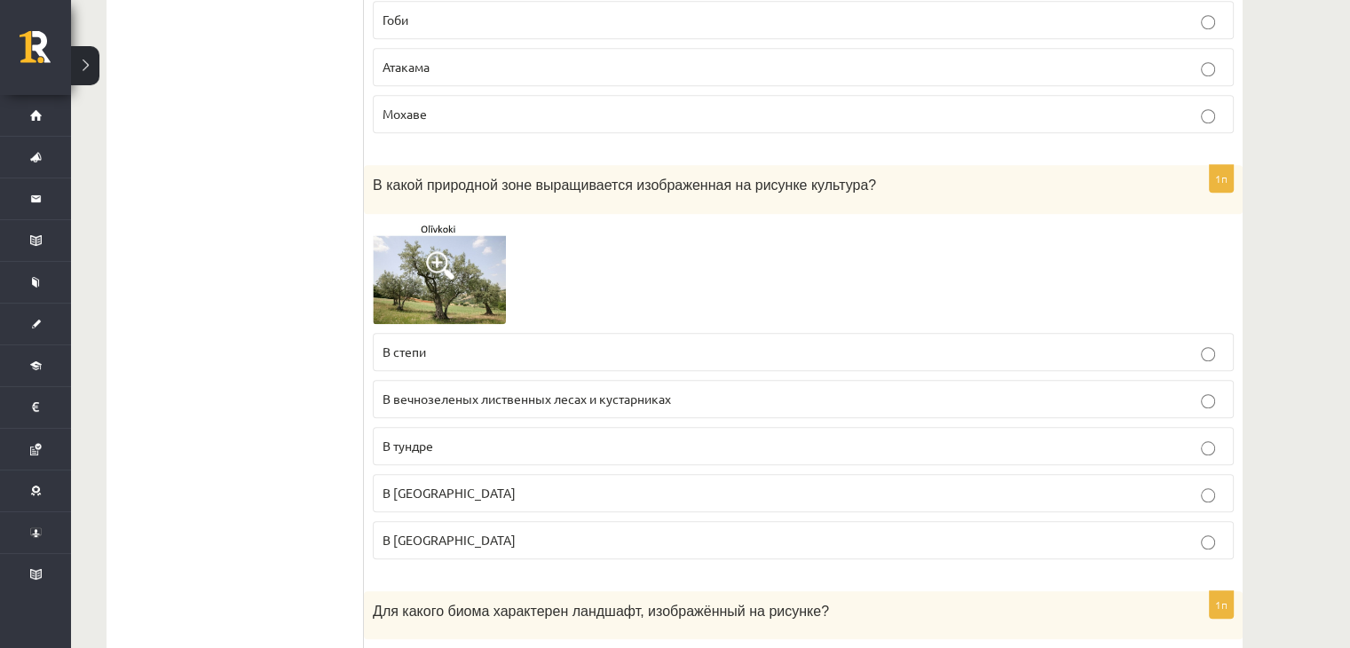
scroll to position [1490, 0]
click at [423, 265] on img at bounding box center [439, 274] width 133 height 101
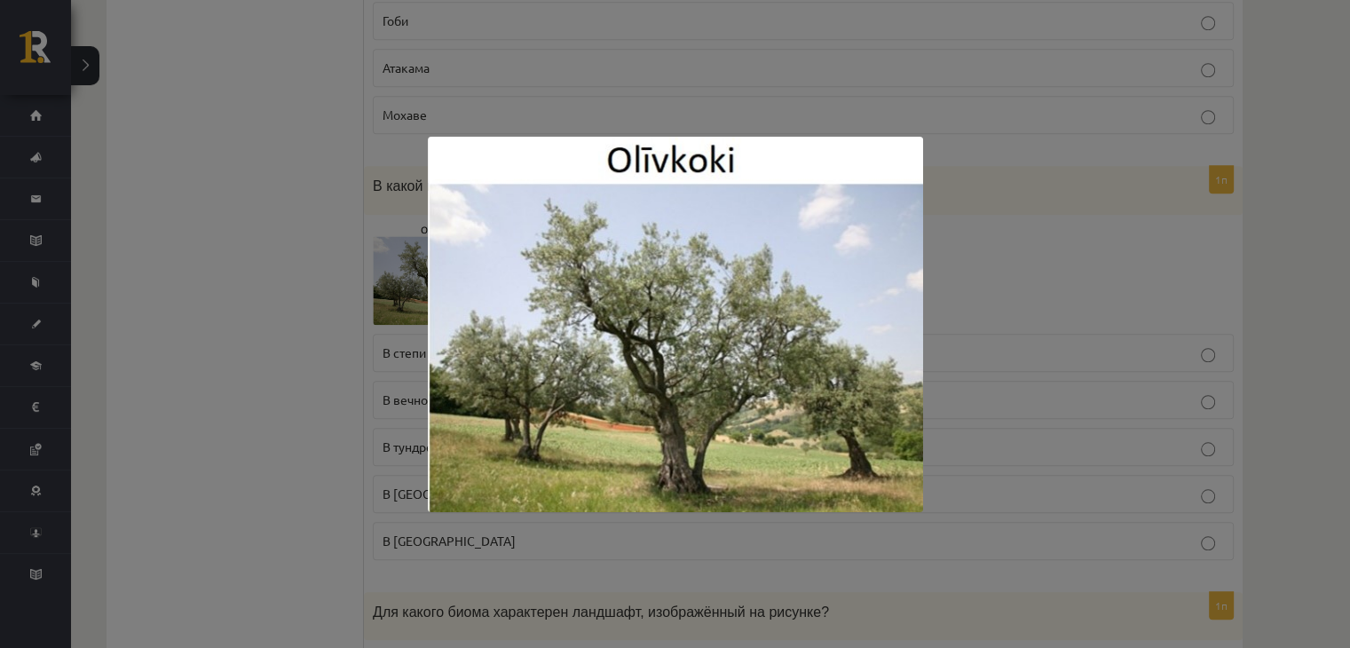
click at [320, 310] on div at bounding box center [675, 324] width 1350 height 648
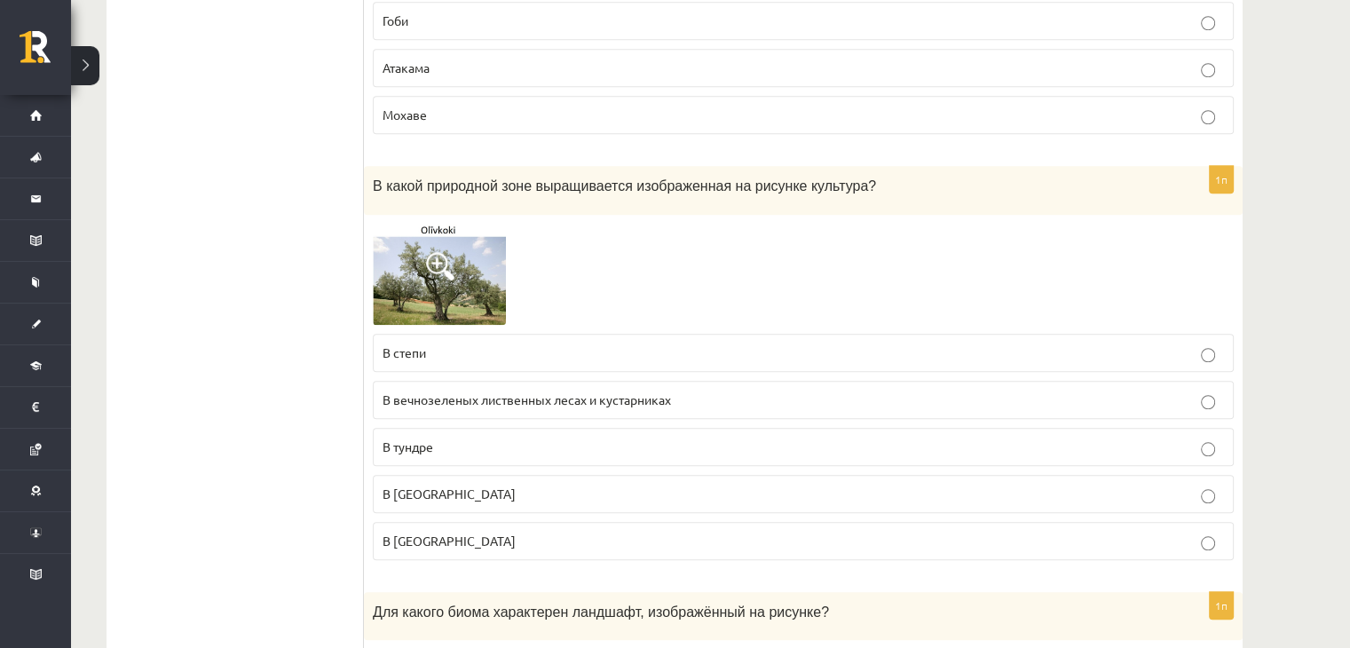
click at [445, 485] on p "В [GEOGRAPHIC_DATA]" at bounding box center [804, 494] width 842 height 19
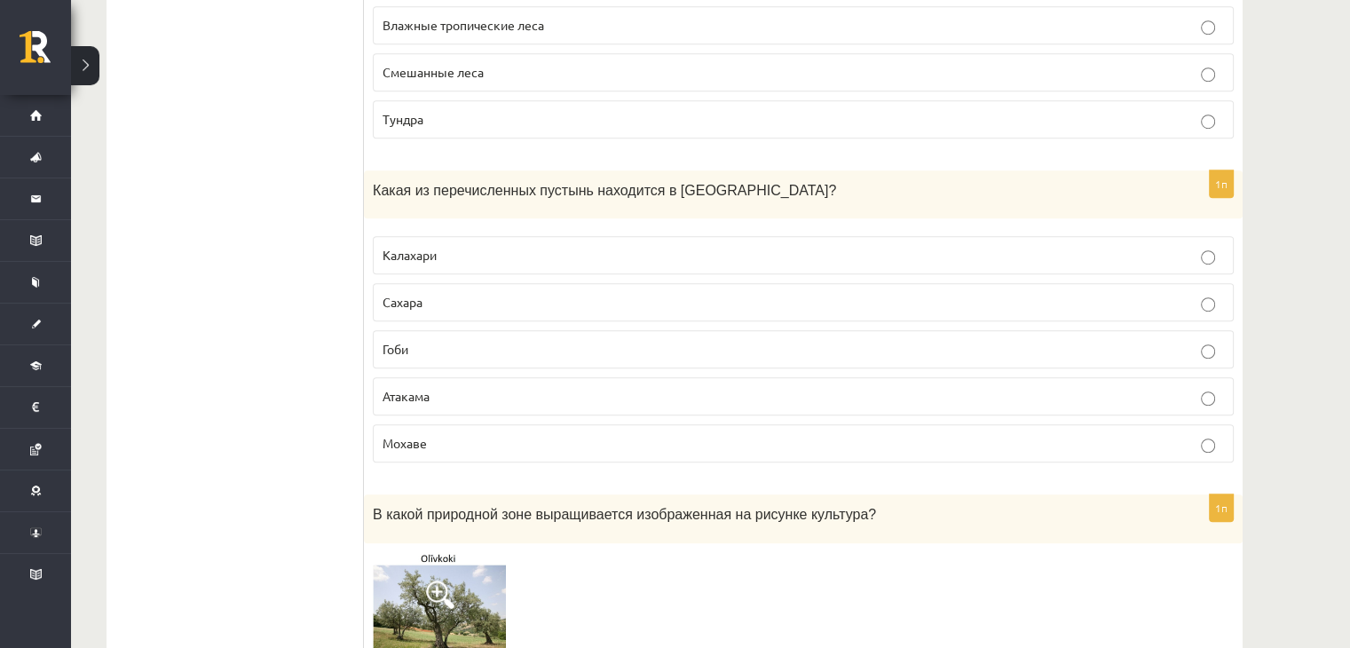
scroll to position [1160, 0]
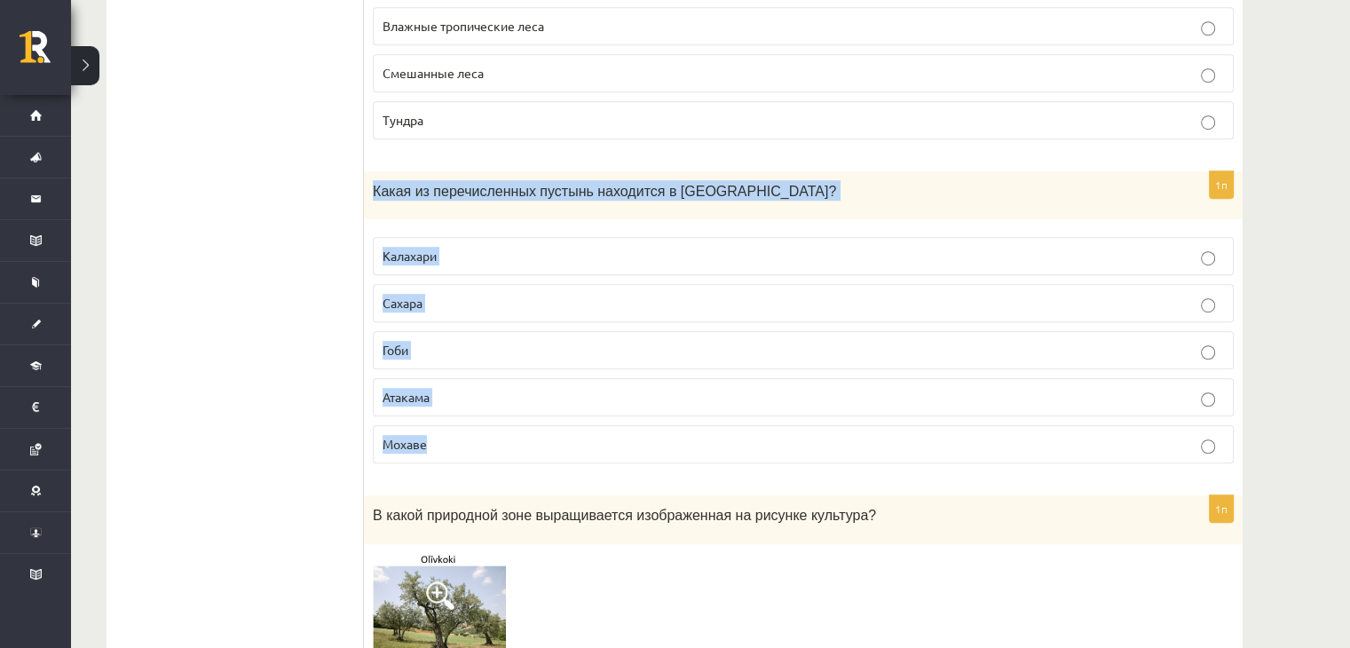
drag, startPoint x: 375, startPoint y: 178, endPoint x: 533, endPoint y: 424, distance: 292.3
click at [533, 424] on div "1п Какая из перечисленных пустынь находится в [GEOGRAPHIC_DATA]? [GEOGRAPHIC_DA…" at bounding box center [803, 324] width 879 height 307
click at [433, 341] on p "Гоби" at bounding box center [804, 350] width 842 height 19
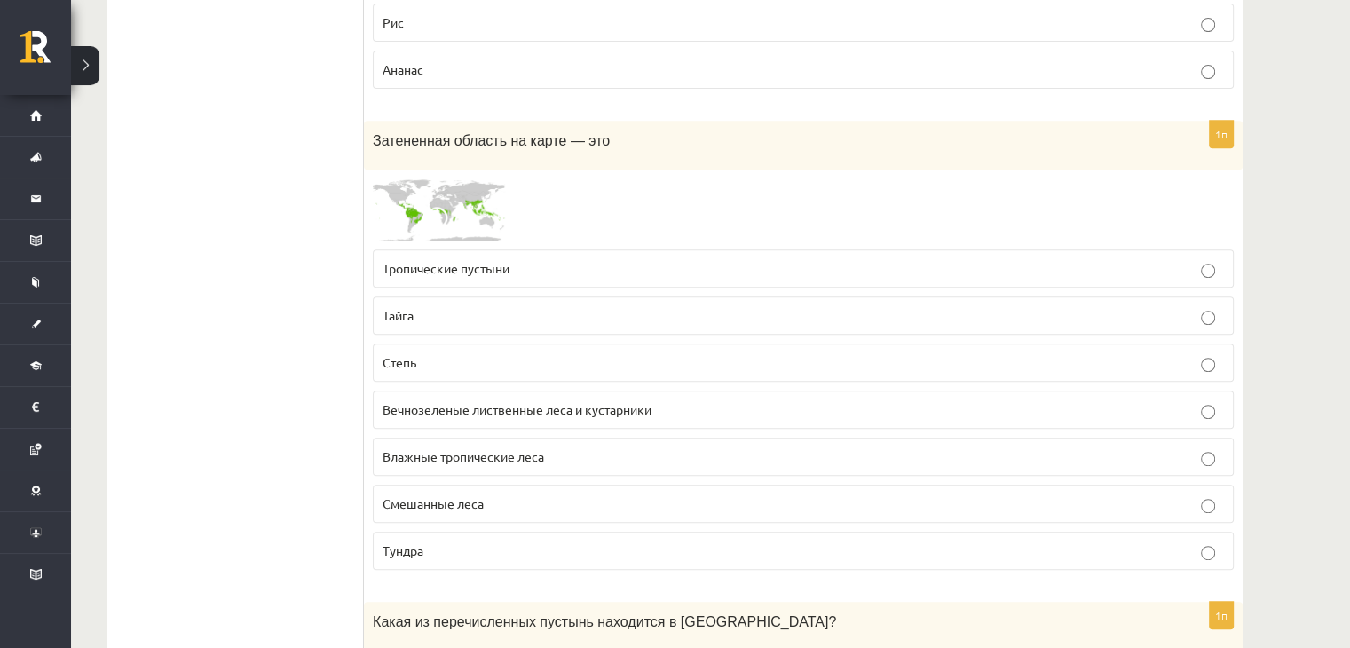
scroll to position [708, 0]
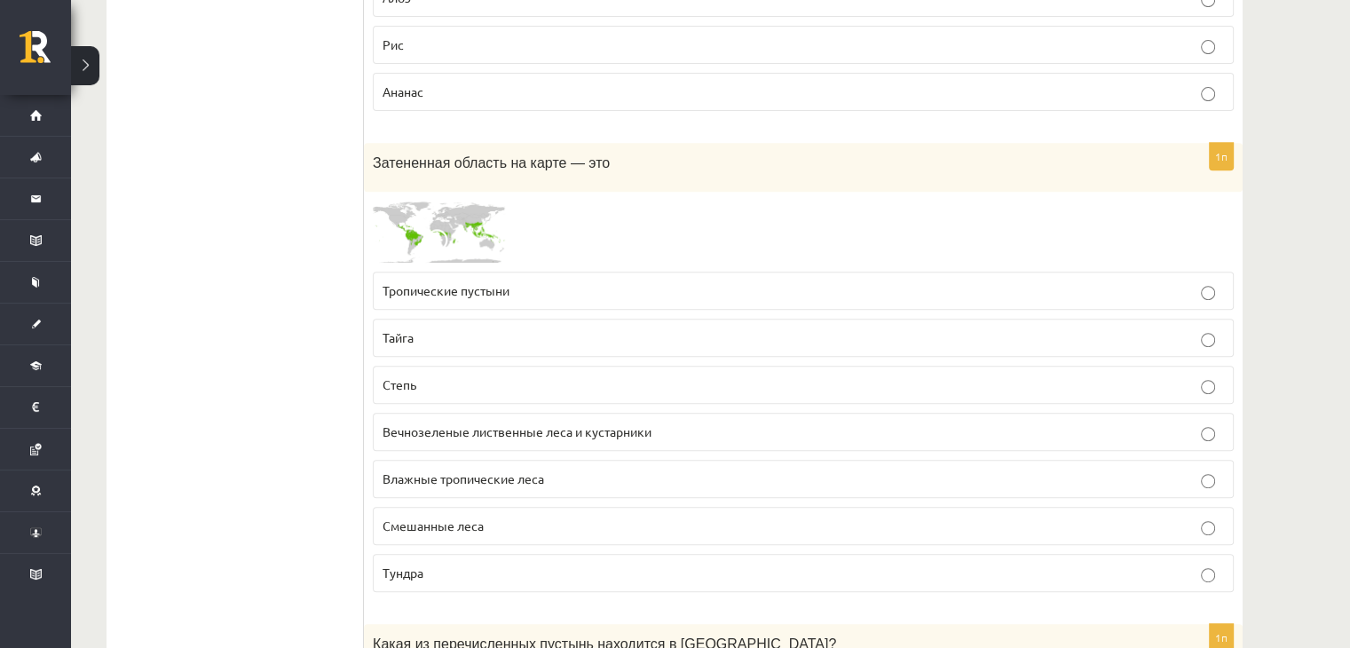
click at [434, 282] on font "Тропические пустыни" at bounding box center [446, 290] width 127 height 16
click at [447, 390] on label "Степь" at bounding box center [803, 385] width 861 height 38
click at [429, 342] on p "Тайга" at bounding box center [804, 337] width 842 height 19
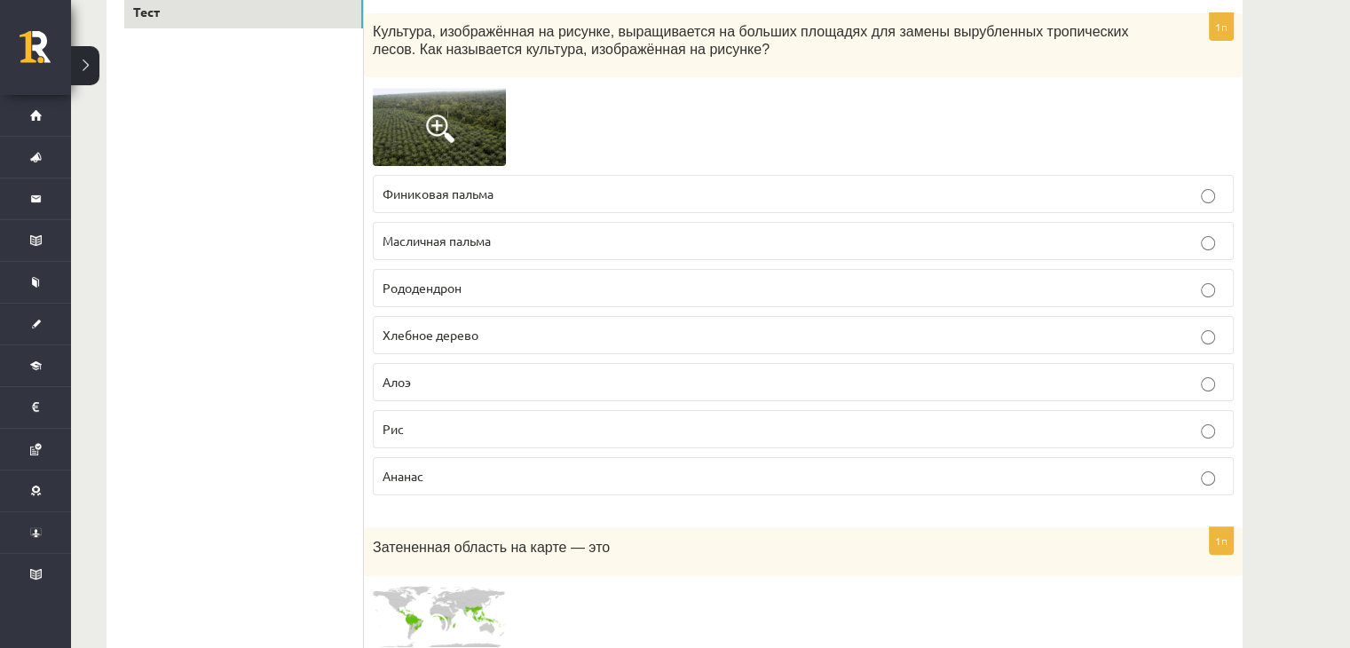
scroll to position [320, 0]
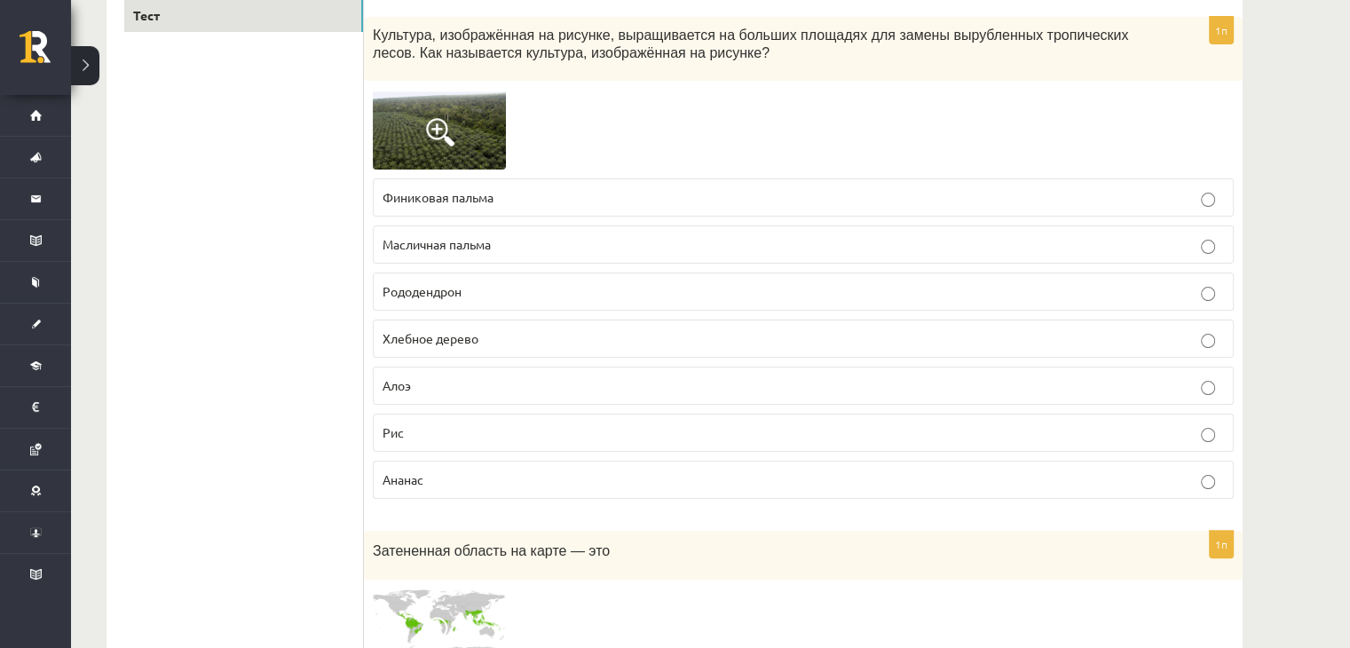
click at [431, 404] on fieldset "Финиковая пальма Масличная пальма [GEOGRAPHIC_DATA] Хлебное дерево Алоэ Рис [GE…" at bounding box center [803, 337] width 861 height 335
click at [431, 397] on label "Алоэ" at bounding box center [803, 386] width 861 height 38
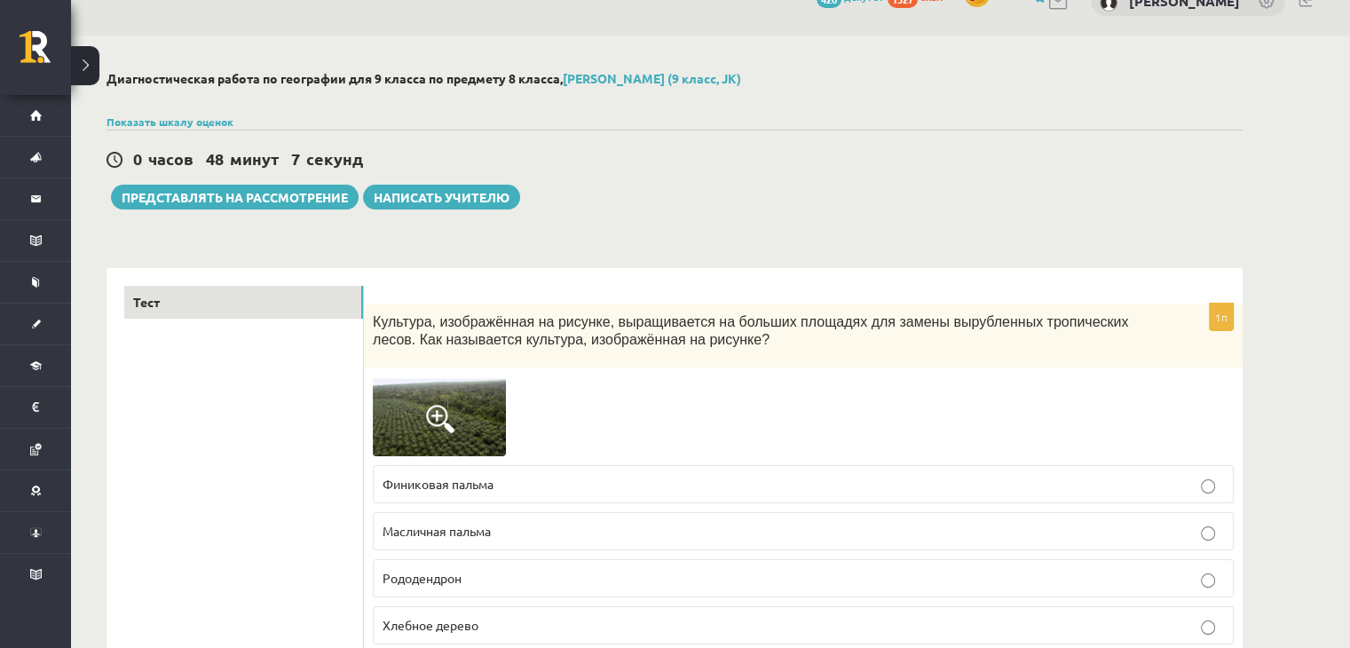
scroll to position [0, 0]
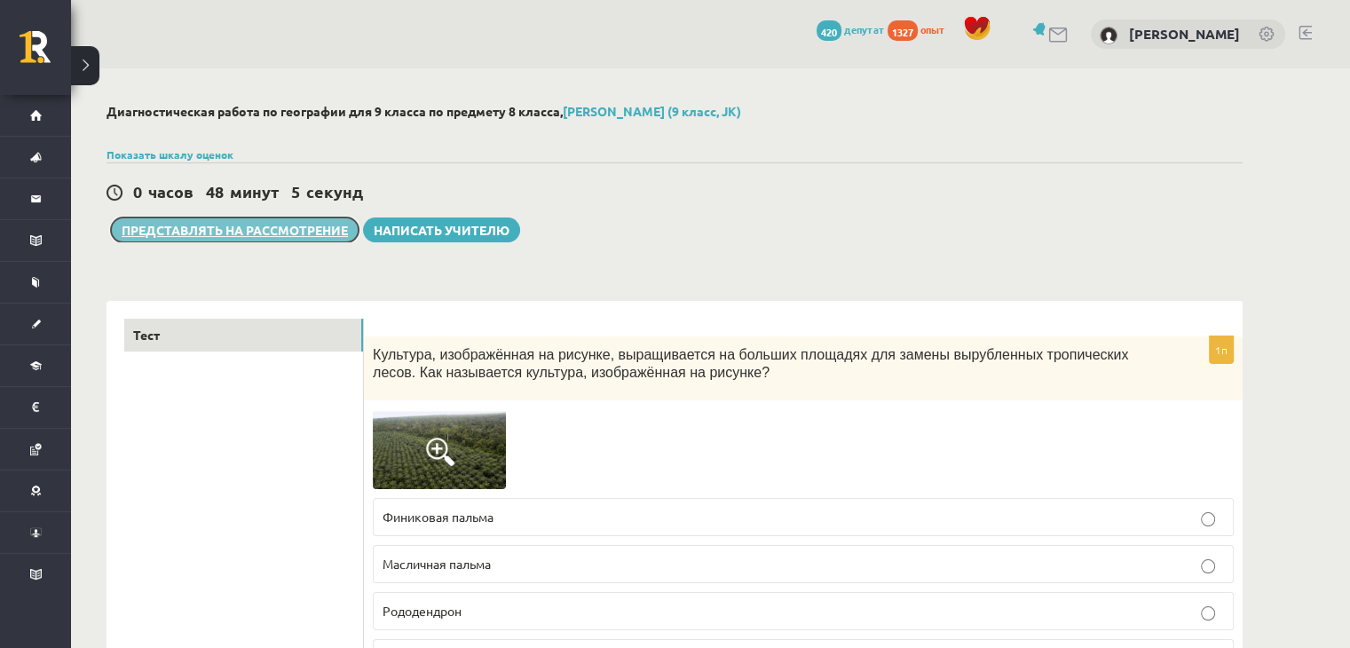
click at [293, 239] on button "Представлять на рассмотрение" at bounding box center [235, 230] width 248 height 25
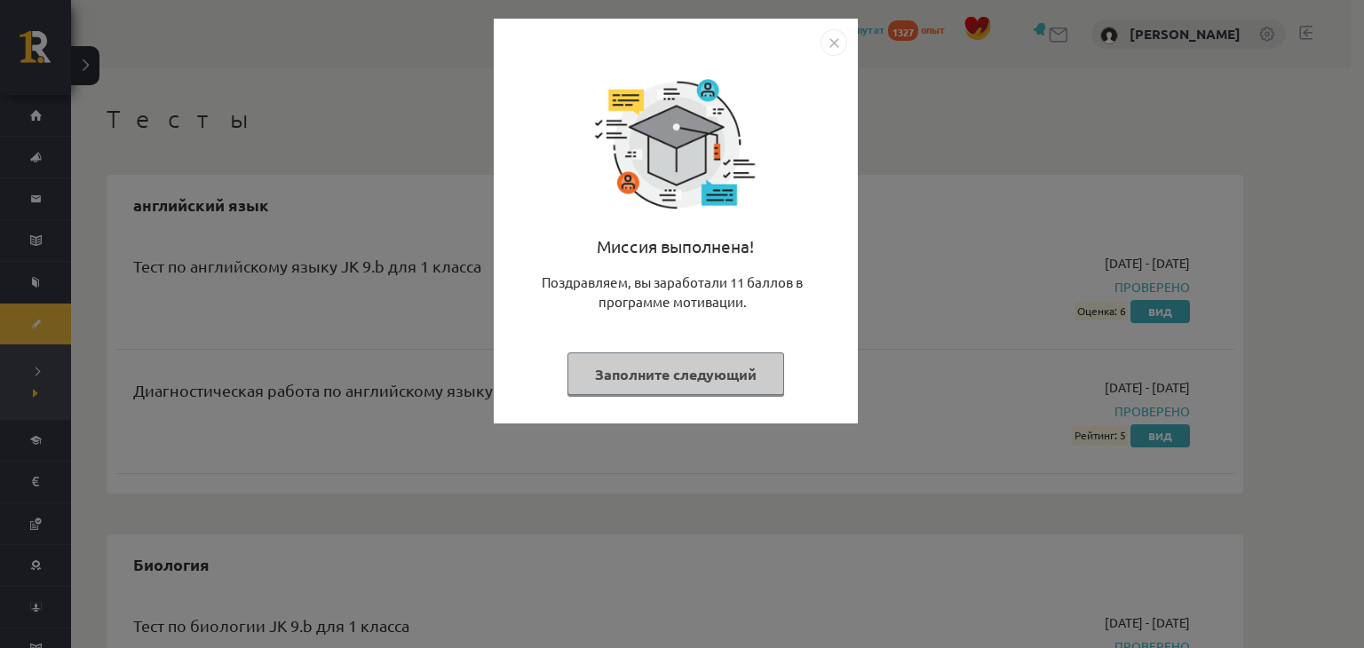
click at [734, 365] on font "Заполните следующий" at bounding box center [676, 374] width 162 height 19
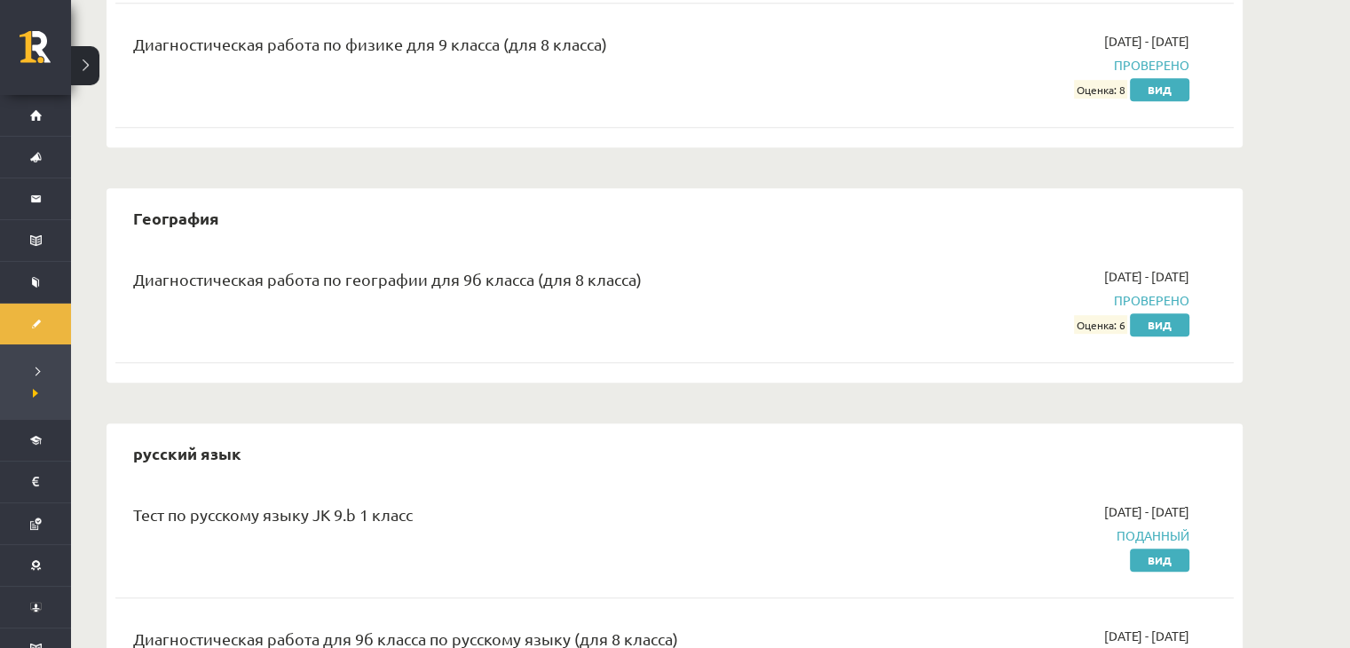
scroll to position [1076, 0]
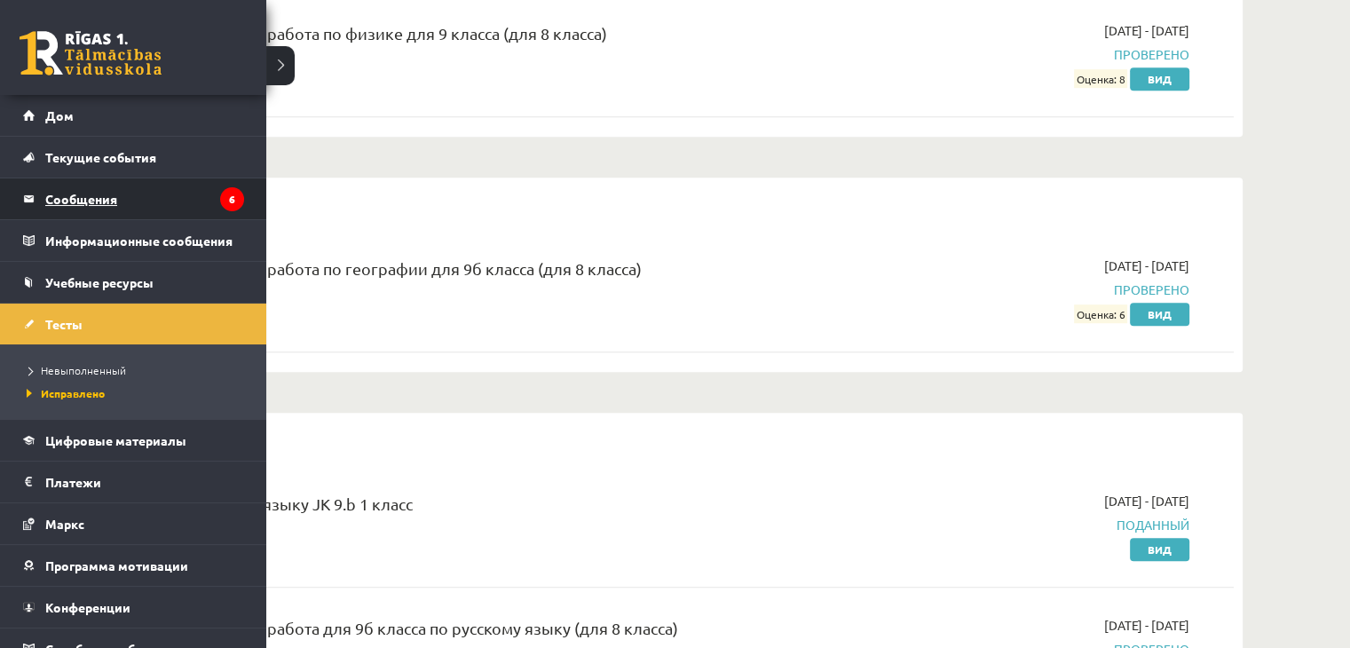
click at [85, 210] on legend "Сообщения 6" at bounding box center [144, 198] width 199 height 41
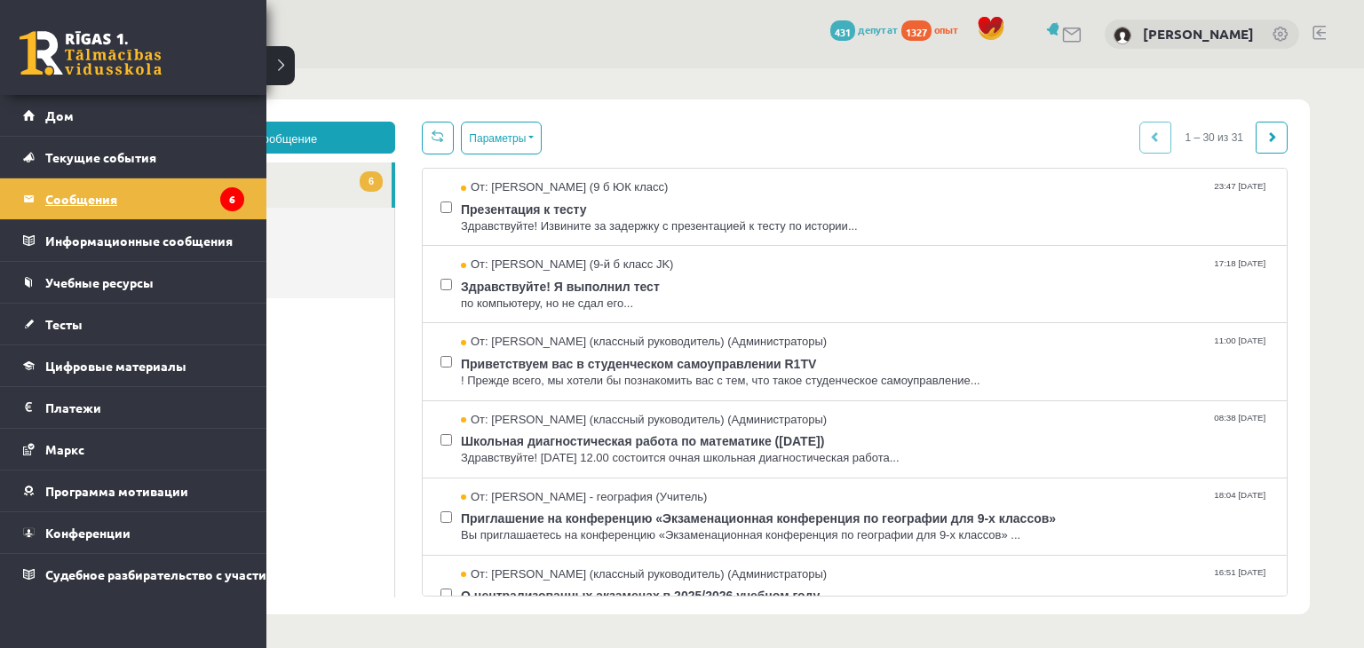
click at [211, 204] on legend "Сообщения 6" at bounding box center [144, 198] width 199 height 41
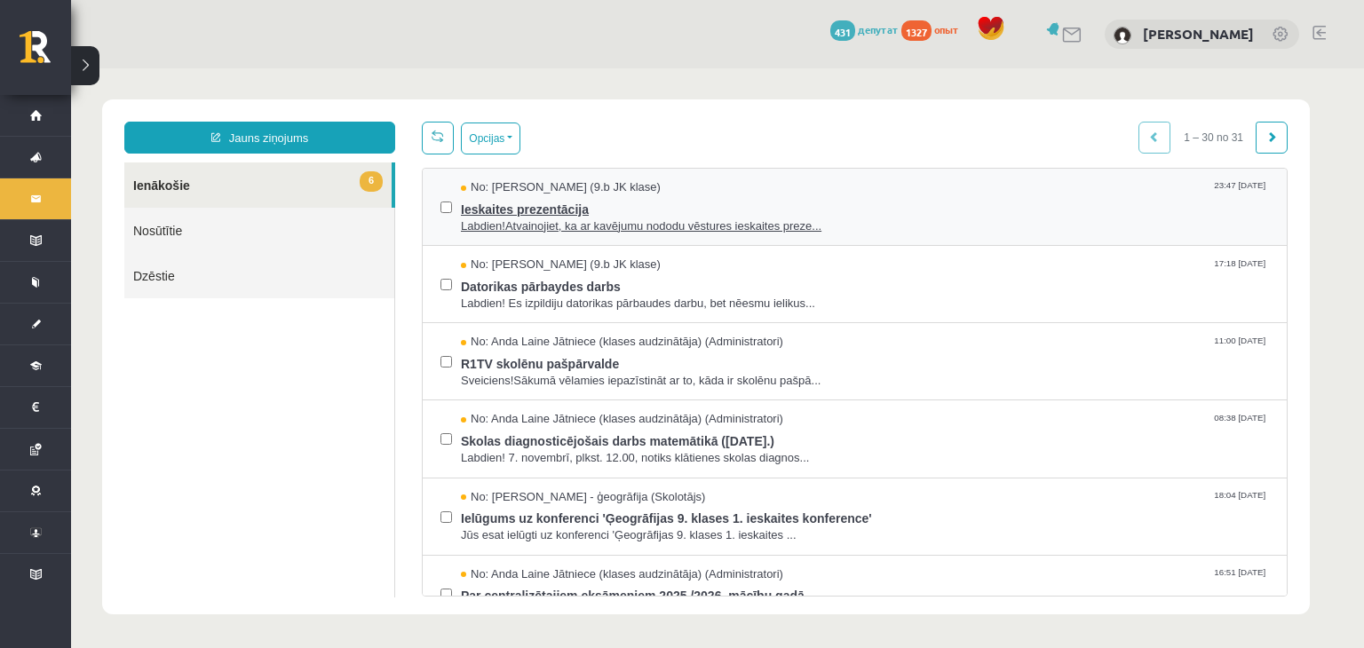
click at [564, 200] on span "Ieskaites prezentācija" at bounding box center [865, 207] width 808 height 22
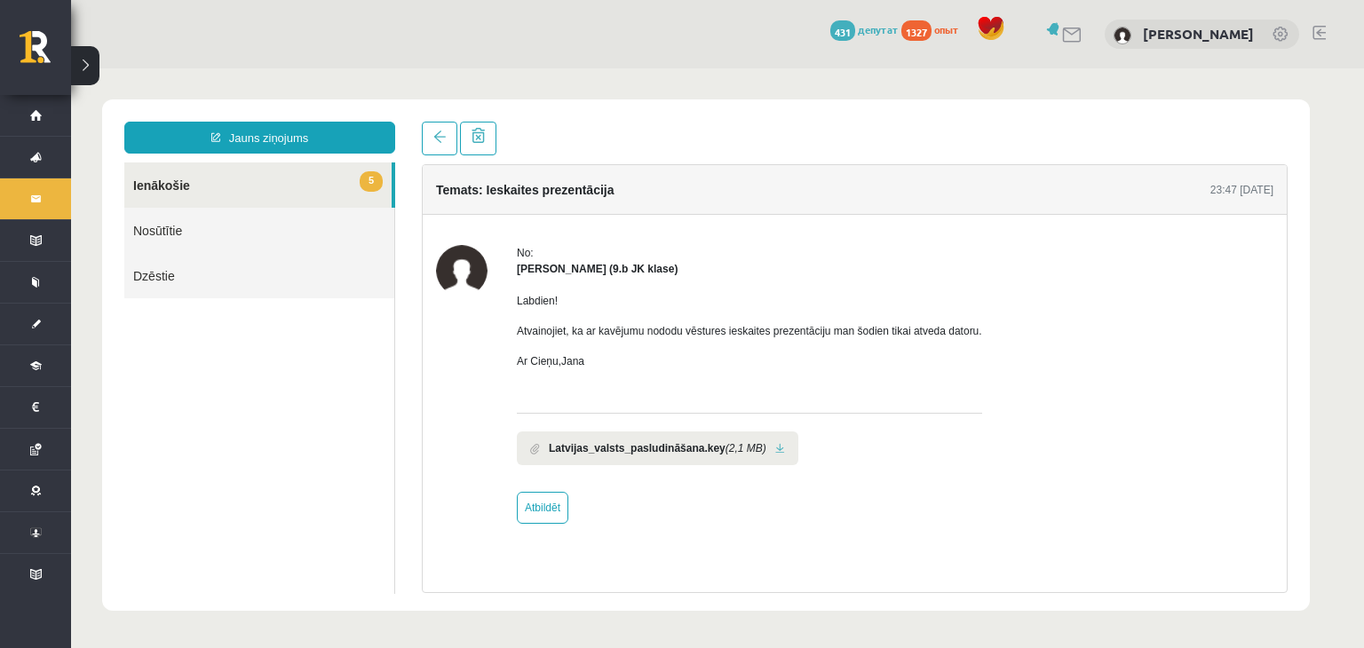
click at [288, 190] on link "5 Ienākošie" at bounding box center [257, 184] width 267 height 45
click at [163, 186] on link "5 Ienākošie" at bounding box center [257, 184] width 267 height 45
click at [260, 184] on link "5 Ienākošie" at bounding box center [257, 184] width 267 height 45
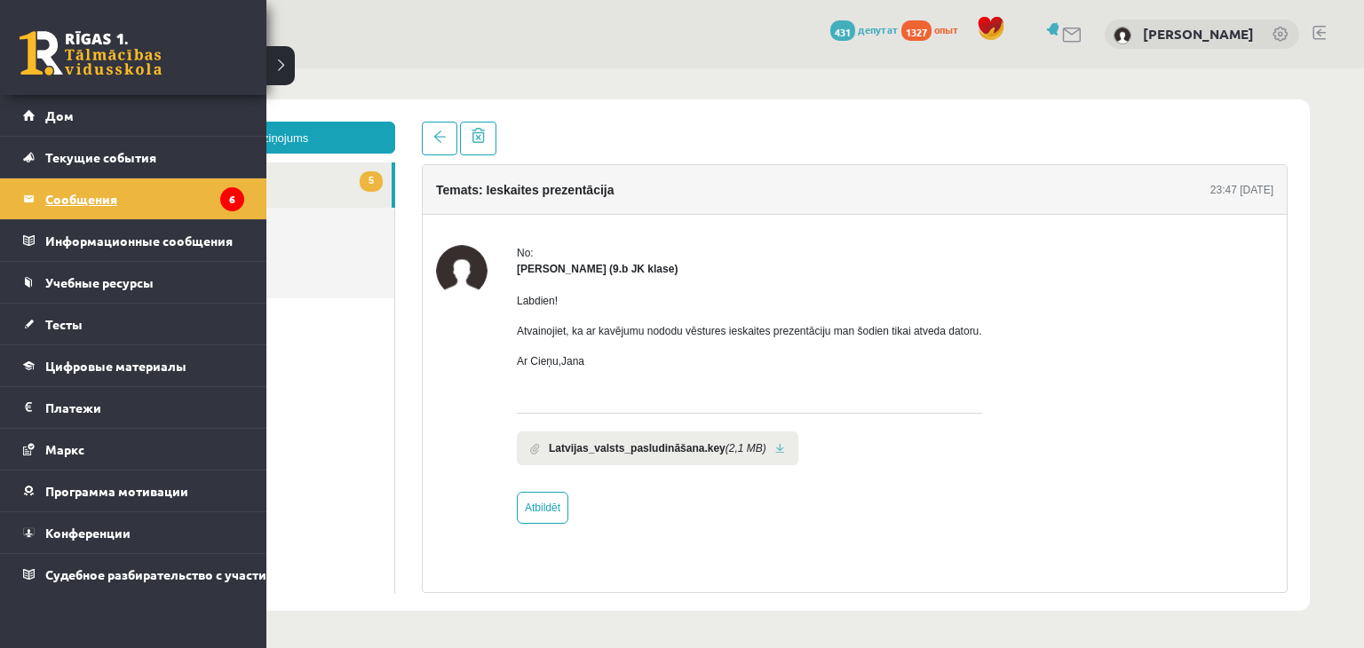
click at [28, 197] on link "Сообщения 6" at bounding box center [133, 198] width 221 height 41
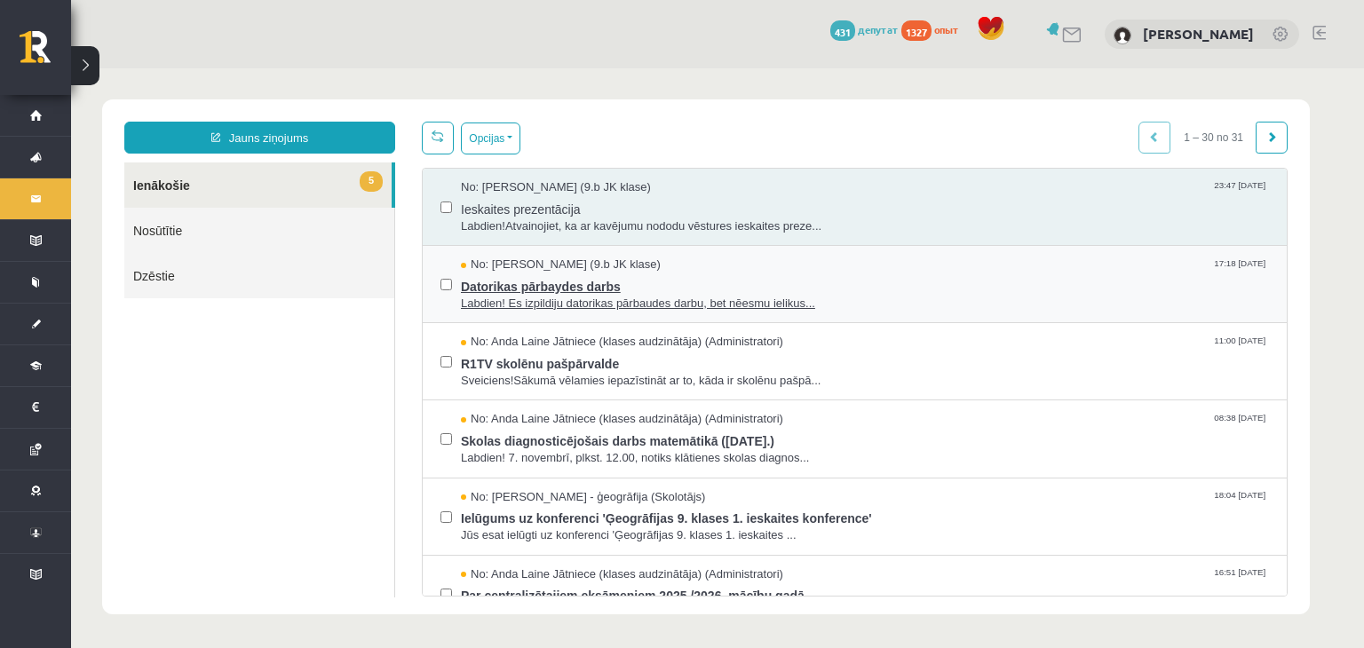
click at [537, 270] on span "No: Signe Osvalde (9.b JK klase)" at bounding box center [561, 265] width 200 height 17
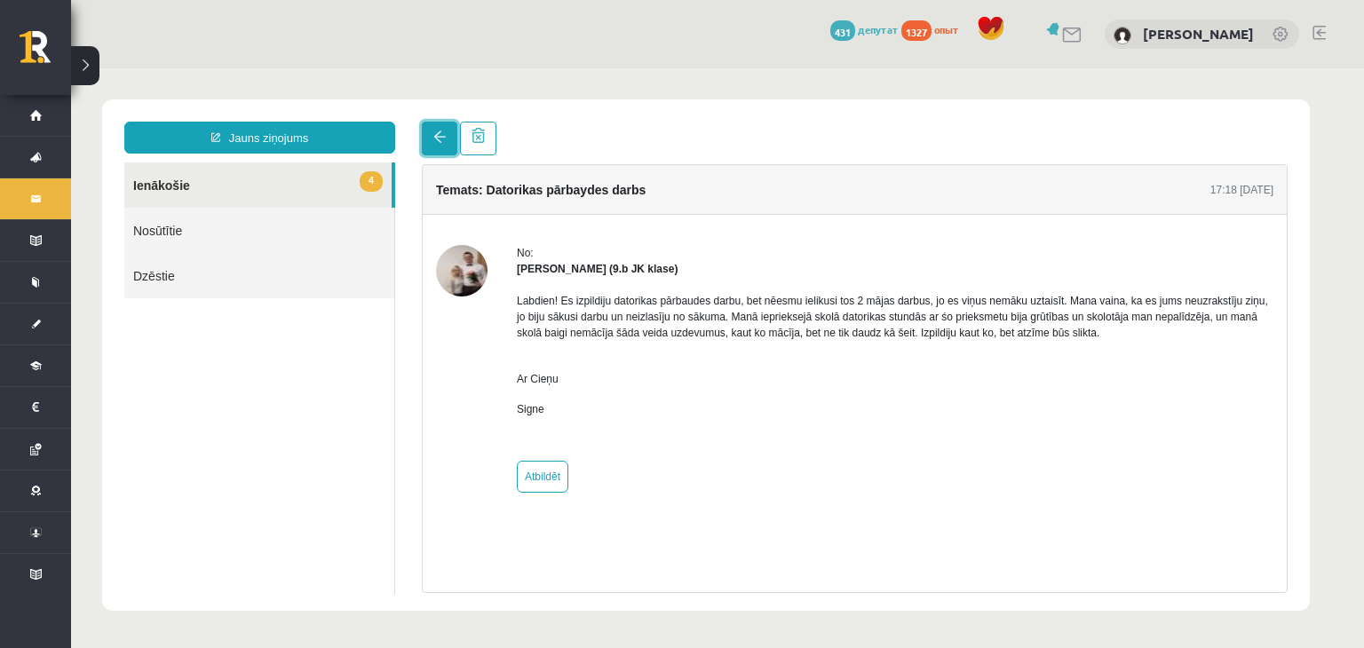
click at [423, 143] on link at bounding box center [440, 139] width 36 height 34
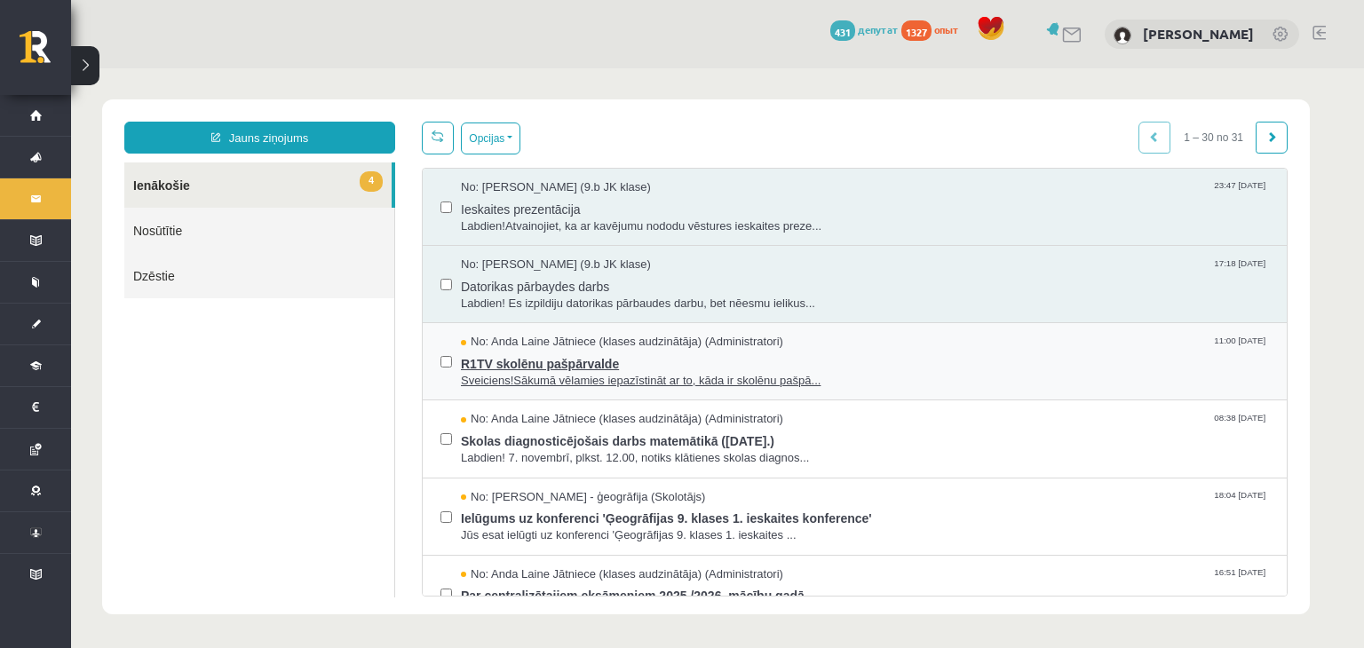
click at [541, 384] on span "Sveiciens!Sākumā vēlamies iepazīstināt ar to, kāda ir skolēnu pašpā..." at bounding box center [865, 381] width 808 height 17
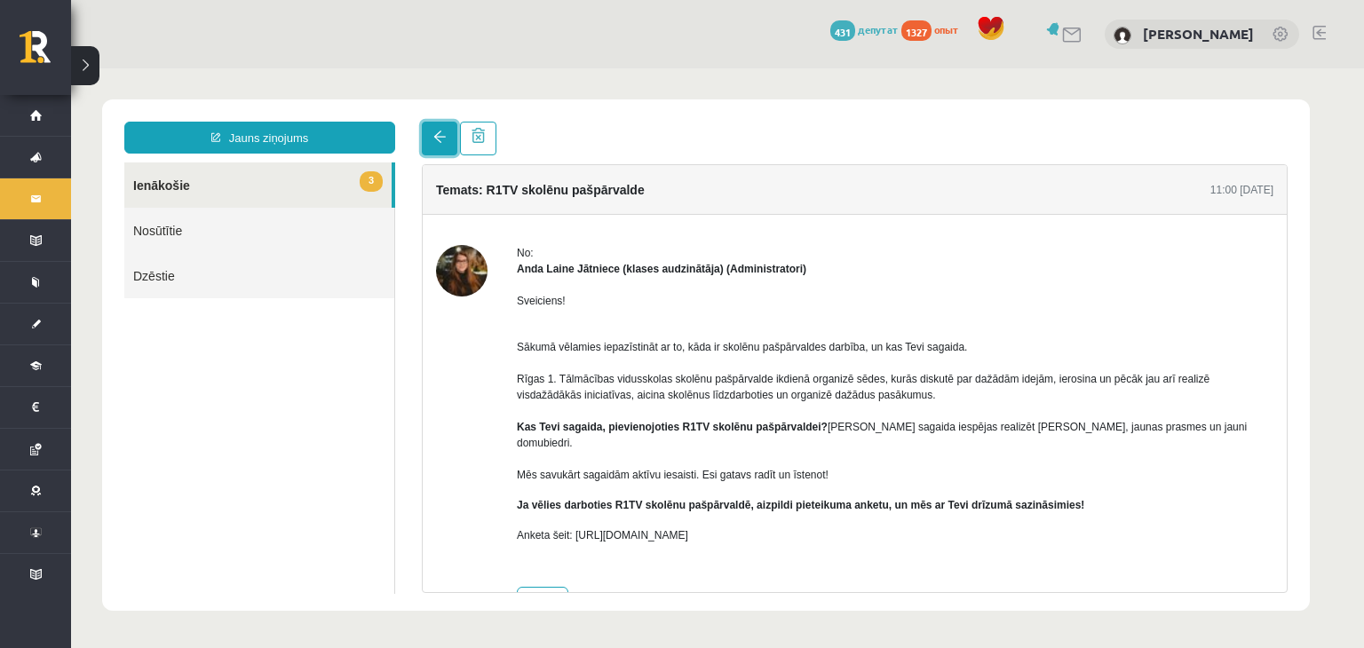
click at [434, 148] on link at bounding box center [440, 139] width 36 height 34
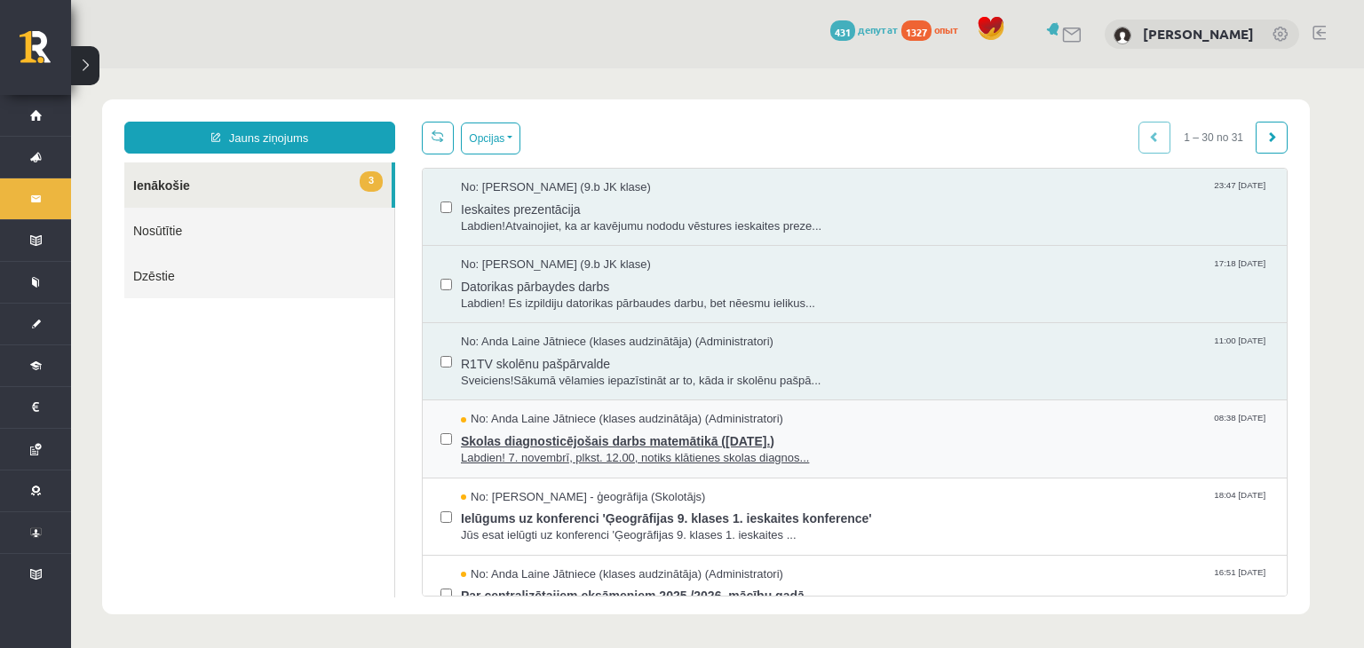
click at [509, 447] on span "Skolas diagnosticējošais darbs matemātikā (07.11.2025.)" at bounding box center [865, 439] width 808 height 22
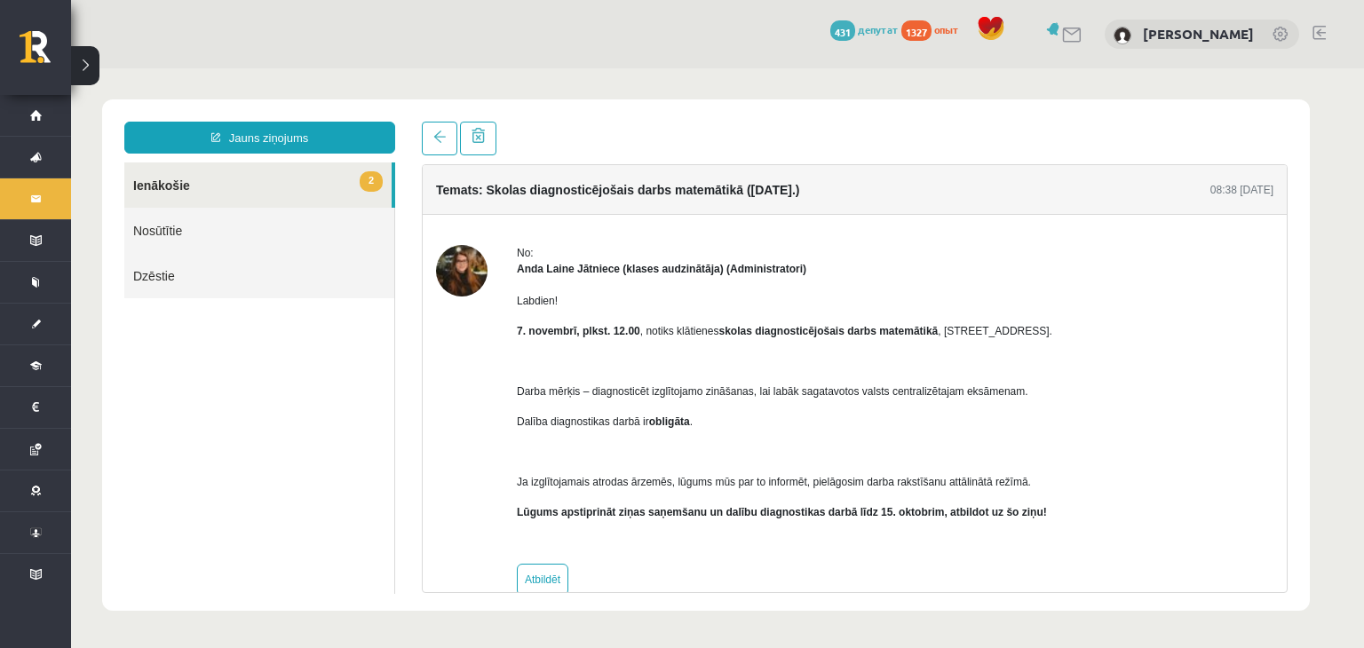
click at [306, 174] on link "2 Ienākošie" at bounding box center [257, 184] width 267 height 45
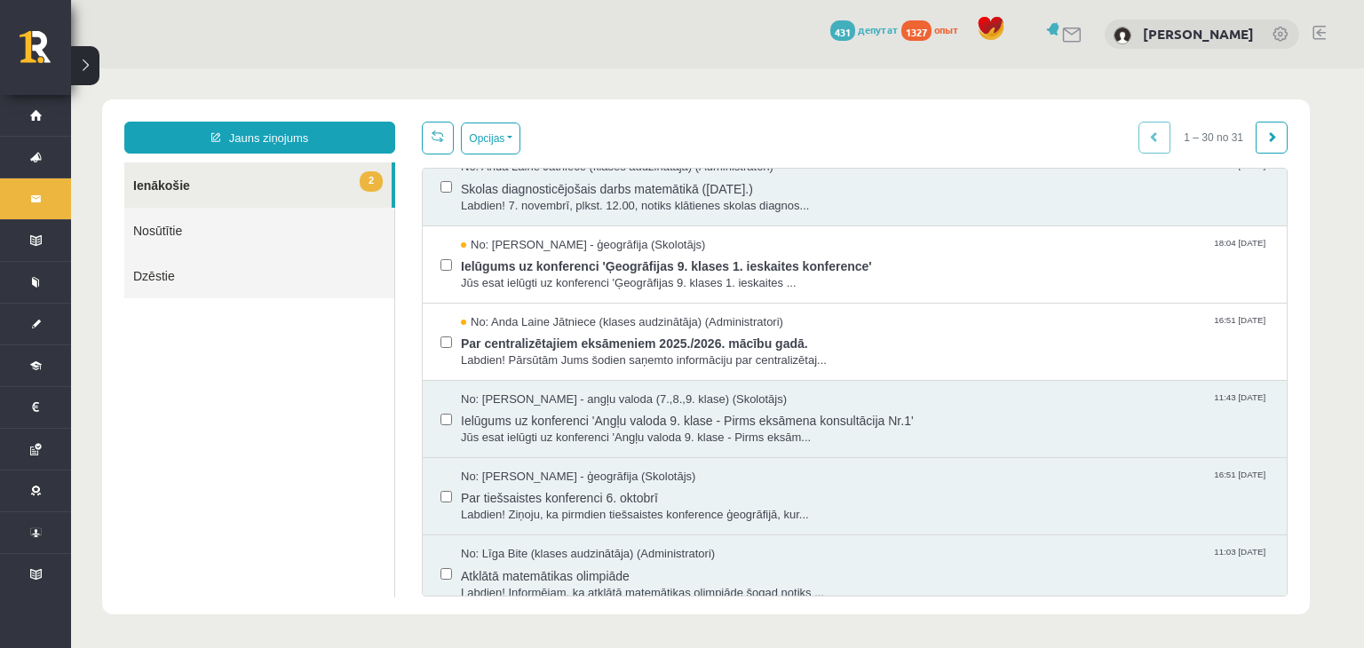
scroll to position [257, 0]
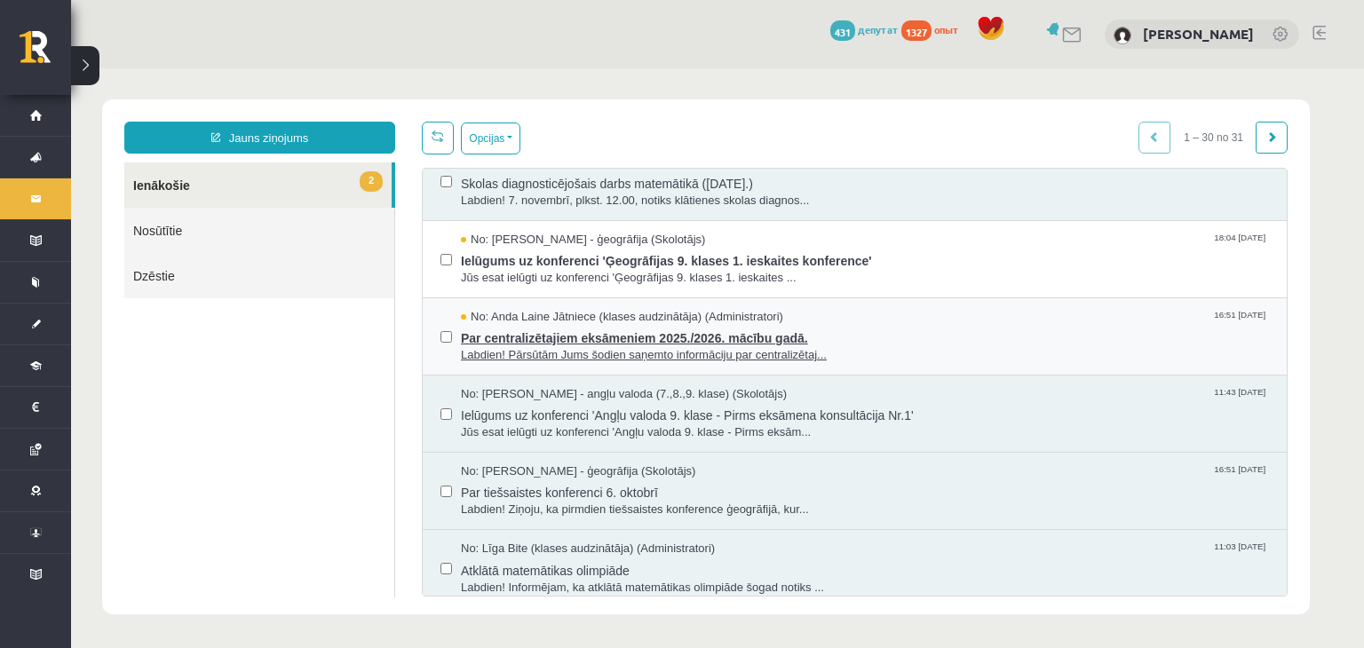
click at [502, 320] on span "No: Anda Laine Jātniece (klases audzinātāja) (Administratori)" at bounding box center [622, 317] width 322 height 17
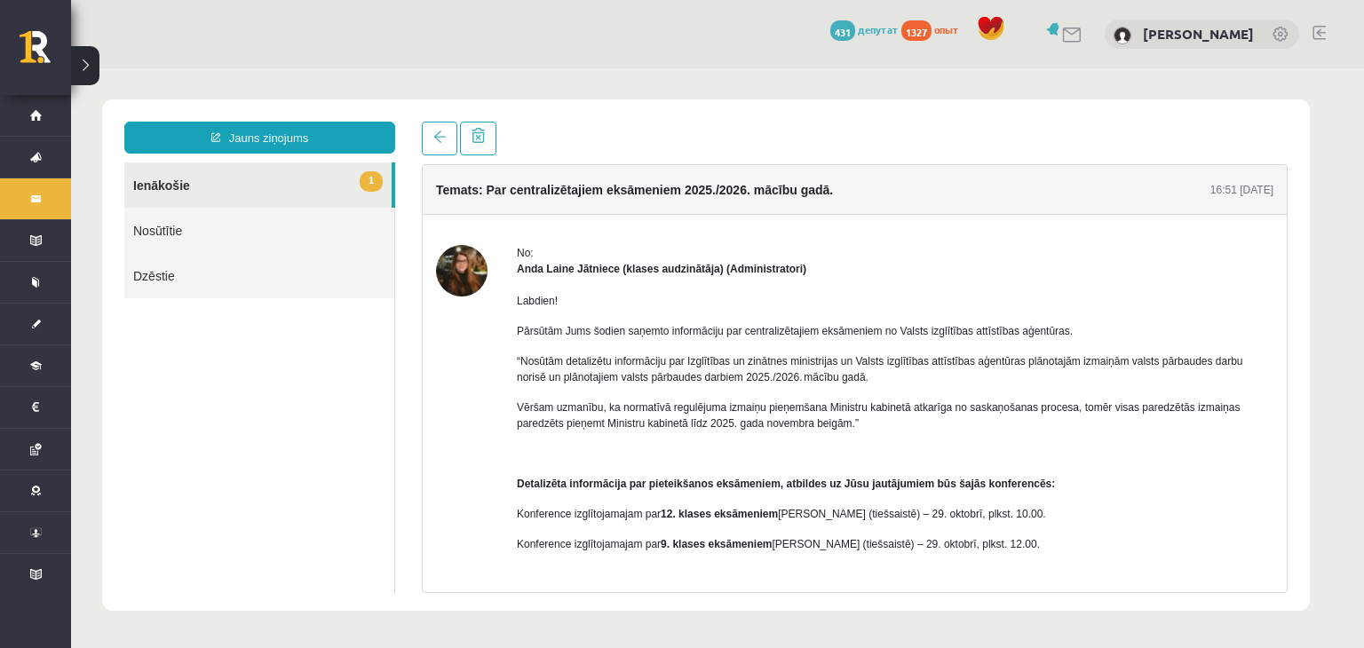
scroll to position [0, 0]
click at [366, 181] on span "1" at bounding box center [371, 181] width 23 height 20
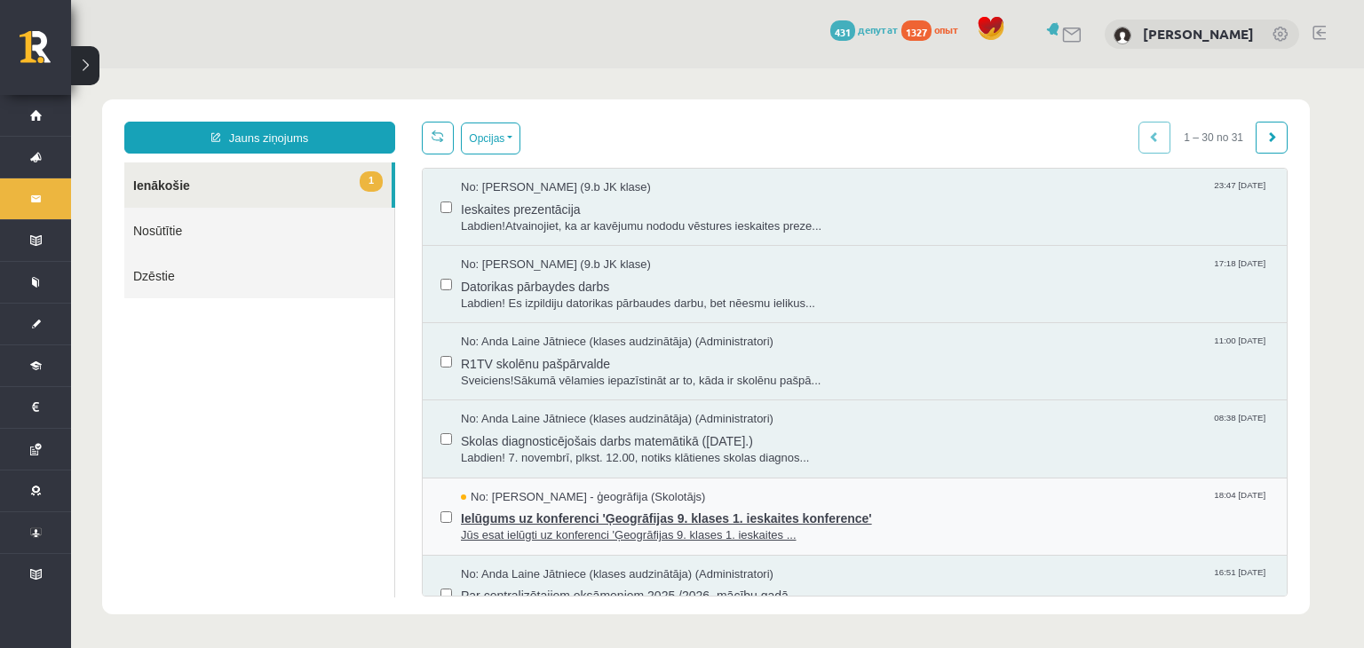
click at [713, 498] on div "No: Toms Krūmiņš - ģeogrāfija (Skolotājs) 18:04 06/10/2025" at bounding box center [865, 497] width 808 height 17
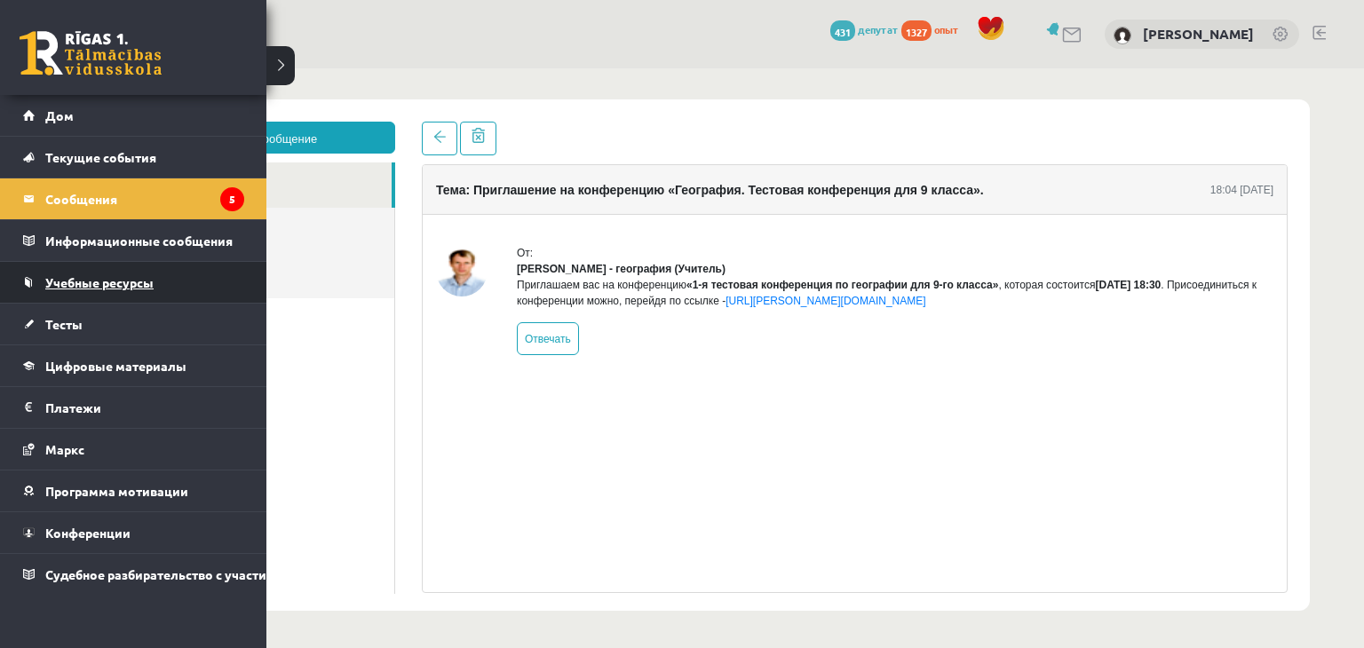
click at [96, 278] on font "Учебные ресурсы" at bounding box center [99, 282] width 108 height 16
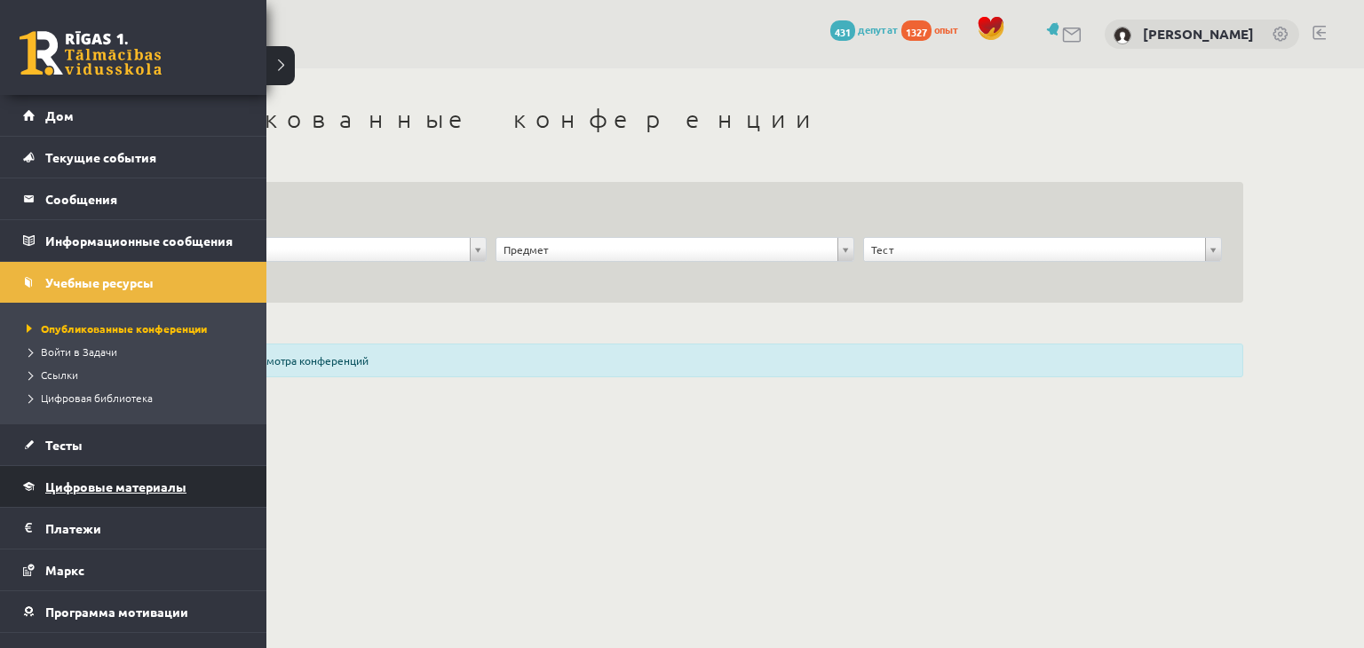
click at [121, 490] on font "Цифровые материалы" at bounding box center [115, 487] width 141 height 16
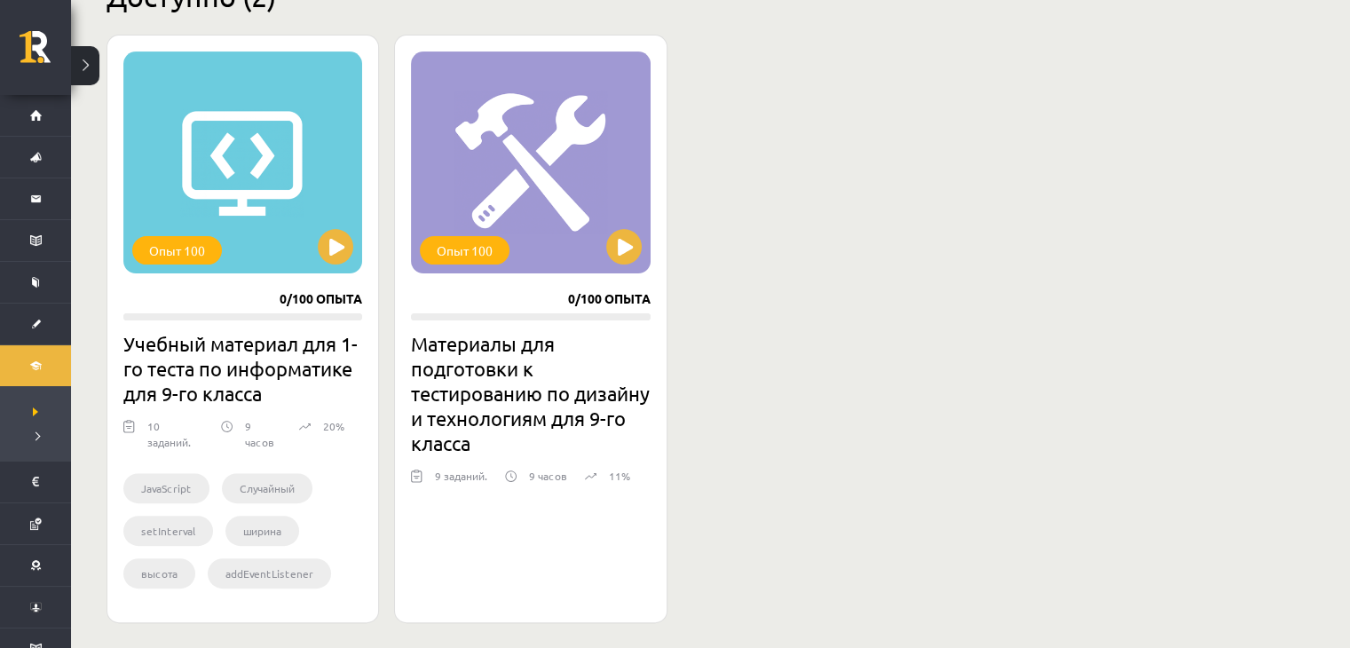
scroll to position [469, 0]
